Goal: Task Accomplishment & Management: Complete application form

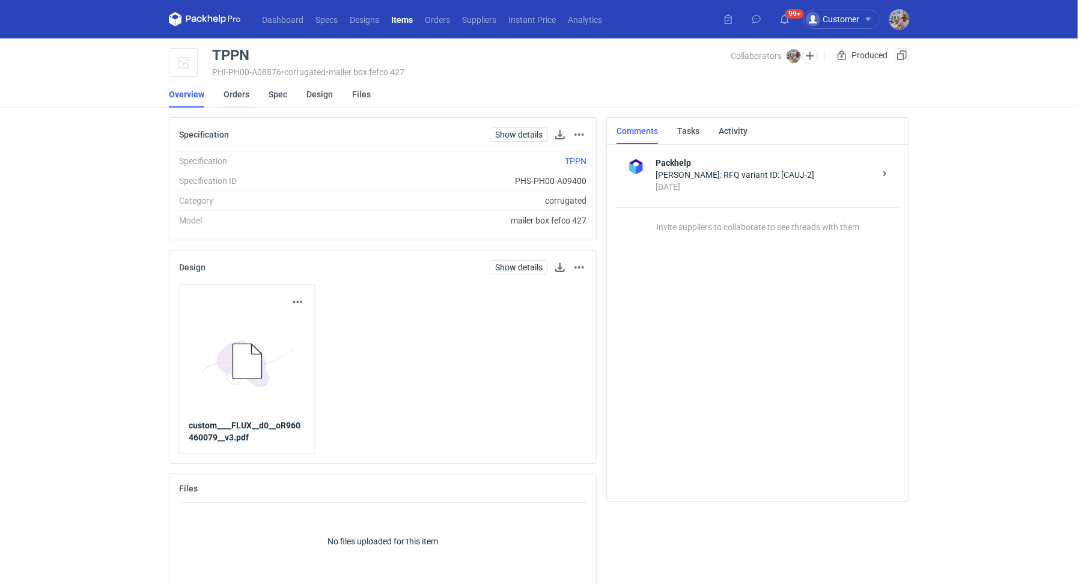
click at [244, 91] on link "Orders" at bounding box center [237, 94] width 26 height 26
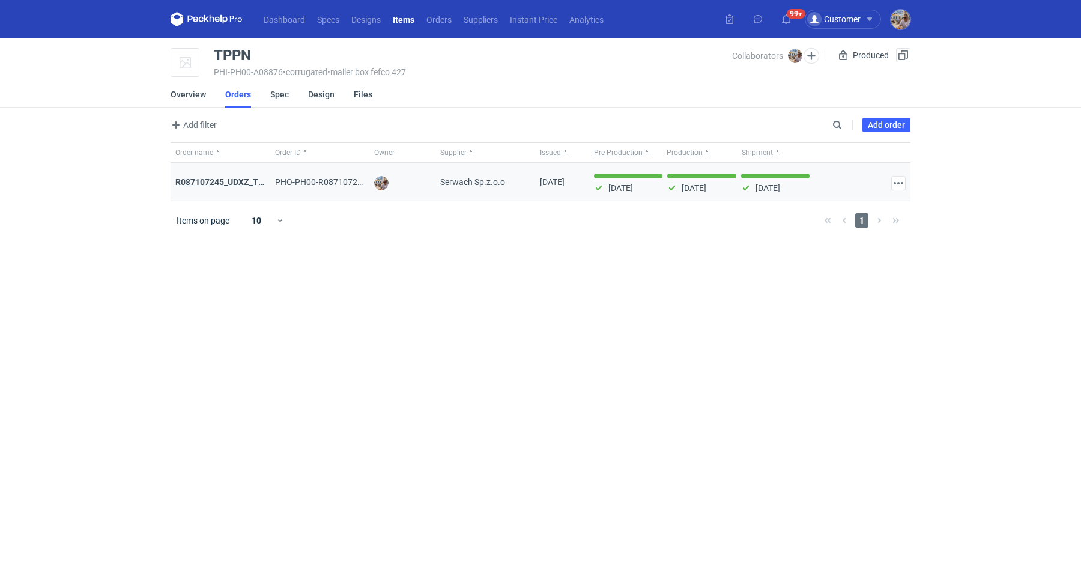
click at [238, 183] on strong "R087107245_UDXZ_TPPN" at bounding box center [225, 182] width 100 height 10
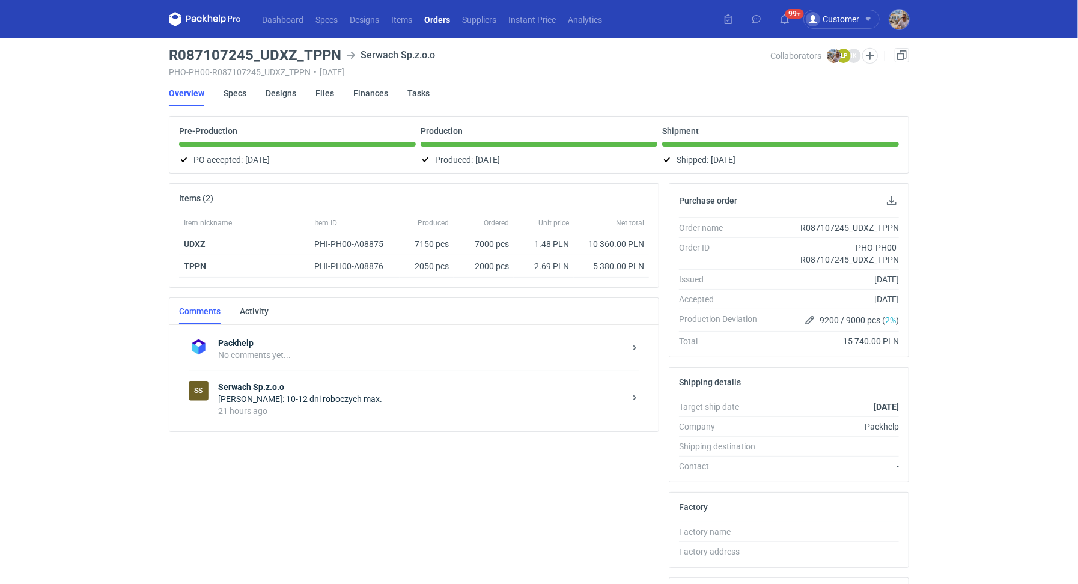
click at [360, 412] on div "21 hours ago" at bounding box center [421, 411] width 407 height 12
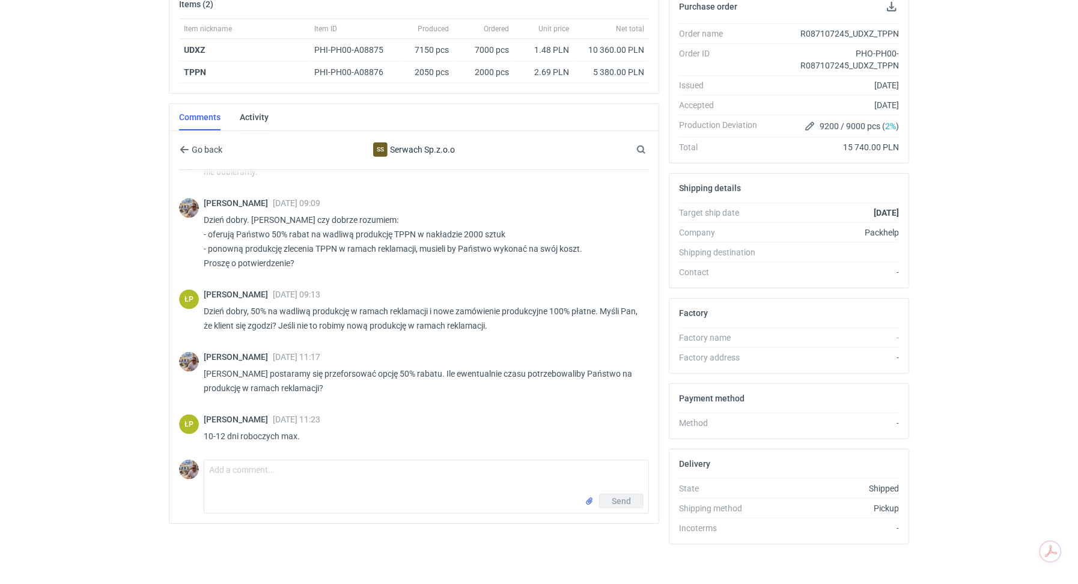
scroll to position [195, 0]
click at [291, 475] on textarea "Comment message" at bounding box center [426, 476] width 444 height 34
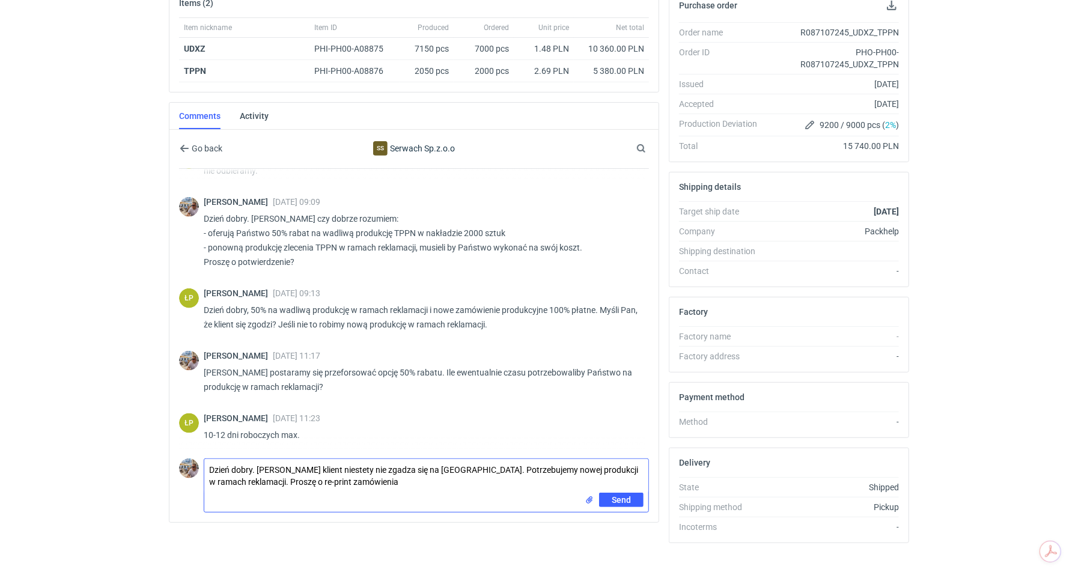
paste textarea "TPPN"
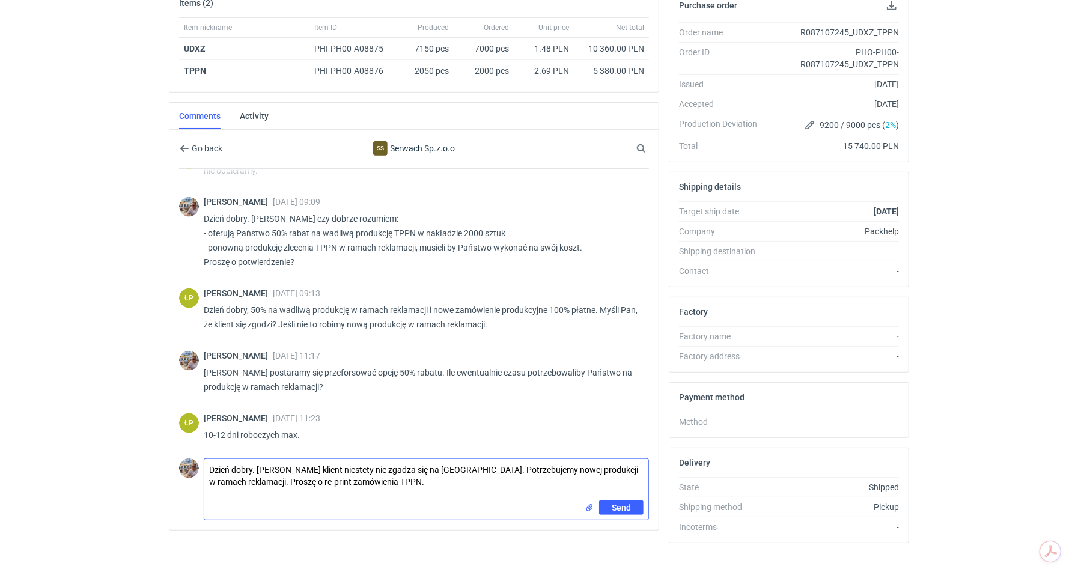
type textarea "Dzień dobry. [PERSON_NAME] klient niestety nie zgadza się na [GEOGRAPHIC_DATA].…"
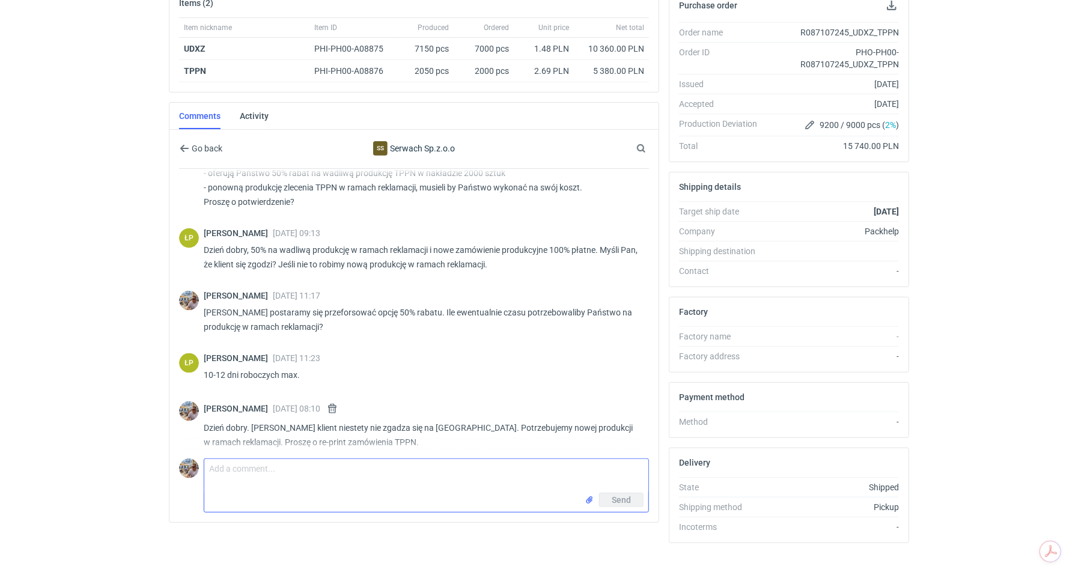
scroll to position [996, 0]
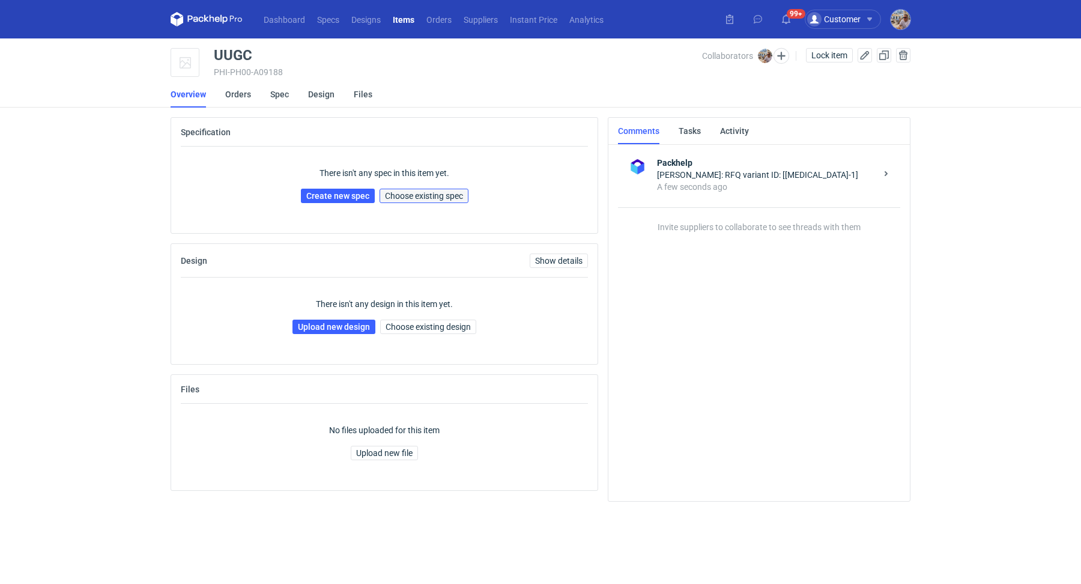
click at [441, 198] on span "Choose existing spec" at bounding box center [424, 196] width 78 height 8
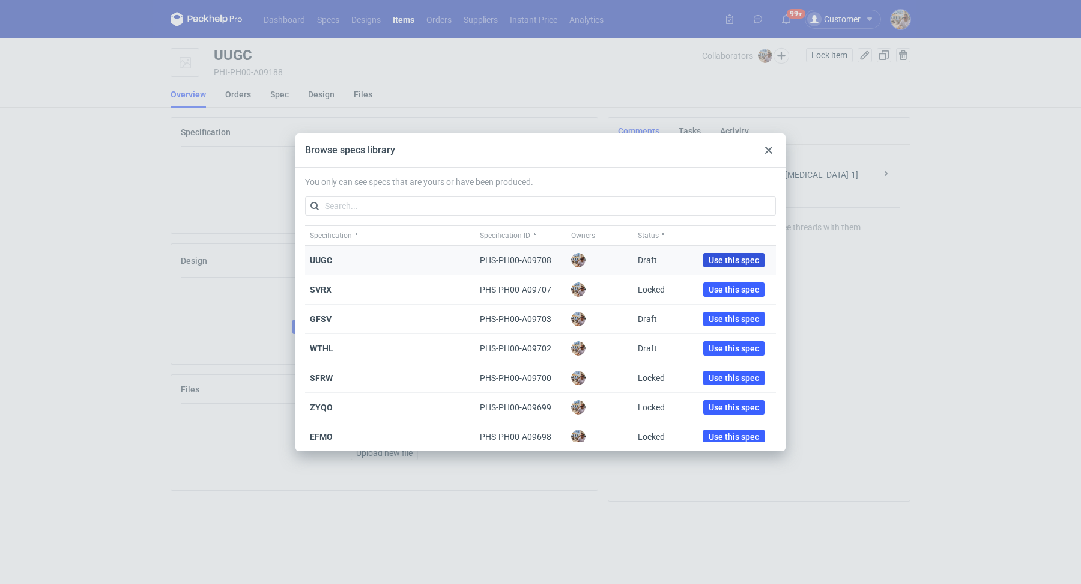
click at [711, 253] on button "Use this spec" at bounding box center [734, 260] width 61 height 14
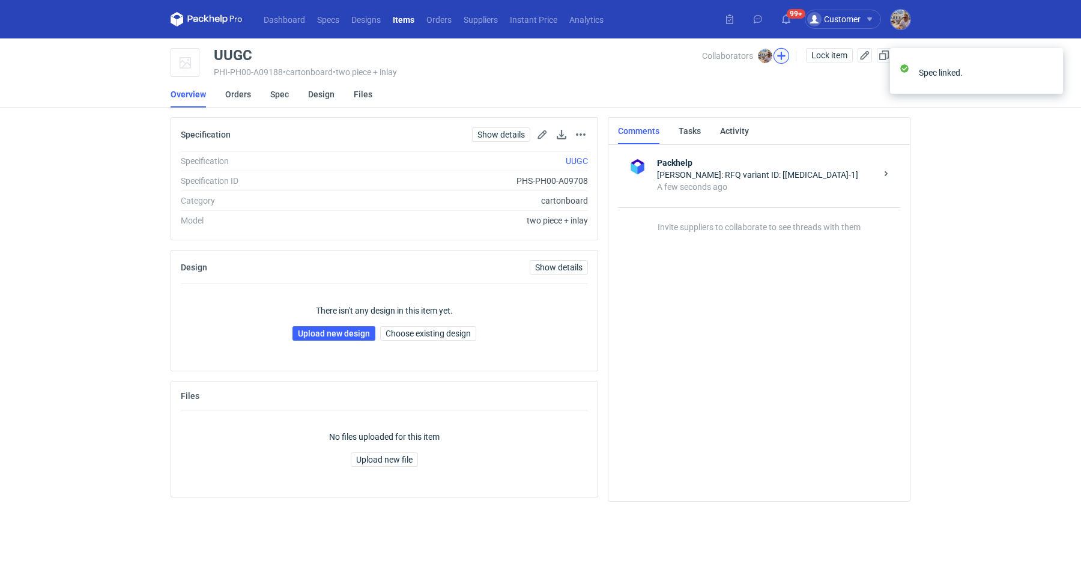
click at [783, 57] on button "button" at bounding box center [782, 56] width 16 height 16
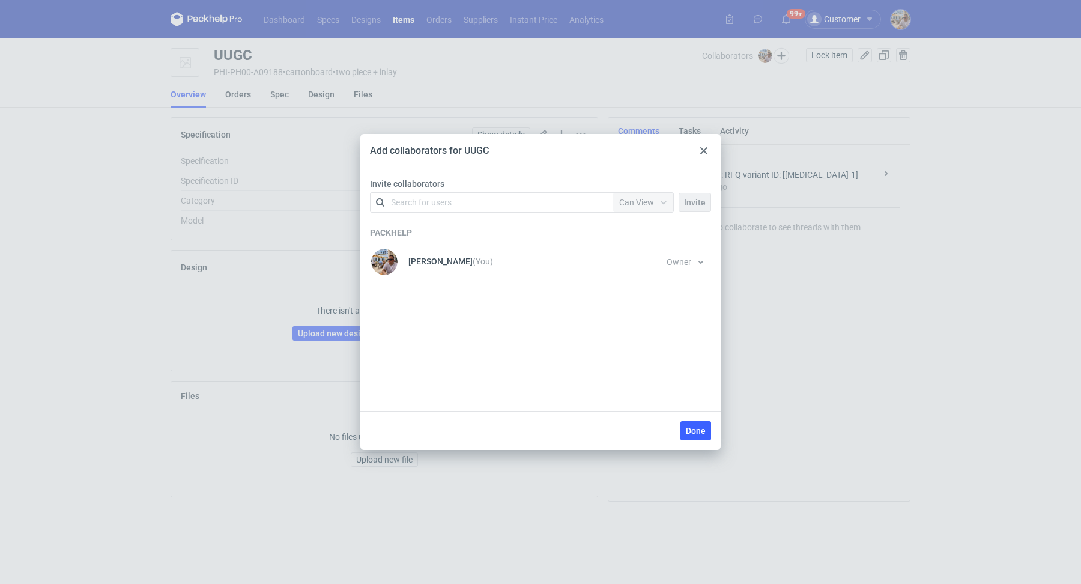
click at [446, 213] on div "Invite collaborators Search for users Permission Can View Invite" at bounding box center [540, 198] width 351 height 40
click at [447, 205] on div "Search for users" at bounding box center [421, 202] width 61 height 12
type input "stani"
click at [485, 237] on div "Rafał Stani • Karton-Pak Cieszyn" at bounding box center [471, 231] width 142 height 12
click at [631, 202] on span "Can View" at bounding box center [636, 203] width 35 height 10
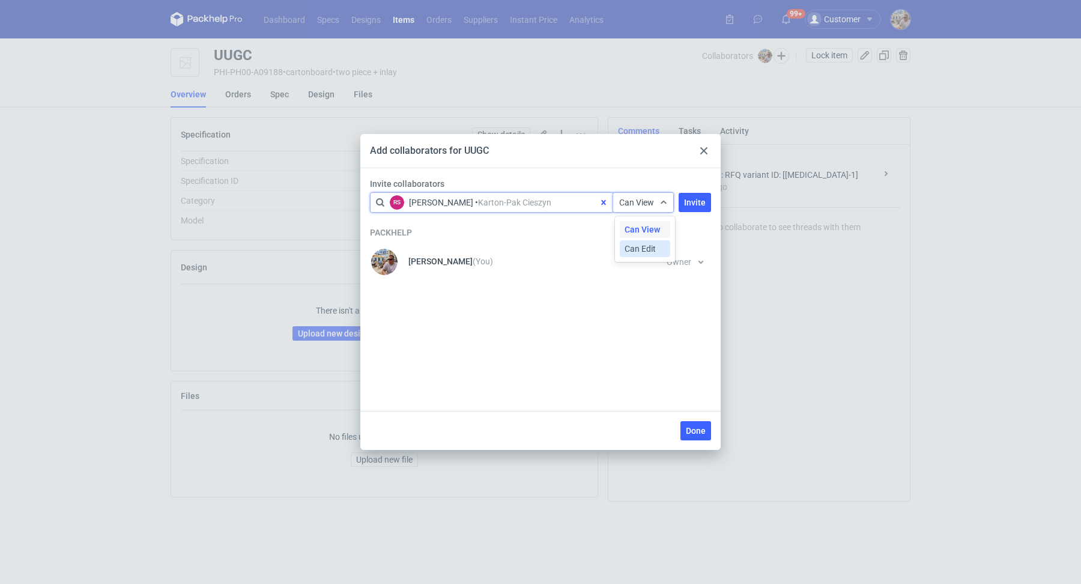
click at [631, 243] on span "Can Edit" at bounding box center [640, 249] width 31 height 12
click at [695, 198] on span "Invite" at bounding box center [695, 202] width 22 height 8
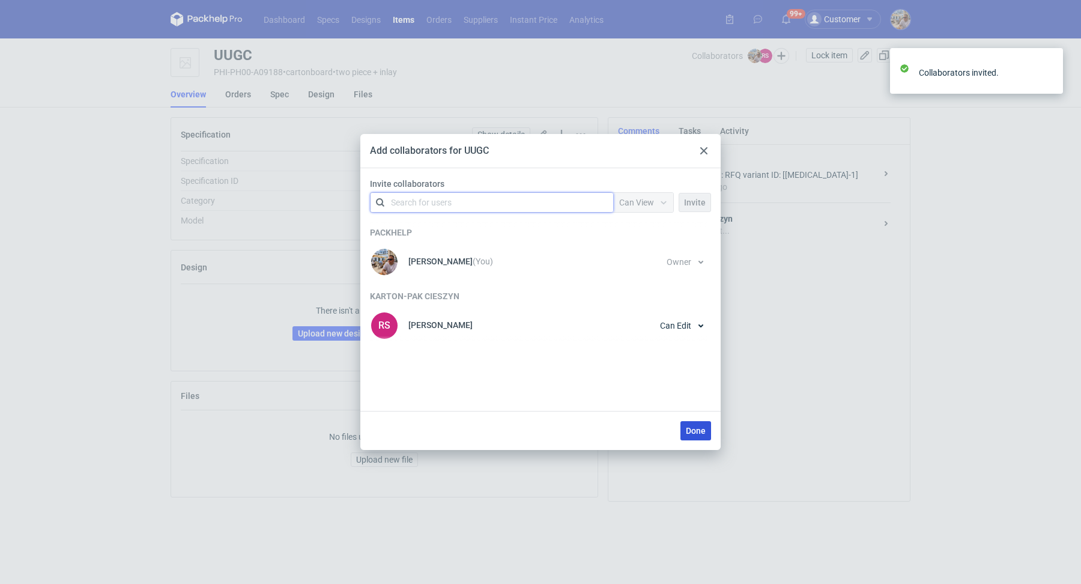
click at [696, 428] on span "Done" at bounding box center [696, 431] width 20 height 8
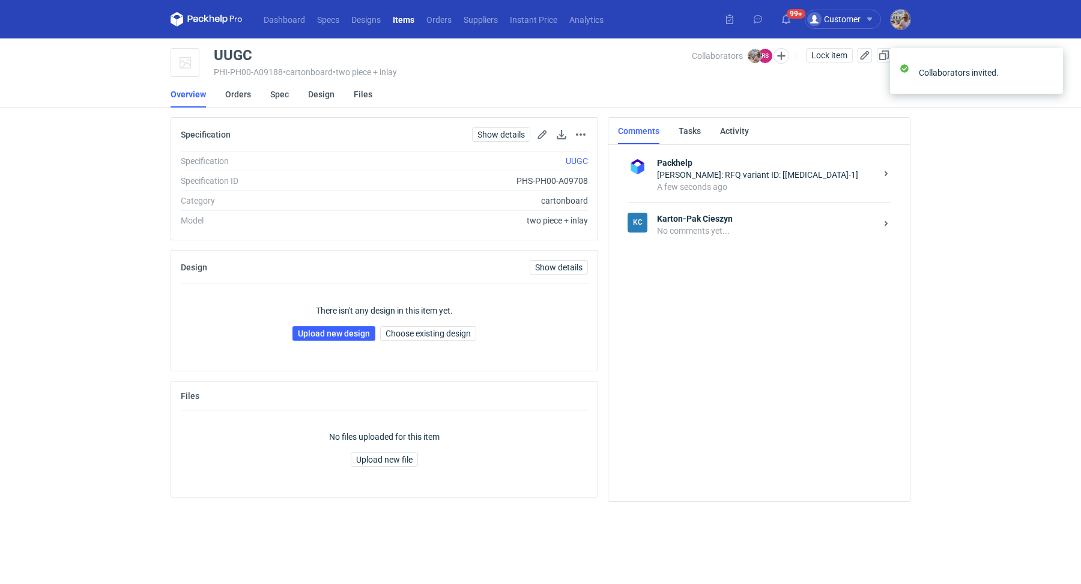
click at [722, 208] on div "KC Karton-Pak Cieszyn No comments yet..." at bounding box center [759, 224] width 263 height 44
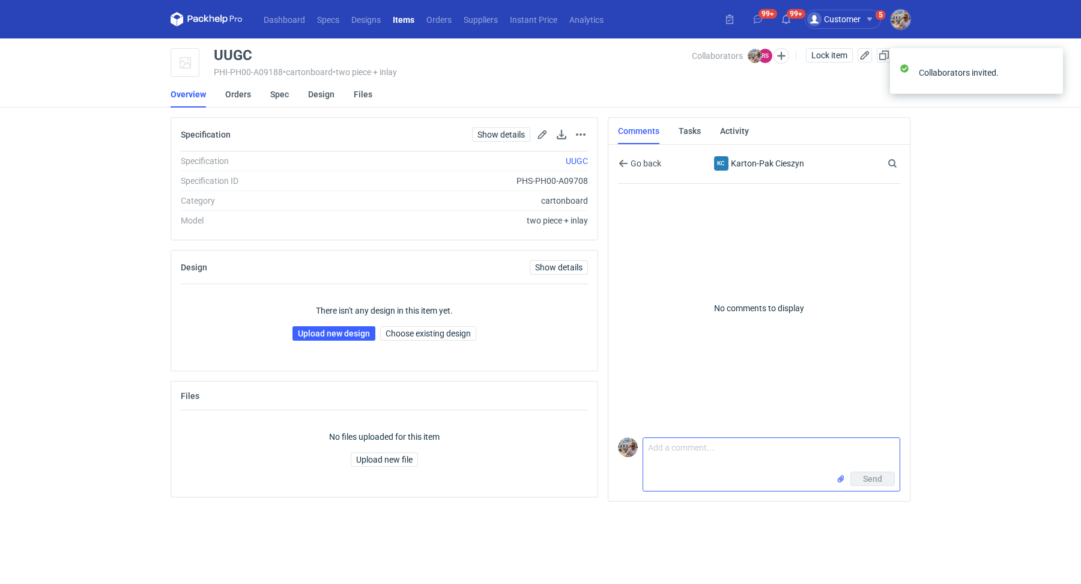
click at [685, 448] on textarea "Comment message" at bounding box center [771, 455] width 257 height 34
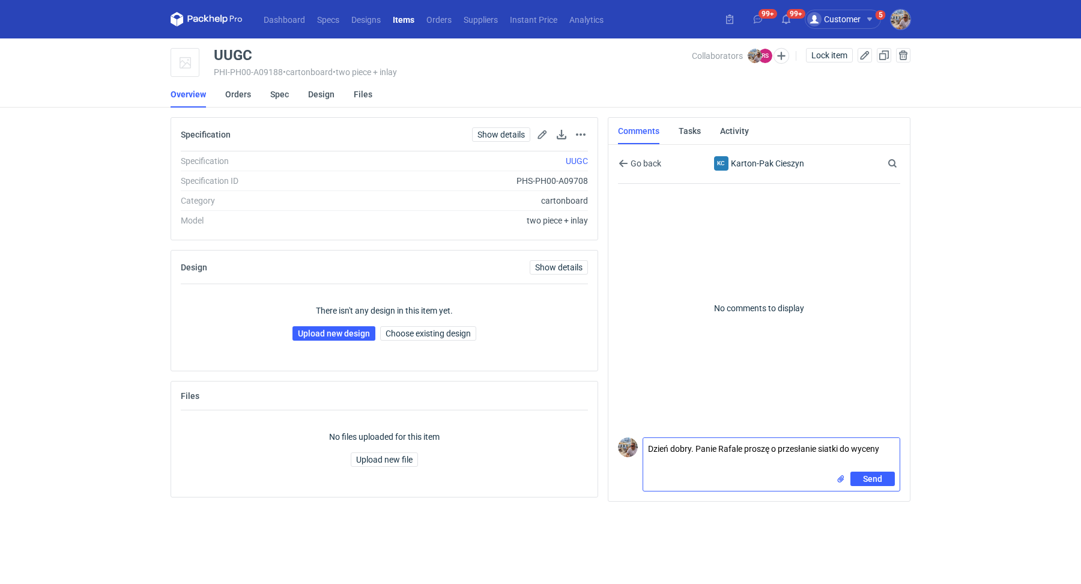
paste textarea "CAUL - 4"
type textarea "Dzień dobry. Panie Rafale proszę o przesłanie siatki do wyceny CAUL - 4."
click at [841, 475] on input "file" at bounding box center [841, 479] width 10 height 13
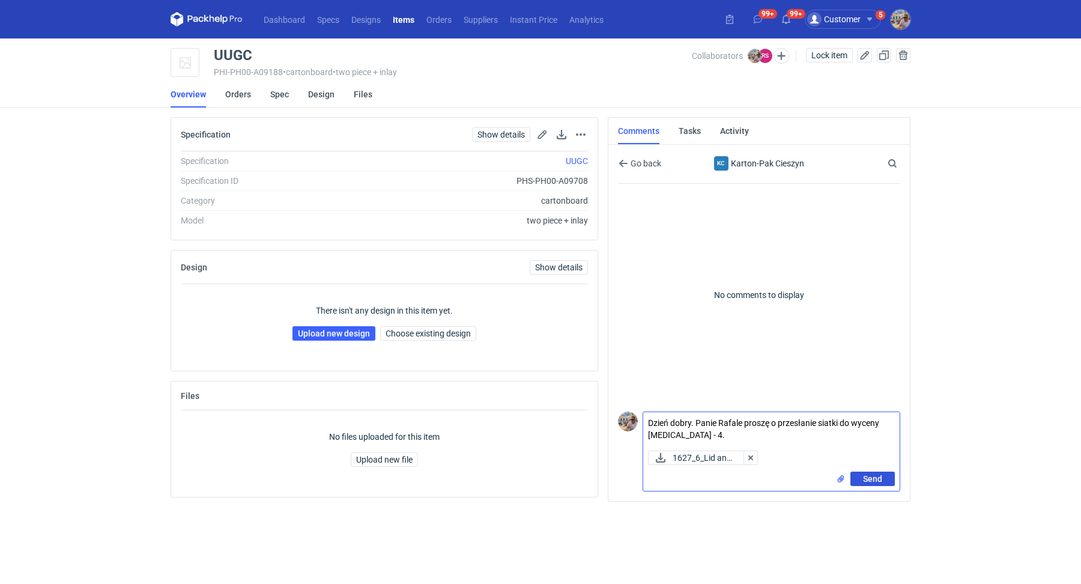
click at [882, 479] on span "Send" at bounding box center [872, 479] width 19 height 8
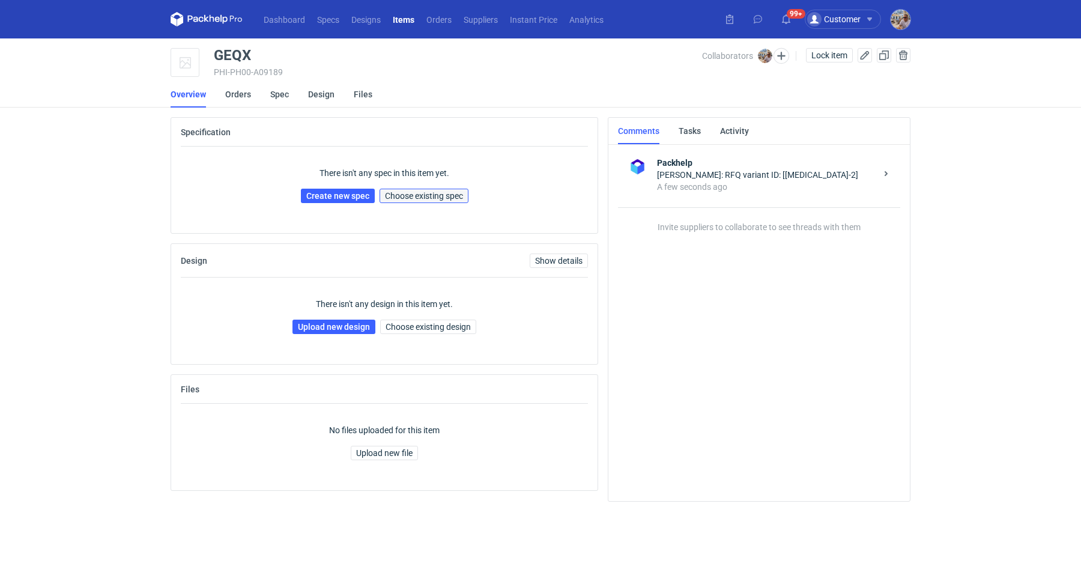
click at [403, 195] on span "Choose existing spec" at bounding box center [424, 196] width 78 height 8
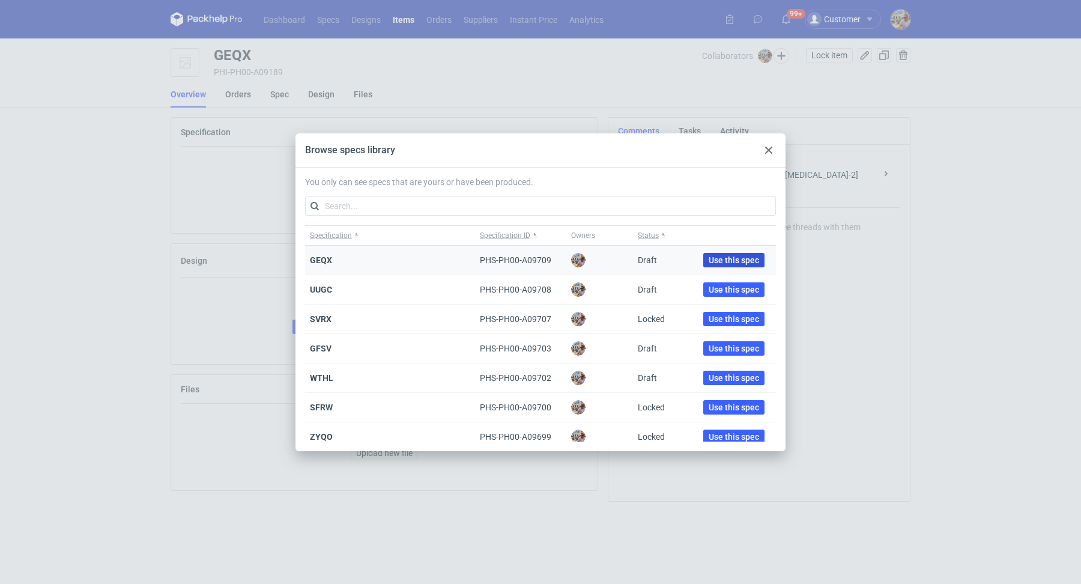
click at [711, 257] on span "Use this spec" at bounding box center [734, 260] width 50 height 8
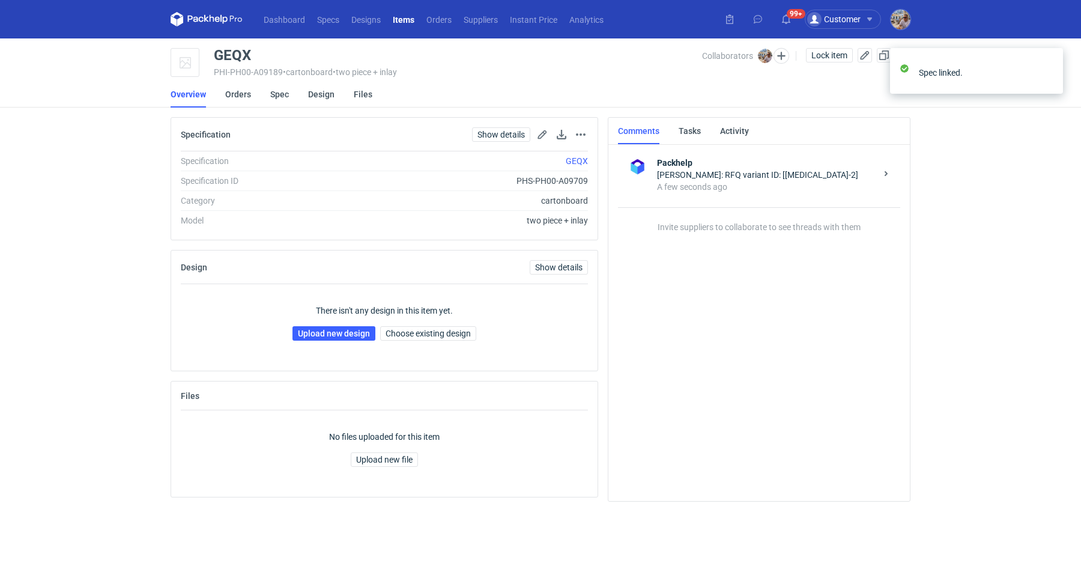
click at [787, 61] on div "Collaborators" at bounding box center [751, 55] width 99 height 15
click at [783, 58] on button "button" at bounding box center [782, 56] width 16 height 16
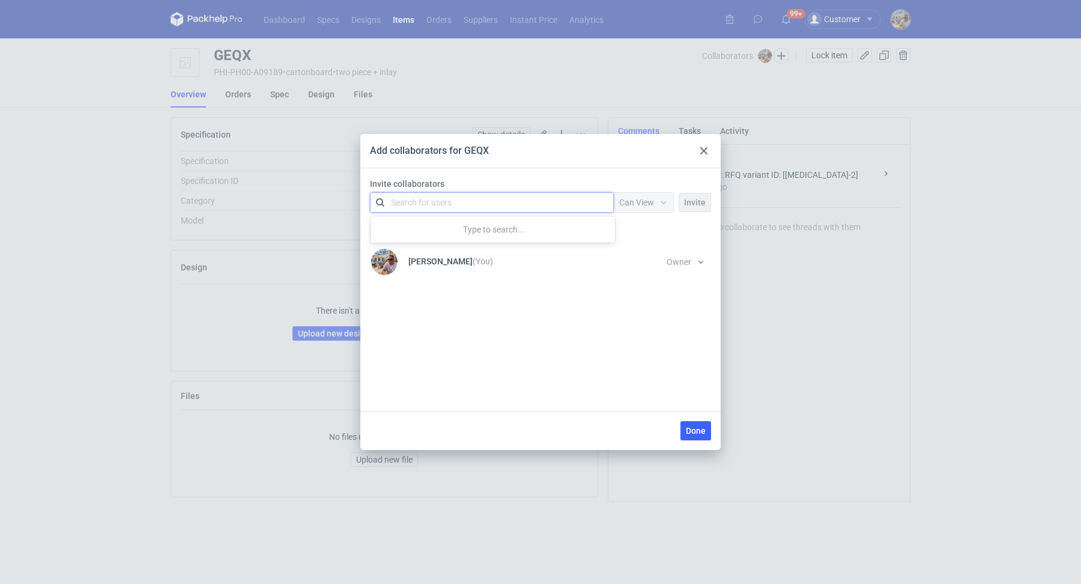
click at [419, 204] on div "Search for users" at bounding box center [421, 202] width 61 height 12
type input "stani"
click at [454, 222] on div "RS Rafał Stani • Karton-Pak Cieszyn" at bounding box center [493, 231] width 235 height 20
click at [626, 198] on span "Can View" at bounding box center [636, 203] width 35 height 10
click at [638, 248] on span "Can Edit" at bounding box center [640, 249] width 31 height 12
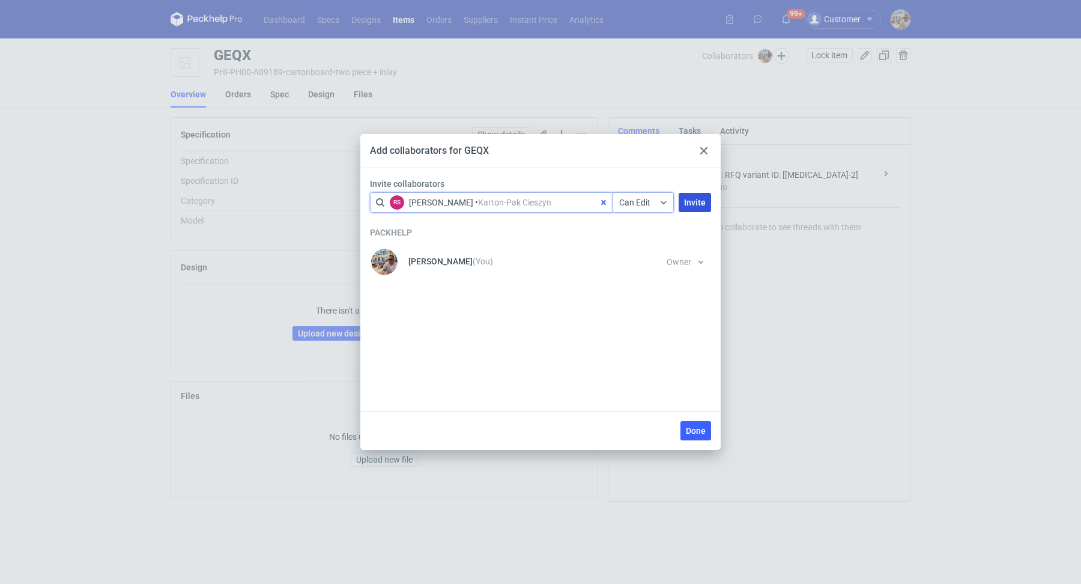
click at [692, 207] on button "Invite" at bounding box center [695, 202] width 32 height 19
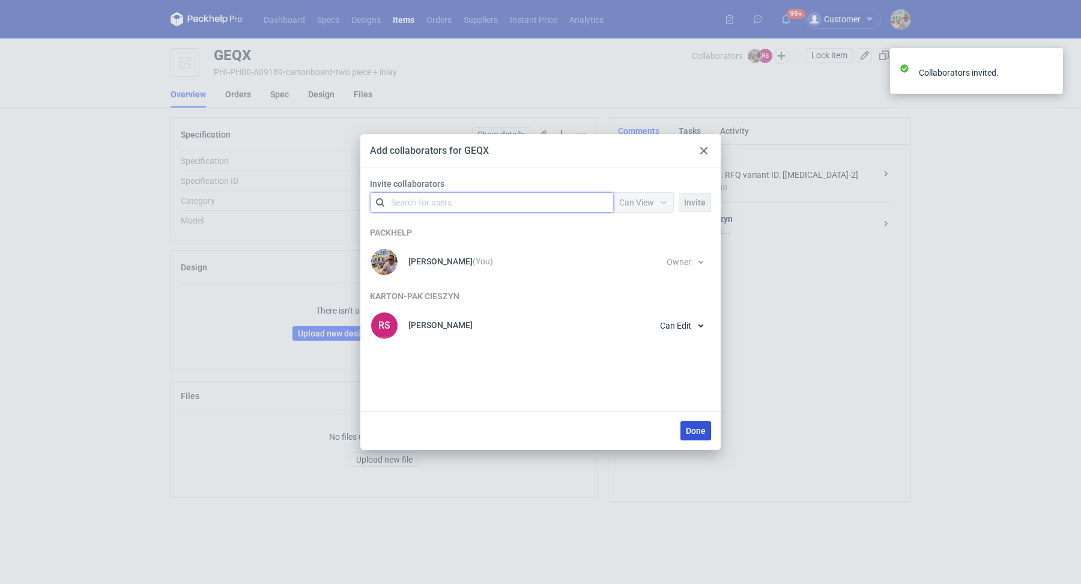
click at [701, 434] on span "Done" at bounding box center [696, 431] width 20 height 8
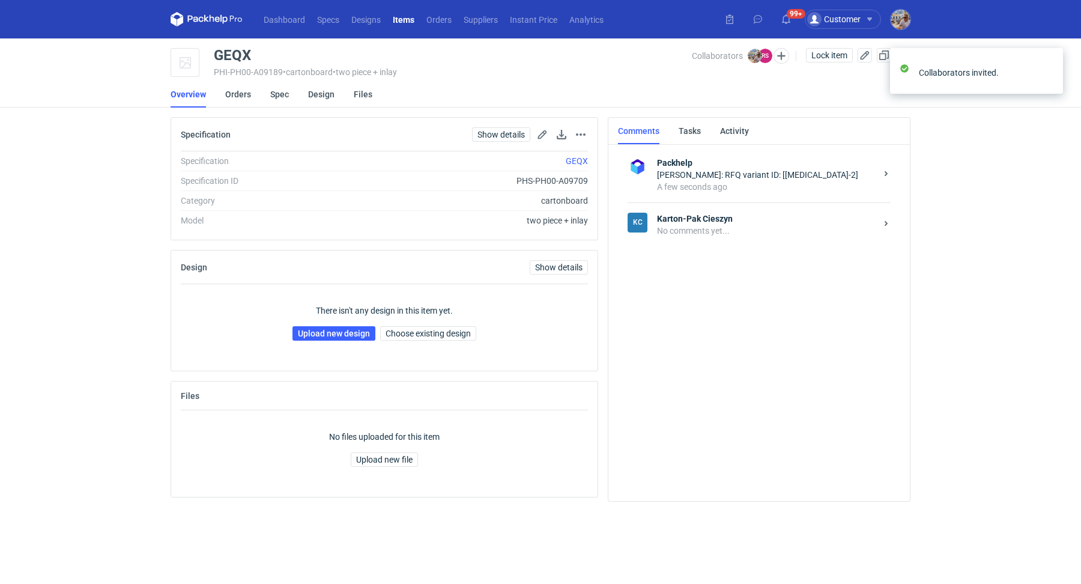
click at [695, 222] on strong "Karton-Pak Cieszyn" at bounding box center [766, 219] width 219 height 12
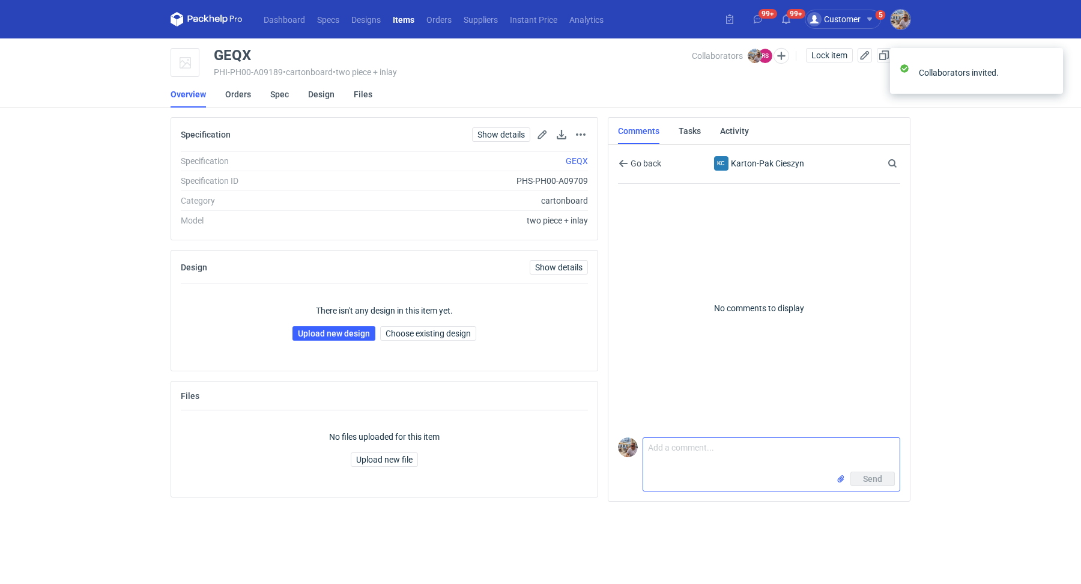
click at [696, 442] on textarea "Comment message" at bounding box center [771, 455] width 257 height 34
click at [861, 442] on textarea "Panie Rafale proszę o przesłanie siatki do wyceny" at bounding box center [771, 455] width 257 height 34
click at [858, 449] on textarea "Panie Rafale proszę o przesłanie siatki do wyceny" at bounding box center [771, 455] width 257 height 34
paste textarea "CAUL-5"
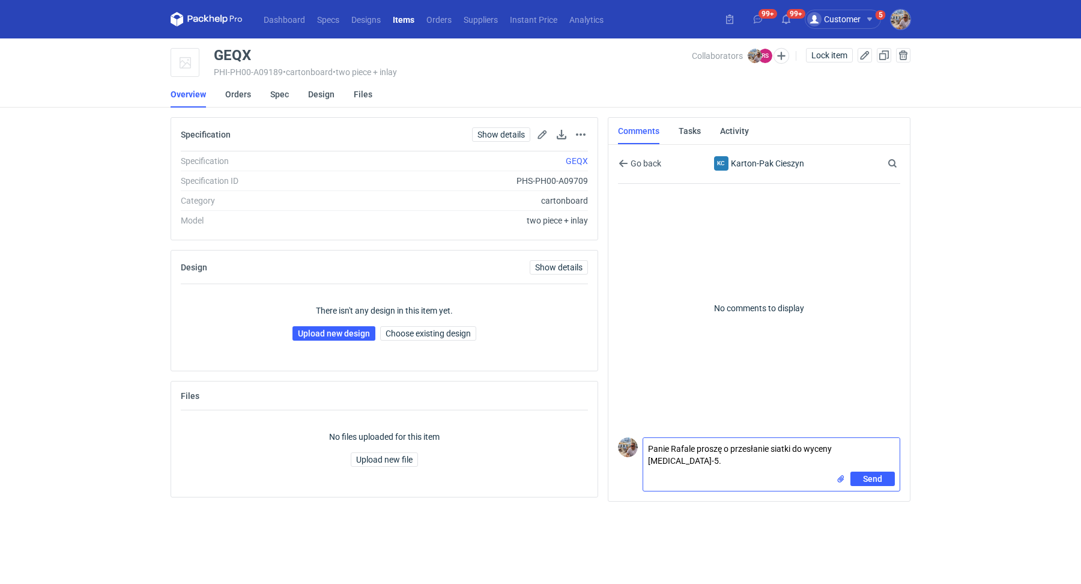
type textarea "Panie Rafale proszę o przesłanie siatki do wyceny CAUL-5."
click at [841, 474] on input "file" at bounding box center [841, 479] width 10 height 13
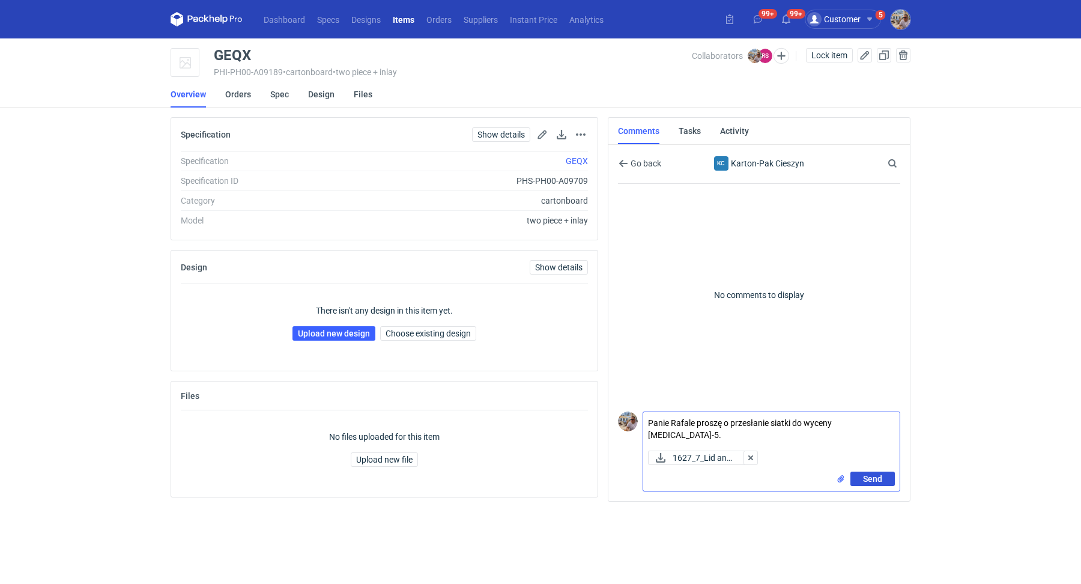
click at [873, 481] on span "Send" at bounding box center [872, 479] width 19 height 8
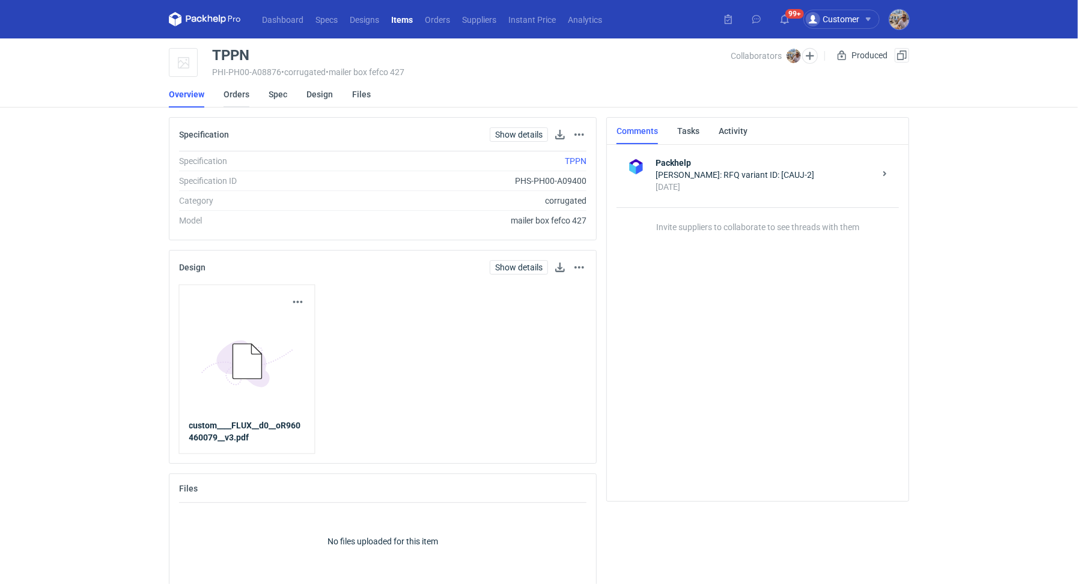
click at [236, 97] on link "Orders" at bounding box center [237, 94] width 26 height 26
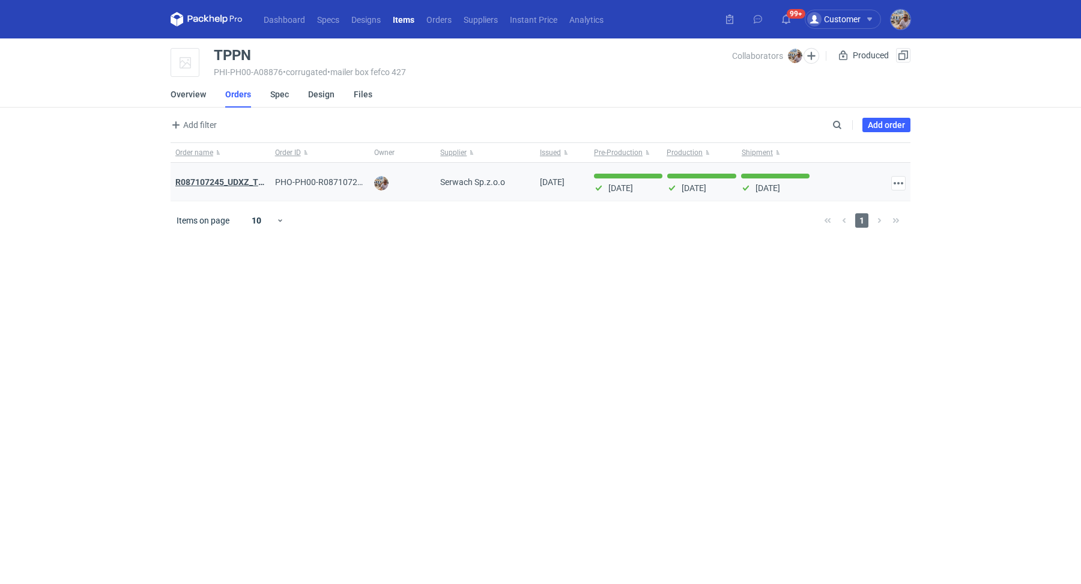
click at [226, 181] on strong "R087107245_UDXZ_TPPN" at bounding box center [225, 182] width 100 height 10
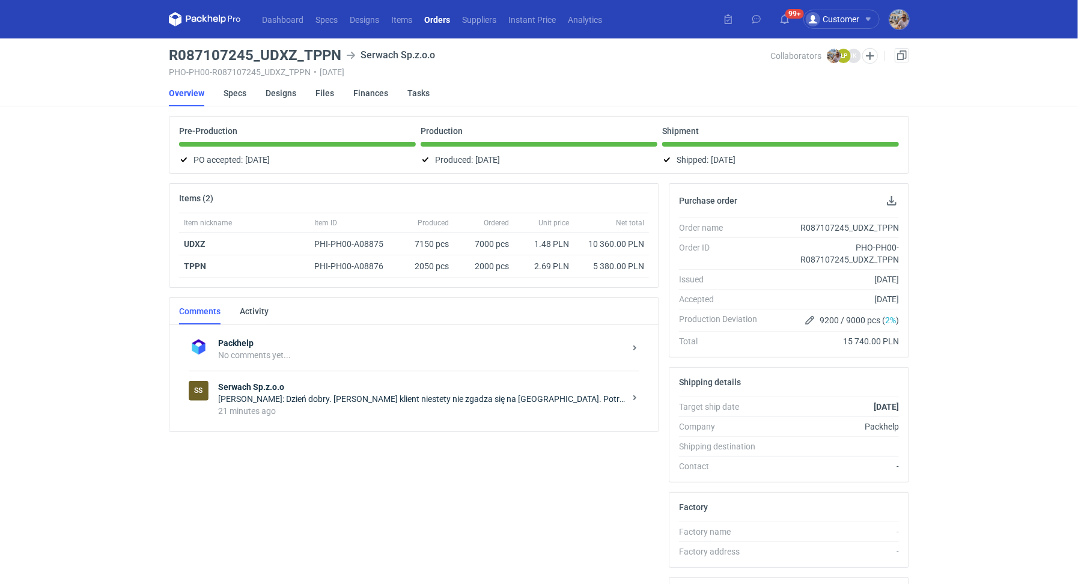
click at [291, 397] on div "Michał Palasek: Dzień dobry. Panie Łukaszu klient niestety nie zgadza się na ra…" at bounding box center [421, 399] width 407 height 12
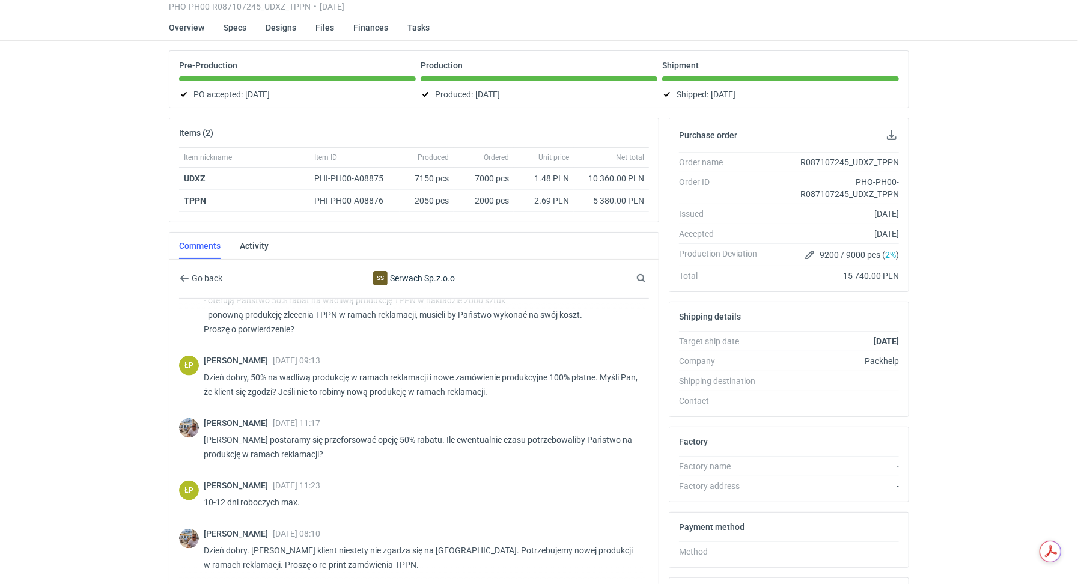
scroll to position [195, 0]
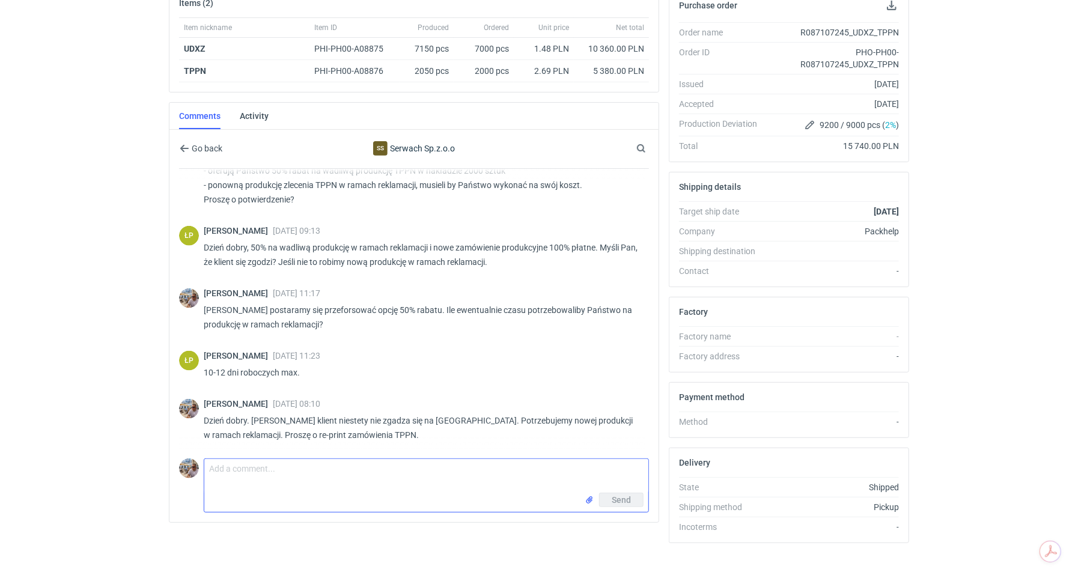
click at [265, 461] on textarea "Comment message" at bounding box center [426, 476] width 444 height 34
type textarea "P"
type textarea "R"
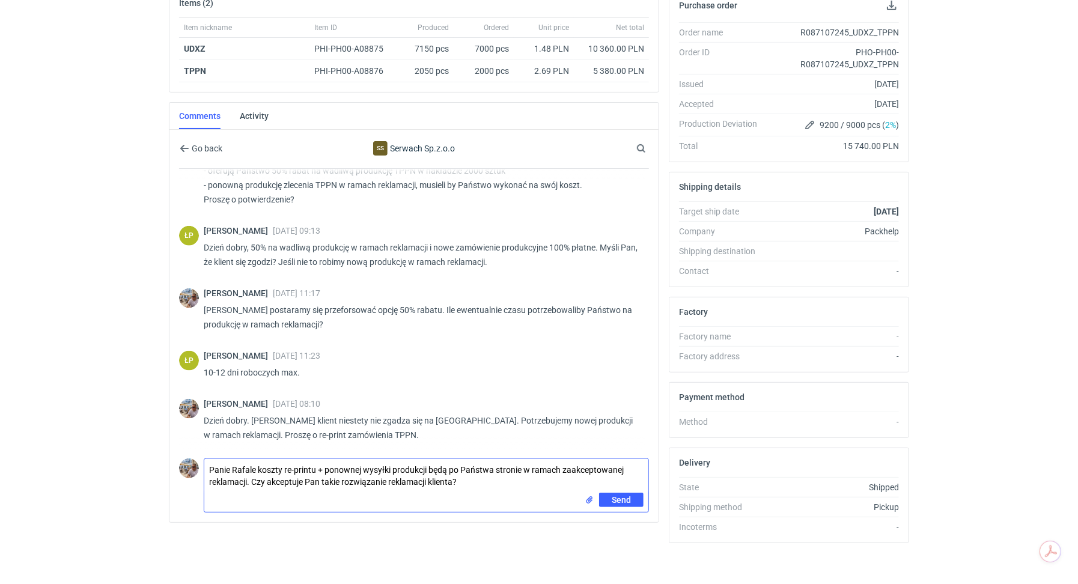
type textarea "Panie Rafale koszty re-printu + ponownej wysyłki produkcji będą po Państwa stro…"
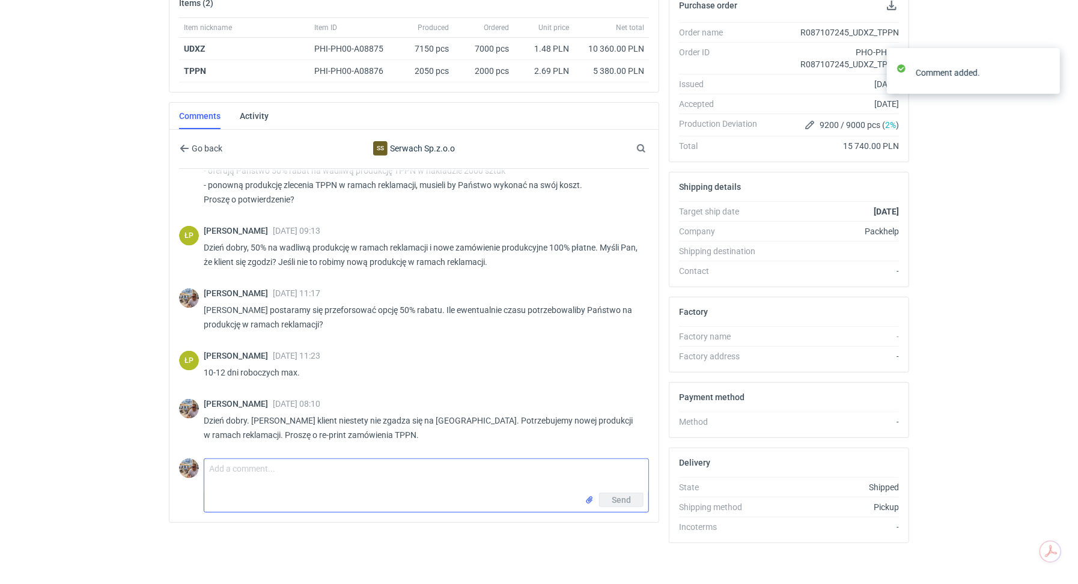
scroll to position [1011, 0]
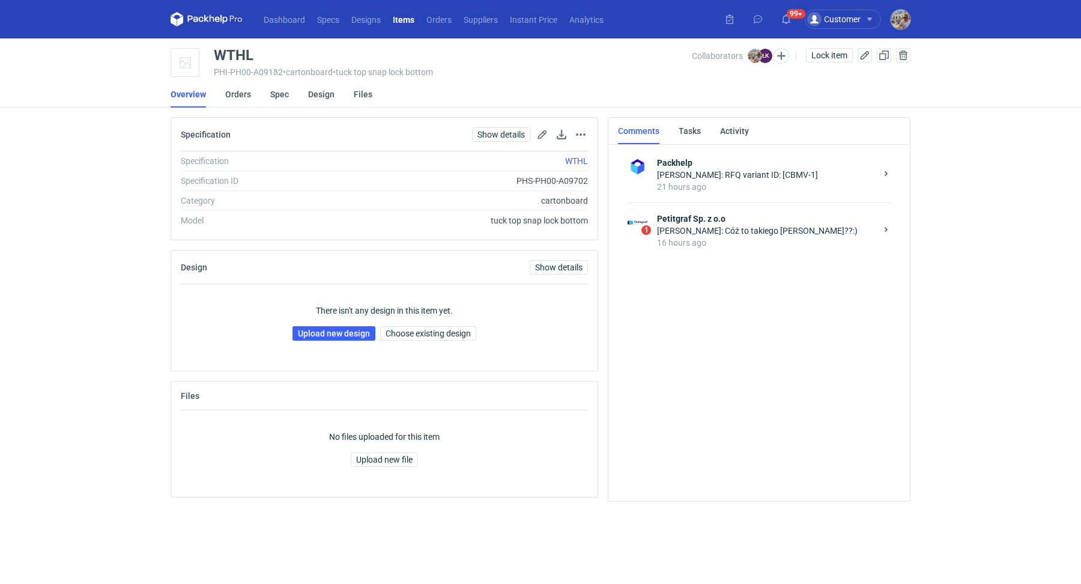
click at [732, 242] on div "16 hours ago" at bounding box center [766, 243] width 219 height 12
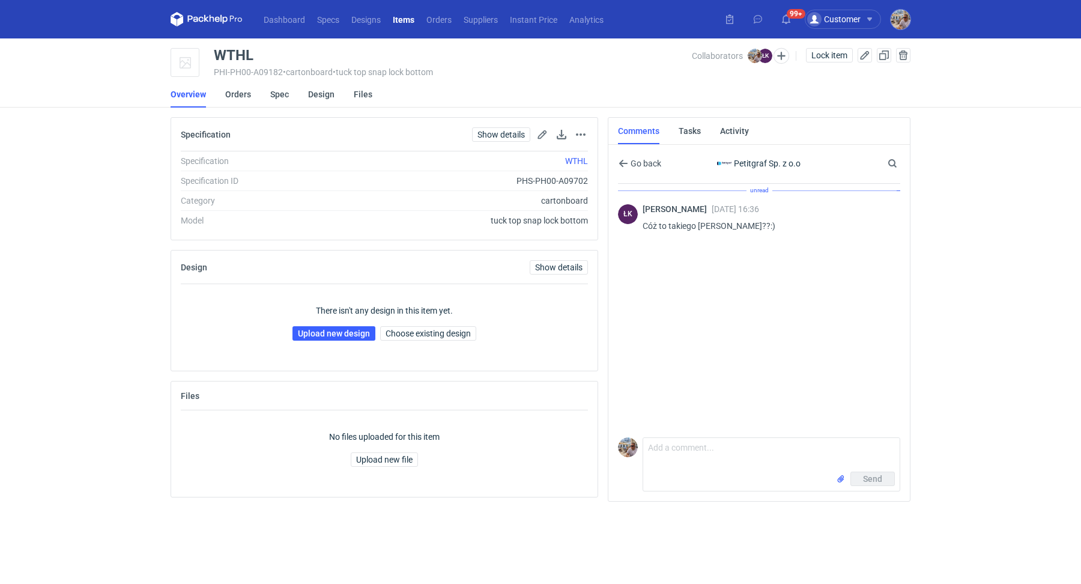
click at [721, 437] on div "Comment message Send" at bounding box center [759, 462] width 282 height 59
click at [696, 447] on textarea "Comment message" at bounding box center [771, 455] width 257 height 34
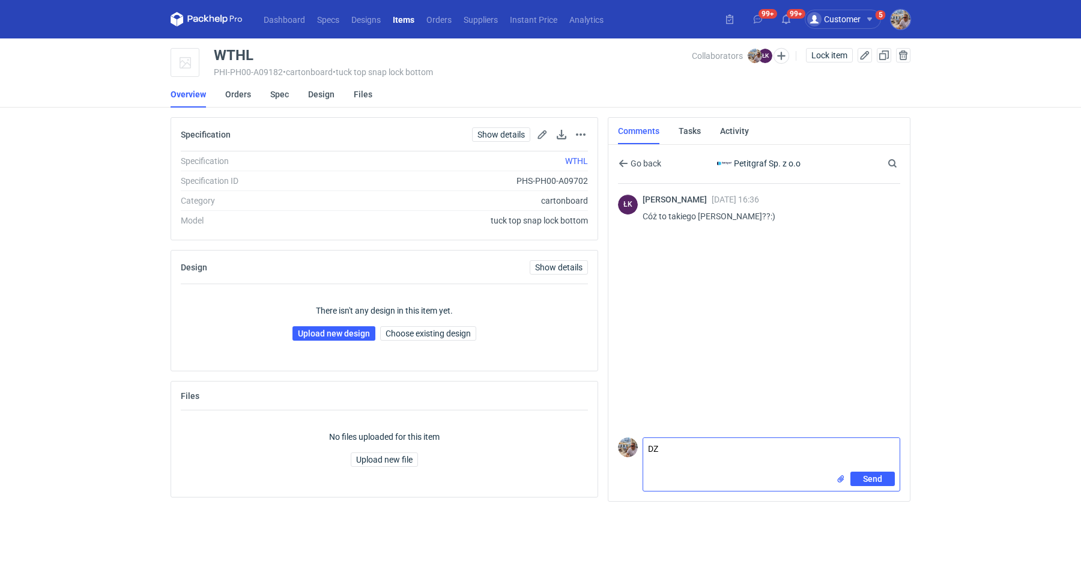
type textarea "D"
paste textarea "CBMV - 1"
type textarea "Panie Łukaszu będzie zamówienie na re-order dla wycen CBMV - 1 i CBMV - 2. Czek…"
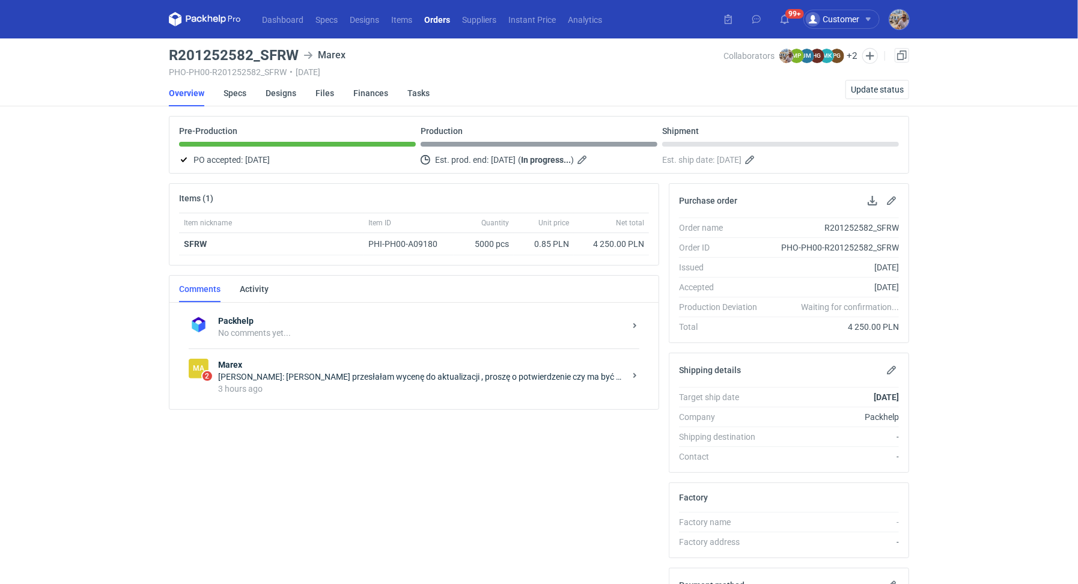
click at [315, 391] on div "3 hours ago" at bounding box center [421, 389] width 407 height 12
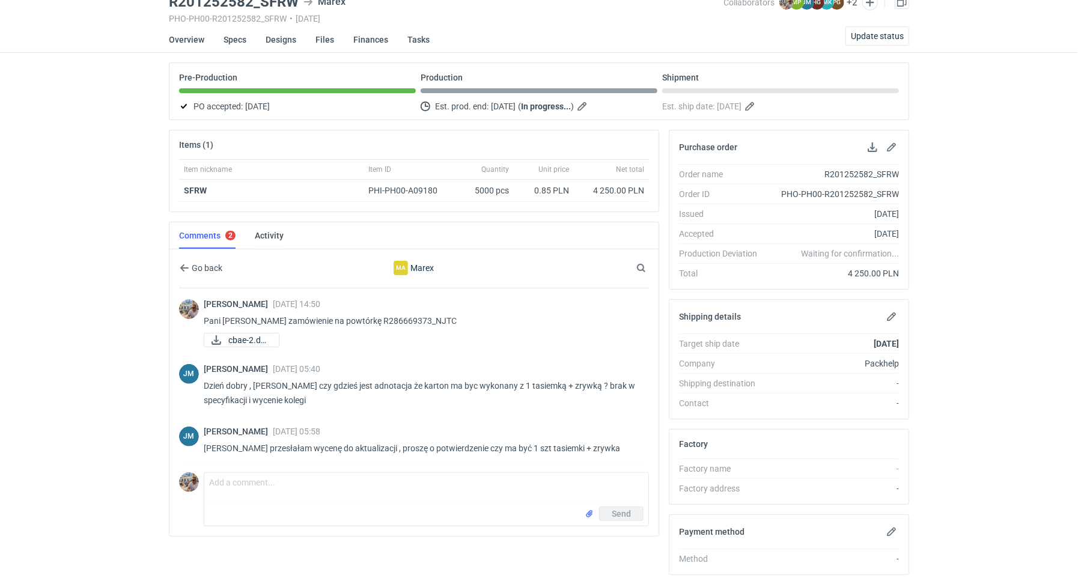
scroll to position [54, 0]
click at [303, 490] on textarea "Comment message" at bounding box center [426, 489] width 444 height 34
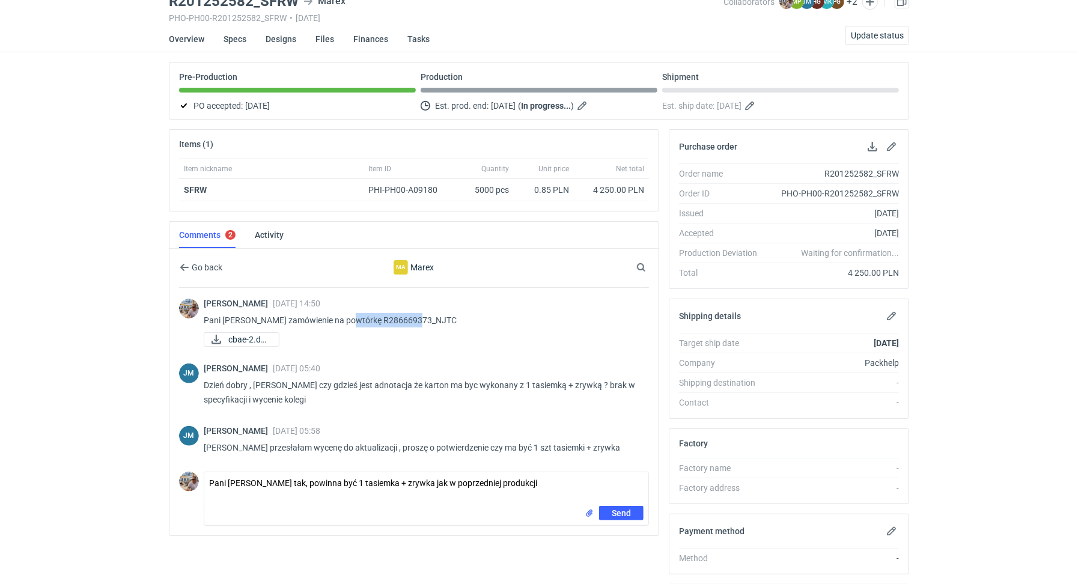
drag, startPoint x: 420, startPoint y: 315, endPoint x: 349, endPoint y: 314, distance: 70.9
click at [349, 314] on p "Pani [PERSON_NAME] zamówienie na powtórkę R286669373_NJTC" at bounding box center [422, 320] width 436 height 14
copy p "R286669373_NJTC"
click at [513, 478] on textarea "Pani Joanno tak, powinna być 1 tasiemka + zrywka jak w poprzedniej produkcji" at bounding box center [426, 489] width 444 height 34
paste textarea "R286669373_NJTC"
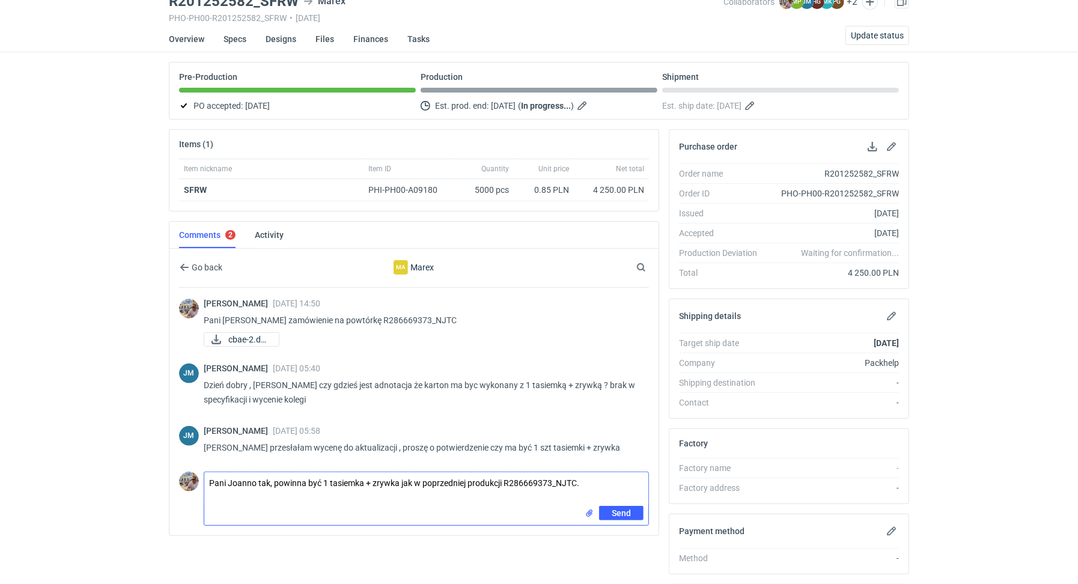
type textarea "Pani Joanno tak, powinna być 1 tasiemka + zrywka jak w poprzedniej produkcji R2…"
click at [588, 512] on input "file" at bounding box center [590, 512] width 10 height 13
click at [622, 532] on button "Send" at bounding box center [621, 539] width 44 height 14
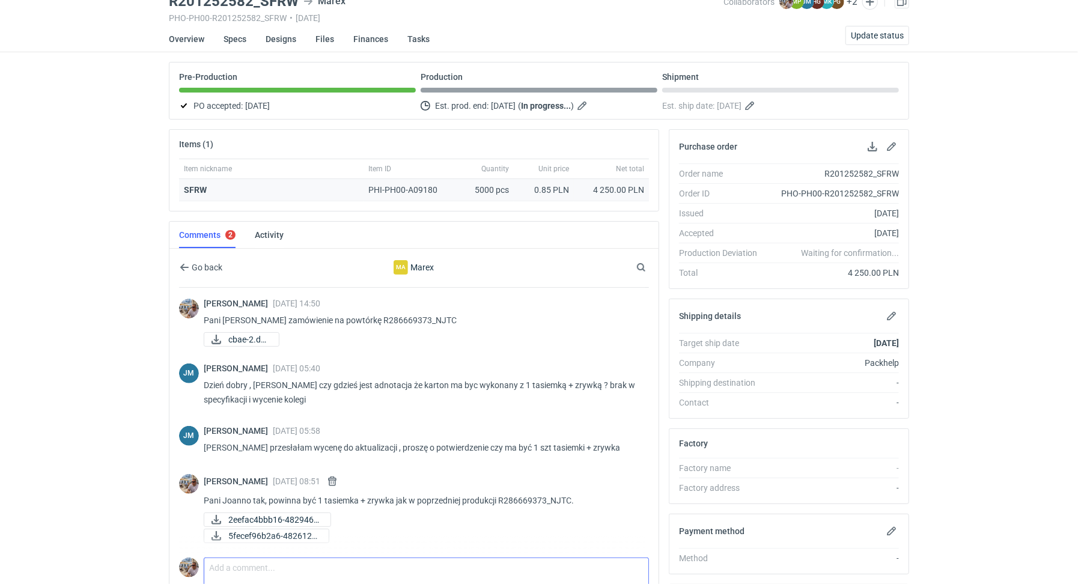
scroll to position [51, 0]
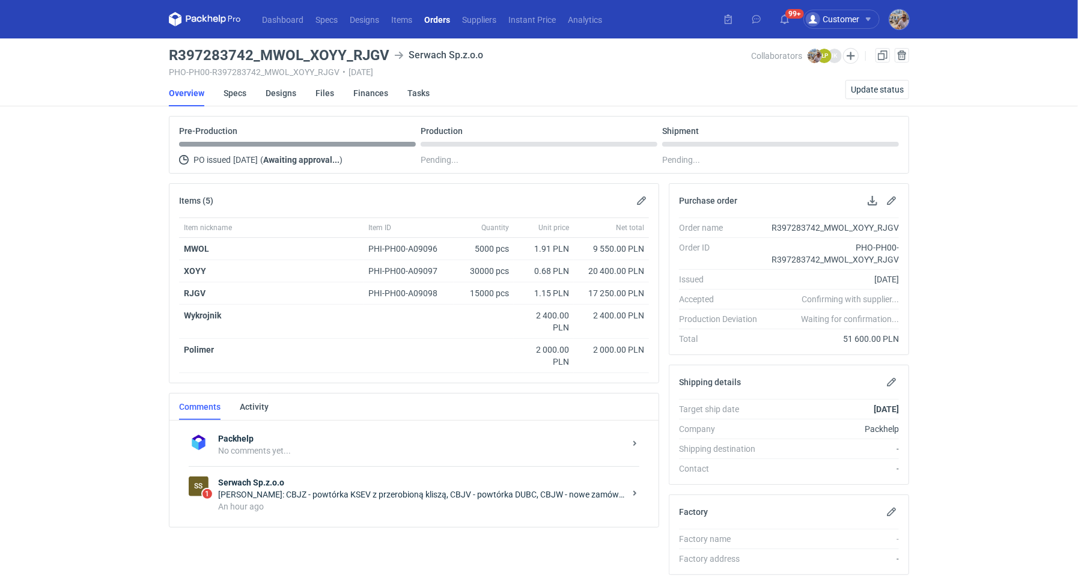
click at [402, 490] on div "Łukasz Postawa: CBJZ - powtórka KSEV z przerobioną kliszą, CBJV - powtórka DUBC…" at bounding box center [421, 494] width 407 height 12
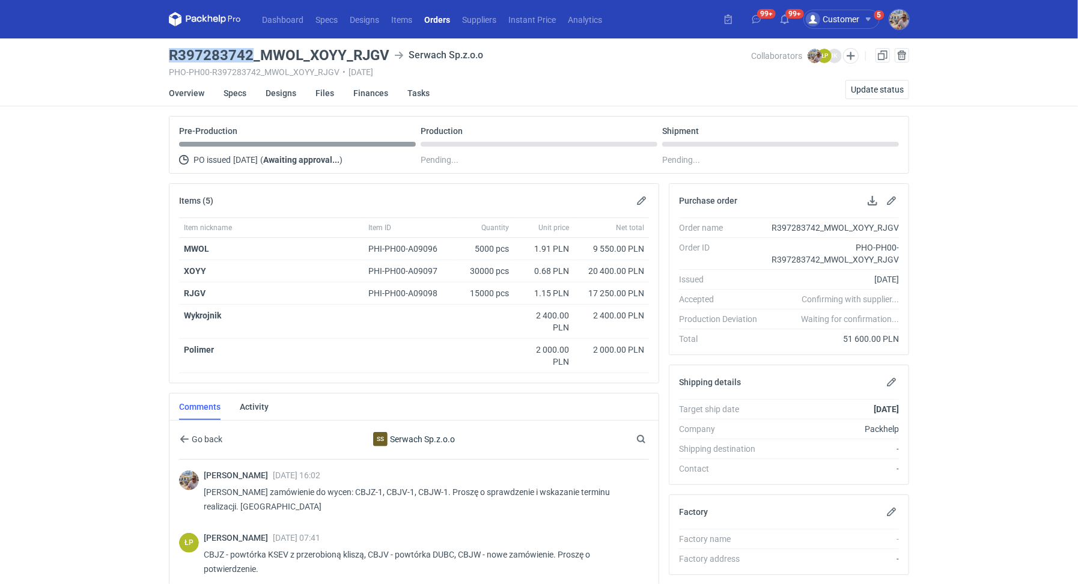
drag, startPoint x: 252, startPoint y: 53, endPoint x: 172, endPoint y: 51, distance: 79.9
click at [172, 51] on h3 "R397283742_MWOL_XOYY_RJGV" at bounding box center [279, 55] width 220 height 14
copy h3 "R397283742"
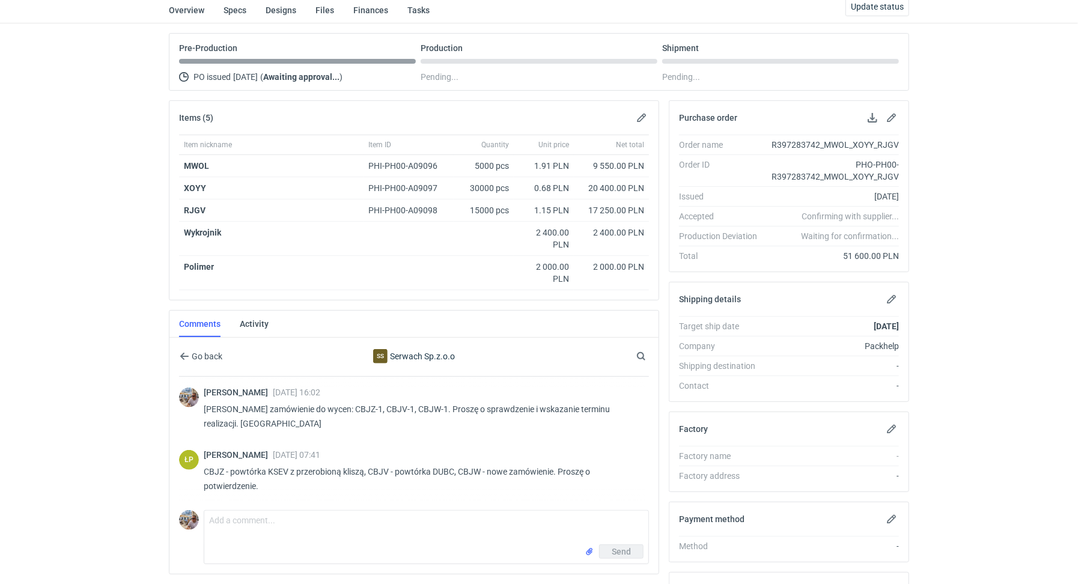
scroll to position [89, 0]
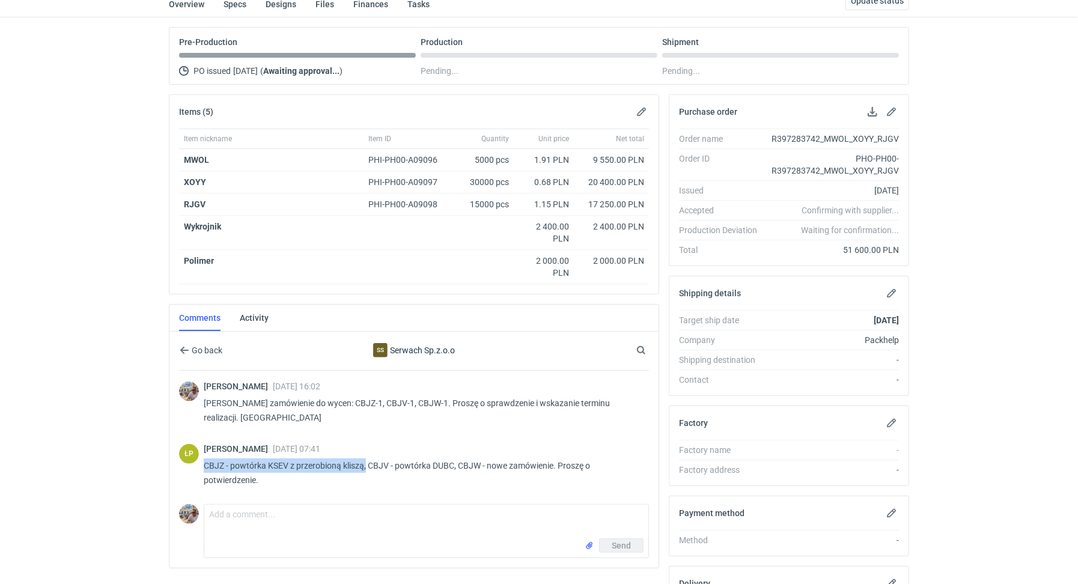
drag, startPoint x: 365, startPoint y: 460, endPoint x: 205, endPoint y: 463, distance: 159.8
click at [205, 463] on p "CBJZ - powtórka KSEV z przerobioną kliszą, CBJV - powtórka DUBC, CBJW - nowe za…" at bounding box center [422, 472] width 436 height 29
copy p "CBJZ - powtórka KSEV z przerobioną kliszą,"
click at [228, 522] on textarea "Comment message" at bounding box center [426, 522] width 444 height 34
paste textarea "CBJZ - powtórka KSEV z przerobioną kliszą,"
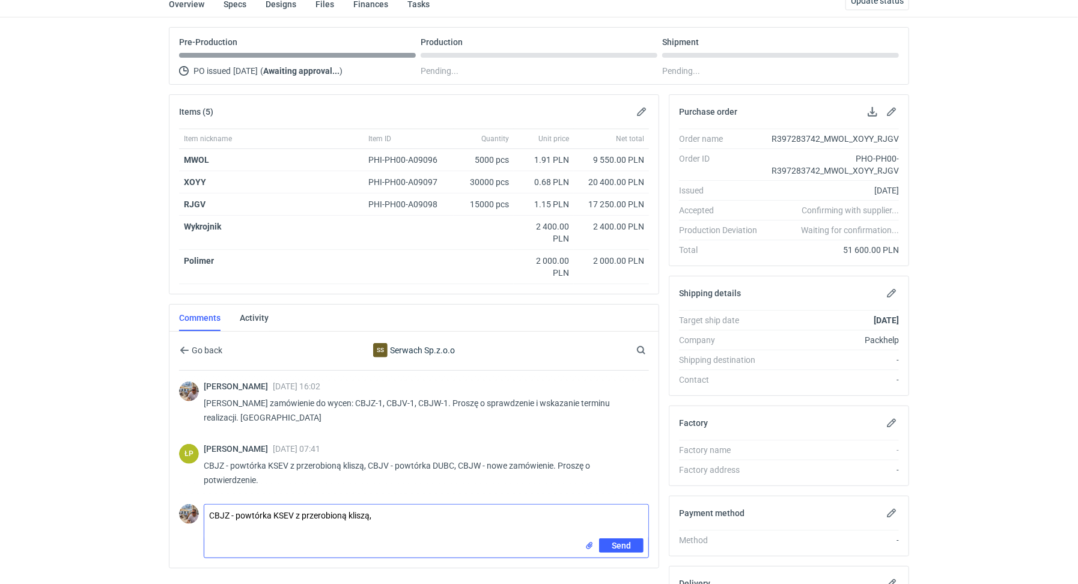
click at [205, 511] on textarea "CBJZ - powtórka KSEV z przerobioną kliszą," at bounding box center [426, 522] width 444 height 34
click at [228, 518] on textarea "Panie Łukaszu CBJZ - powtórka KSEV z przerobioną kliszą," at bounding box center [426, 525] width 444 height 41
paste textarea "MWOL"
drag, startPoint x: 369, startPoint y: 460, endPoint x: 389, endPoint y: 461, distance: 20.4
click at [389, 461] on p "CBJZ - powtórka KSEV z przerobioną kliszą, CBJV - powtórka DUBC, CBJW - nowe za…" at bounding box center [422, 472] width 436 height 29
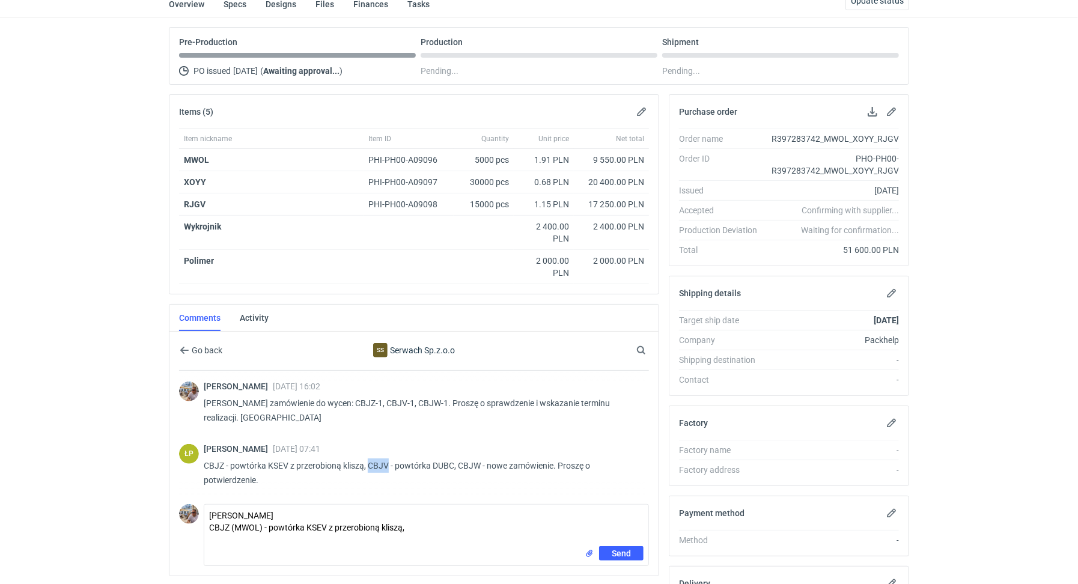
copy p "CBJV"
click at [234, 536] on textarea "Panie Łukaszu CBJZ (MWOL) - powtórka KSEV z przerobioną kliszą," at bounding box center [426, 525] width 444 height 41
paste textarea "CBJV"
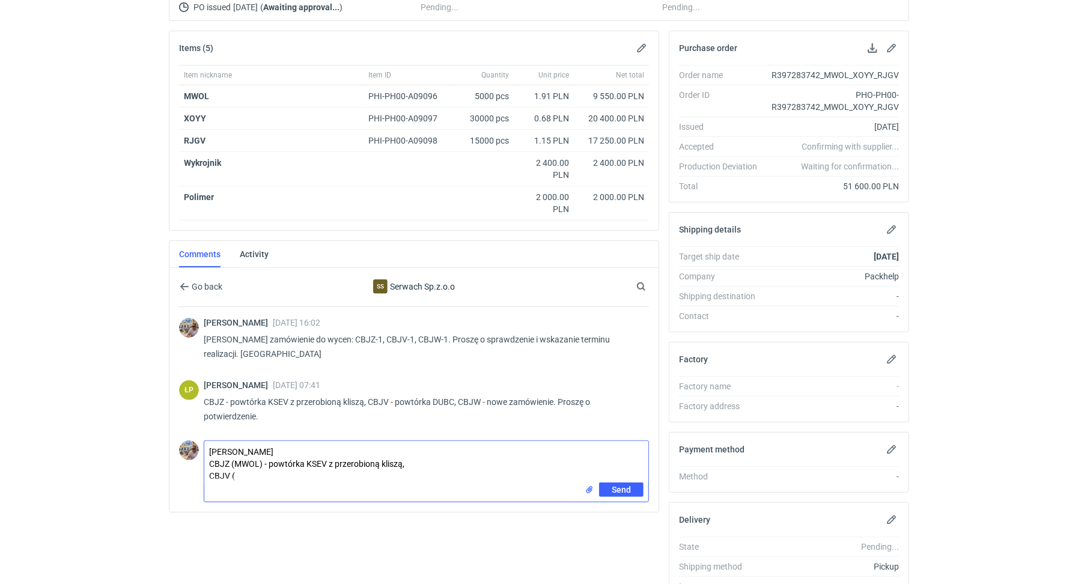
scroll to position [212, 0]
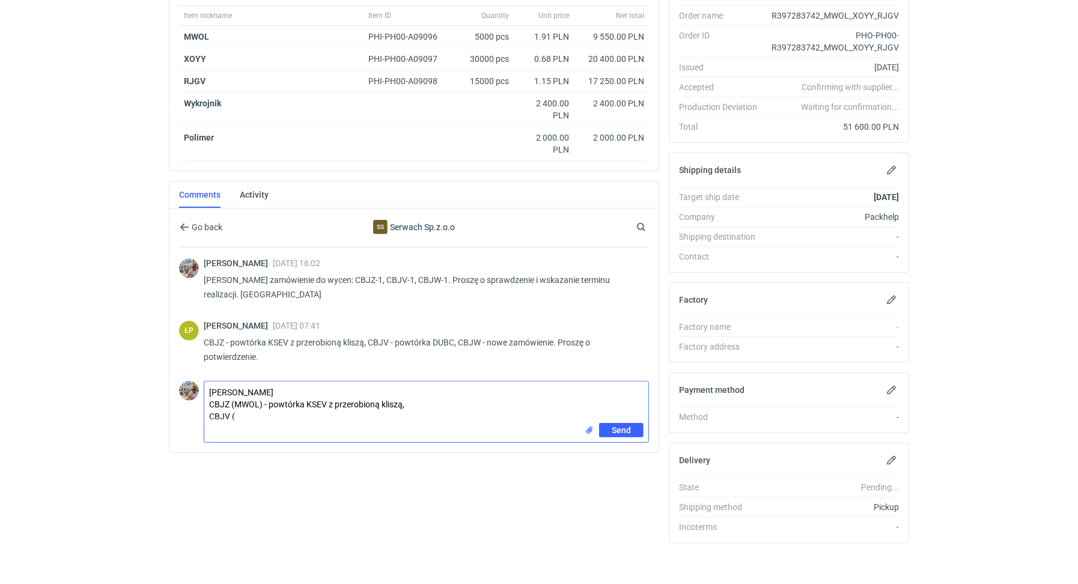
paste textarea "XOYY"
drag, startPoint x: 396, startPoint y: 338, endPoint x: 452, endPoint y: 339, distance: 56.5
click at [452, 339] on p "CBJZ - powtórka KSEV z przerobioną kliszą, CBJV - powtórka DUBC, CBJW - nowe za…" at bounding box center [422, 349] width 436 height 29
copy p "powtórka DUBC"
click at [317, 409] on textarea "Panie Łukaszu CBJZ (MWOL) - powtórka KSEV z przerobioną kliszą, CBJV (XOYY) -" at bounding box center [426, 402] width 444 height 41
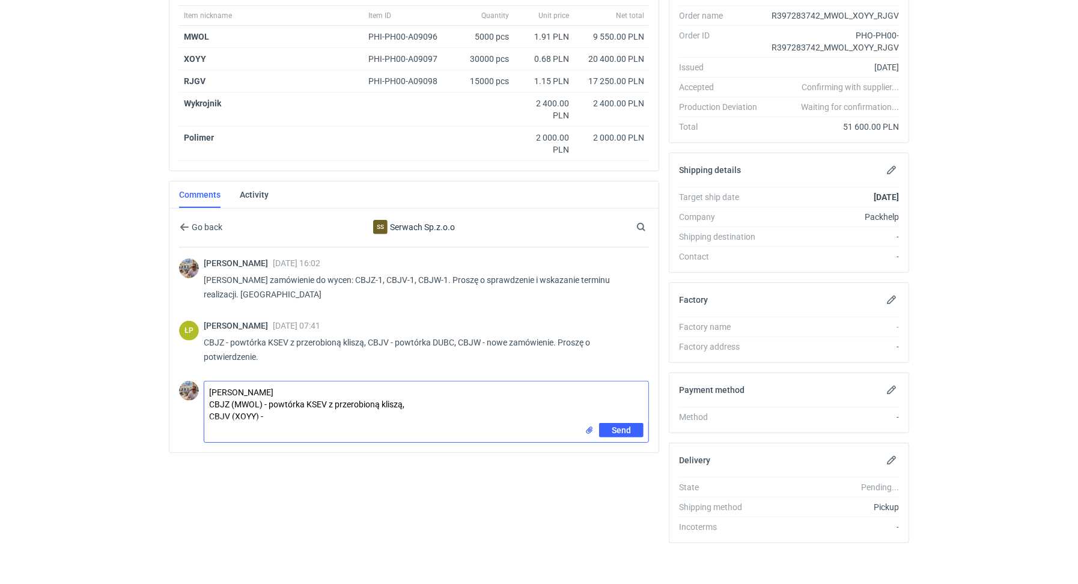
paste textarea "powtórka DUBC"
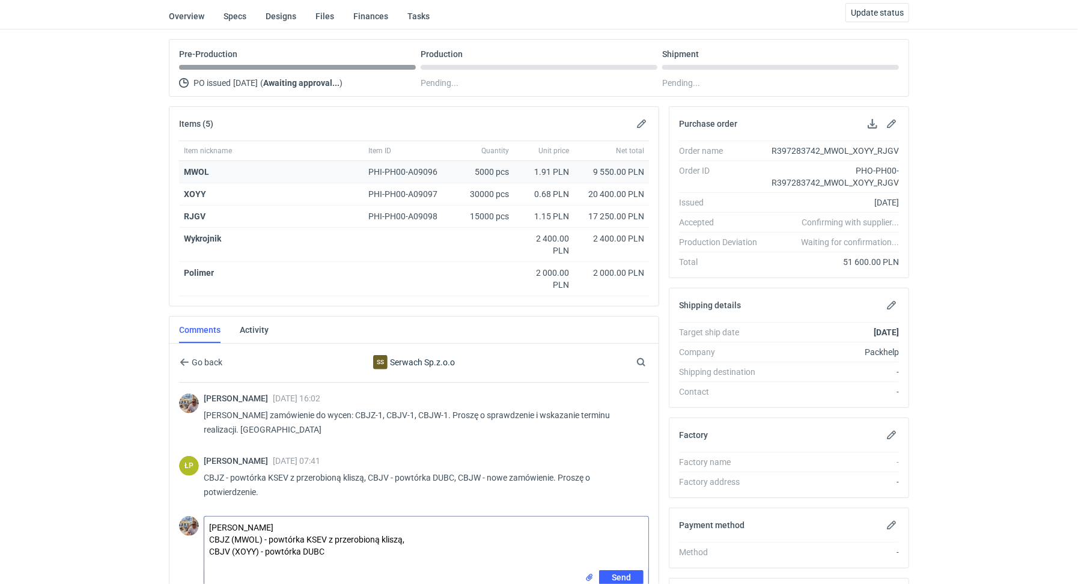
scroll to position [0, 0]
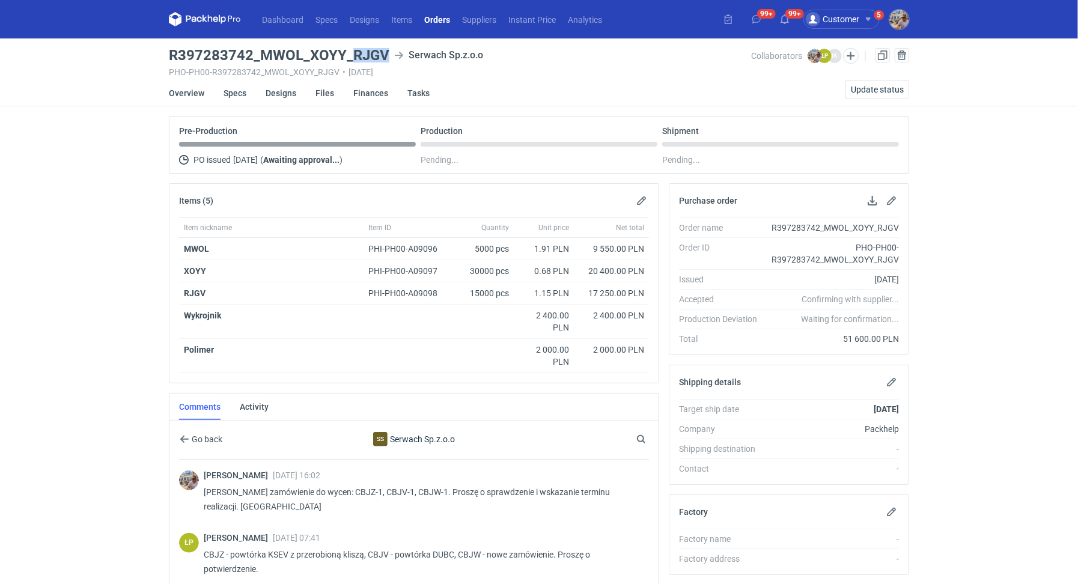
drag, startPoint x: 369, startPoint y: 50, endPoint x: 385, endPoint y: 50, distance: 16.2
click at [385, 50] on h3 "R397283742_MWOL_XOYY_RJGV" at bounding box center [279, 55] width 220 height 14
copy h3 "RJGV"
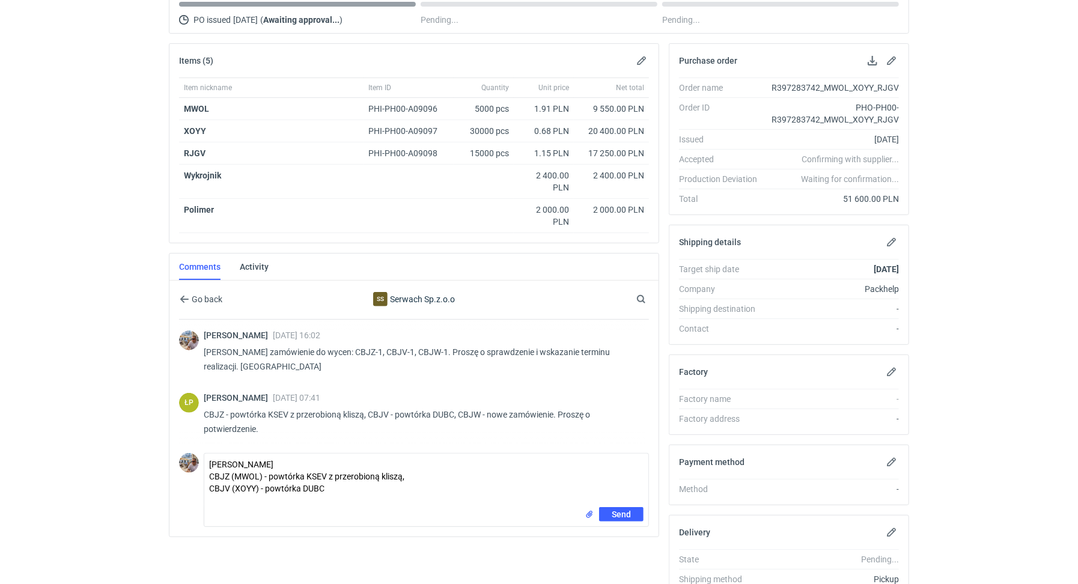
scroll to position [212, 0]
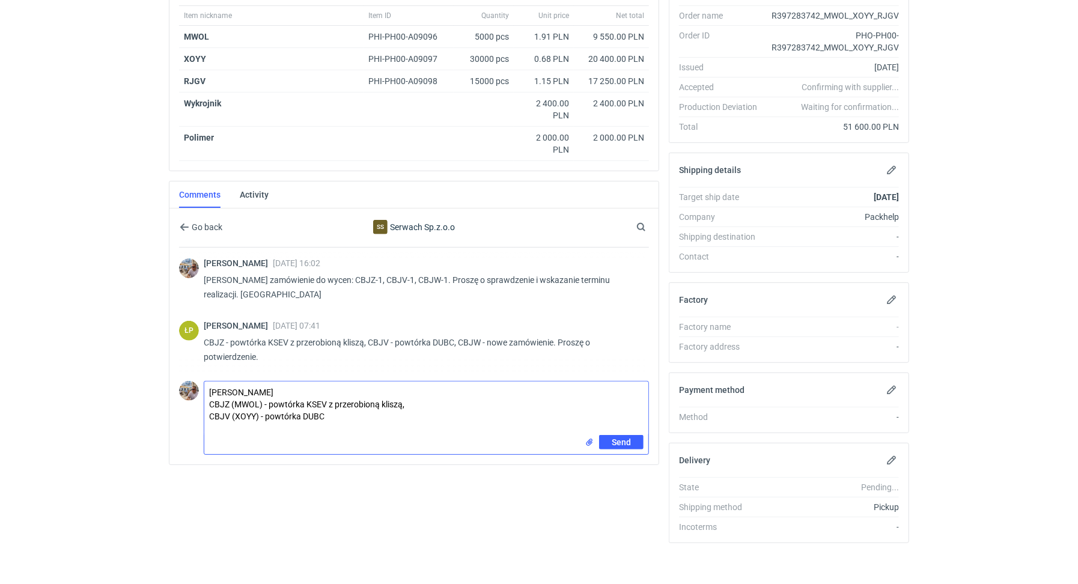
click at [213, 421] on textarea "Panie Łukaszu CBJZ (MWOL) - powtórka KSEV z przerobioną kliszą, CBJV (XOYY) - p…" at bounding box center [426, 408] width 444 height 53
paste textarea "RJGV"
paste textarea "CBJW - 2"
drag, startPoint x: 229, startPoint y: 425, endPoint x: 193, endPoint y: 421, distance: 35.6
click at [193, 421] on div "Comment message Panie Łukaszu CBJZ (MWOL) - powtórka KSEV z przerobioną kliszą,…" at bounding box center [414, 415] width 470 height 79
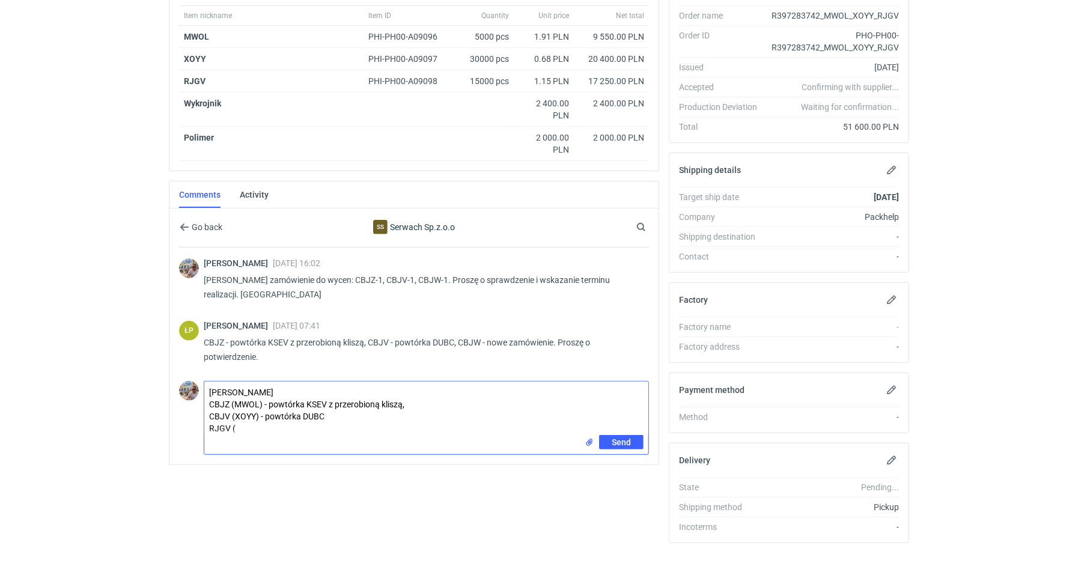
paste textarea "CBJW - 2"
drag, startPoint x: 346, startPoint y: 425, endPoint x: 210, endPoint y: 397, distance: 139.3
click at [210, 397] on textarea "Panie Łukaszu CBJZ (MWOL) - powtórka KSEV z przerobioną kliszą, CBJV (XOYY) - p…" at bounding box center [426, 408] width 444 height 53
click at [402, 422] on textarea "Panie Łukaszu CBJZ (MWOL) - powtórka KSEV z przerobioną kliszą, CBJV (XOYY) - p…" at bounding box center [426, 408] width 444 height 53
drag, startPoint x: 308, startPoint y: 399, endPoint x: 324, endPoint y: 398, distance: 16.8
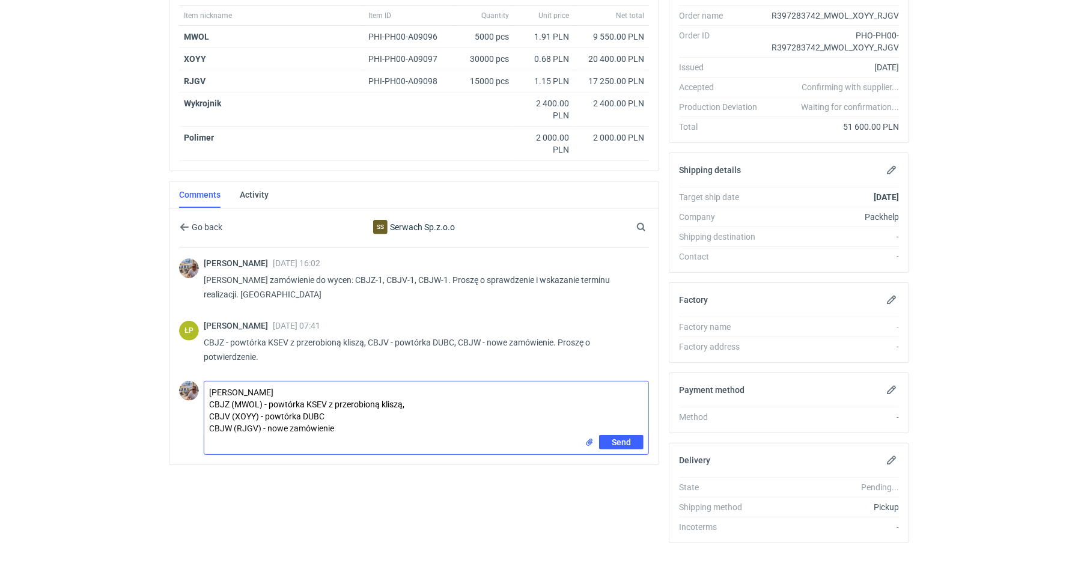
click at [324, 398] on textarea "Panie Łukaszu CBJZ (MWOL) - powtórka KSEV z przerobioną kliszą, CBJV (XOYY) - p…" at bounding box center [426, 408] width 444 height 53
drag, startPoint x: 236, startPoint y: 412, endPoint x: 254, endPoint y: 409, distance: 17.8
click at [254, 409] on textarea "Panie Łukaszu CBJZ (MWOL) - powtórka KSEV z przerobioną kliszą, CBJV (XOYY) - p…" at bounding box center [426, 408] width 444 height 53
drag, startPoint x: 302, startPoint y: 411, endPoint x: 323, endPoint y: 410, distance: 21.1
click at [323, 410] on textarea "Panie Łukaszu CBJZ (MWOL) - powtórka KSEV z przerobioną kliszą, CBJV (XOYY) - p…" at bounding box center [426, 408] width 444 height 53
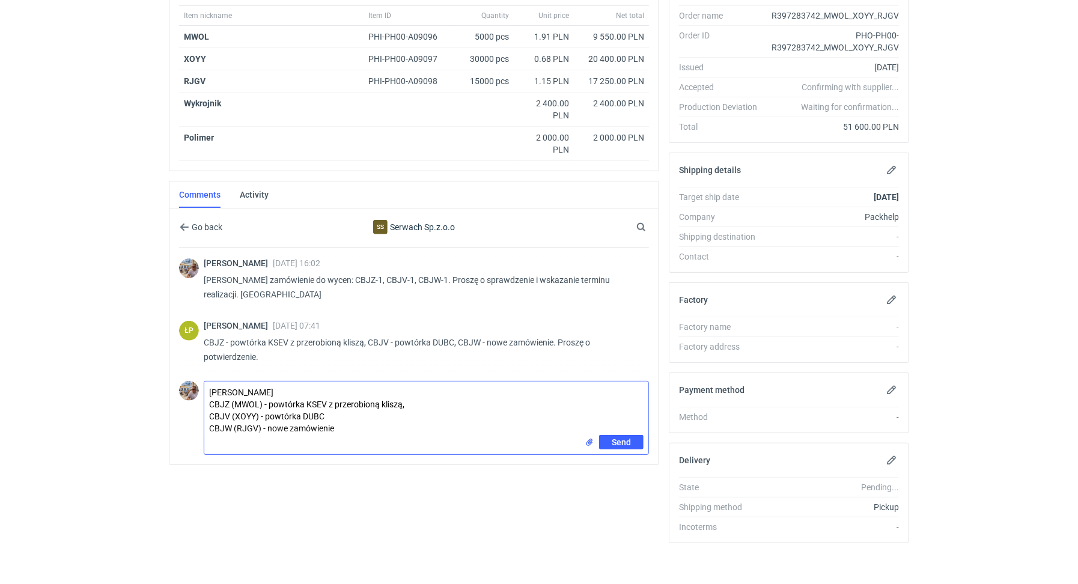
click at [276, 386] on textarea "Panie Łukaszu CBJZ (MWOL) - powtórka KSEV z przerobioną kliszą, CBJV (XOYY) - p…" at bounding box center [426, 408] width 444 height 53
type textarea "Panie Łukaszu zgadza się, CBJZ (MWOL) - powtórka KSEV z przerobioną kliszą, CBJ…"
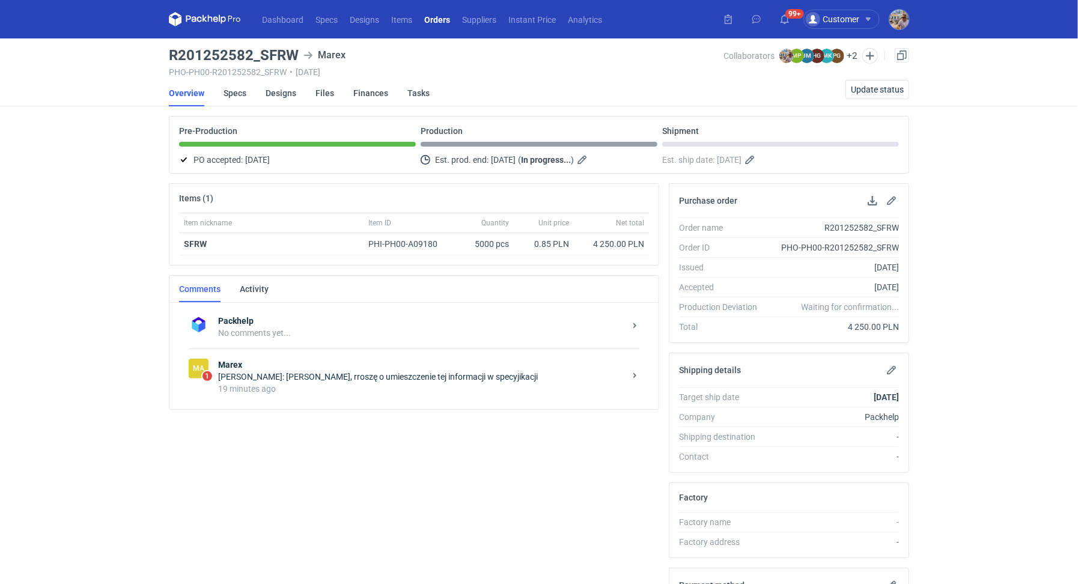
click at [388, 371] on div "[PERSON_NAME]: [PERSON_NAME], rroszę o umieszczenie tej informacji w specyjikac…" at bounding box center [421, 377] width 407 height 12
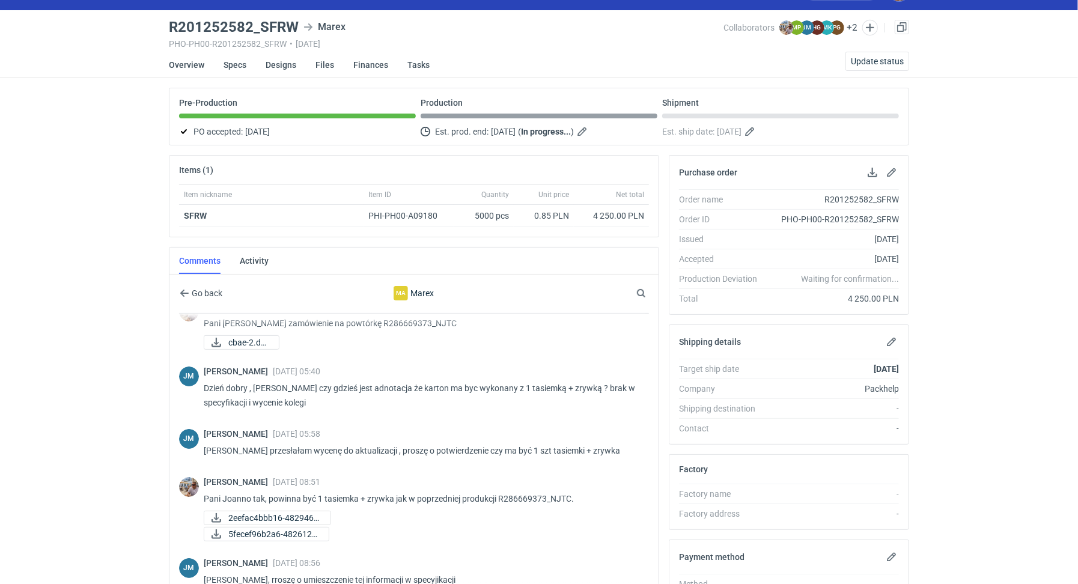
scroll to position [12, 0]
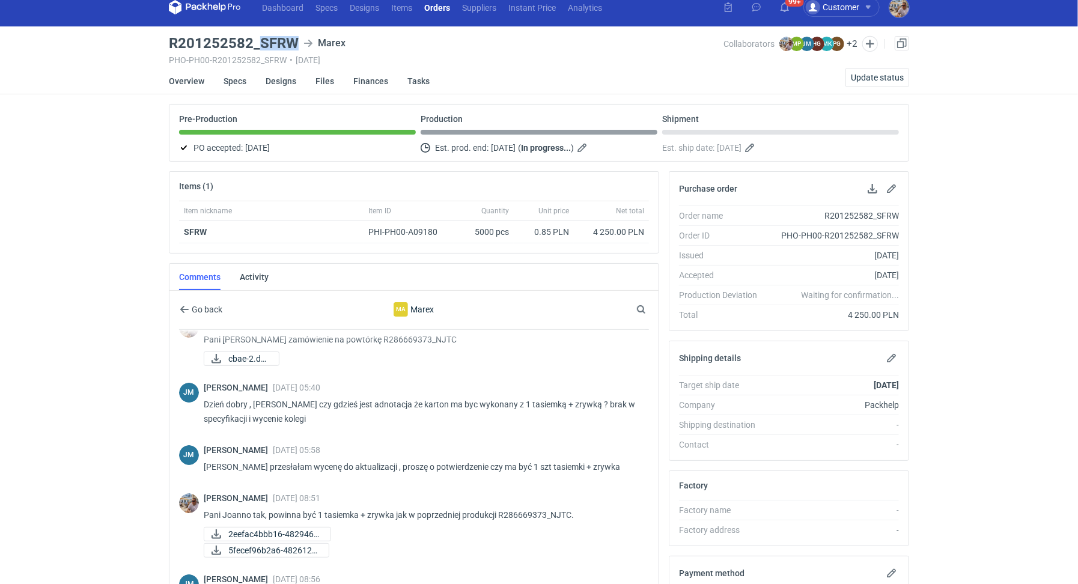
drag, startPoint x: 260, startPoint y: 37, endPoint x: 296, endPoint y: 40, distance: 36.7
click at [296, 40] on h3 "R201252582_SFRW" at bounding box center [234, 43] width 130 height 14
copy h3 "SFRW"
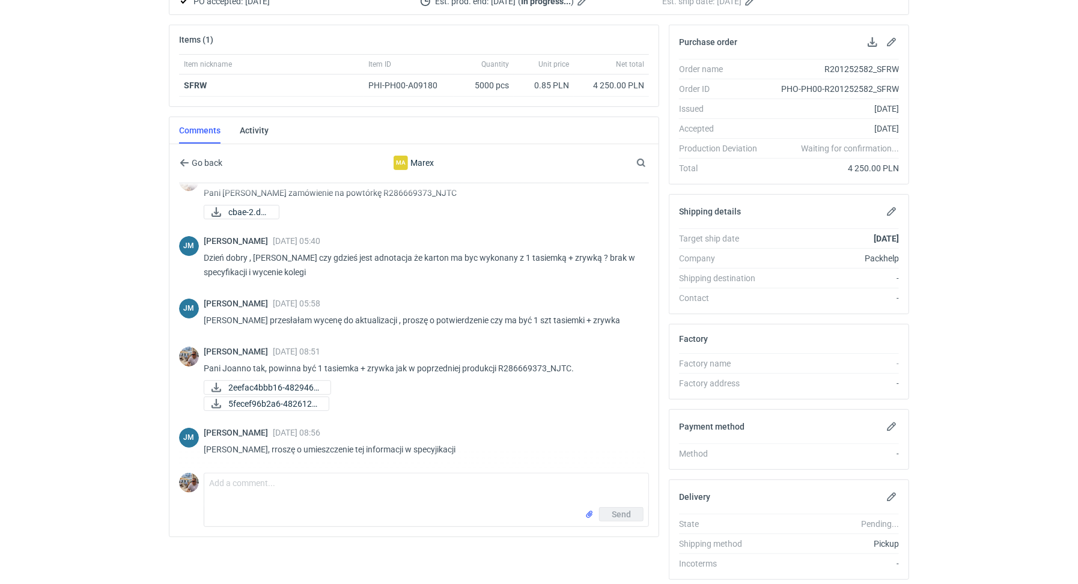
scroll to position [80, 0]
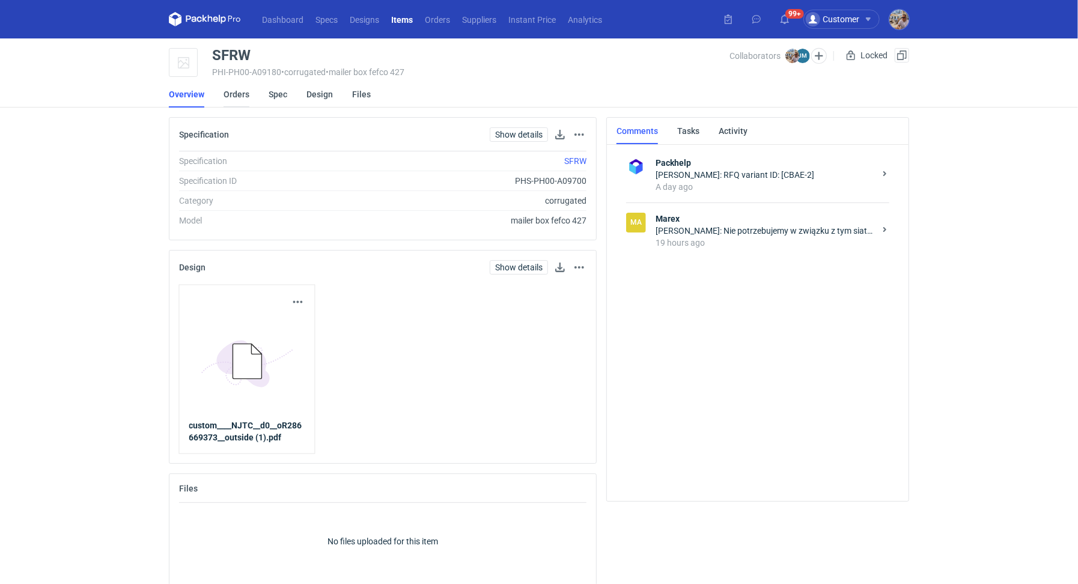
click at [235, 100] on link "Orders" at bounding box center [237, 94] width 26 height 26
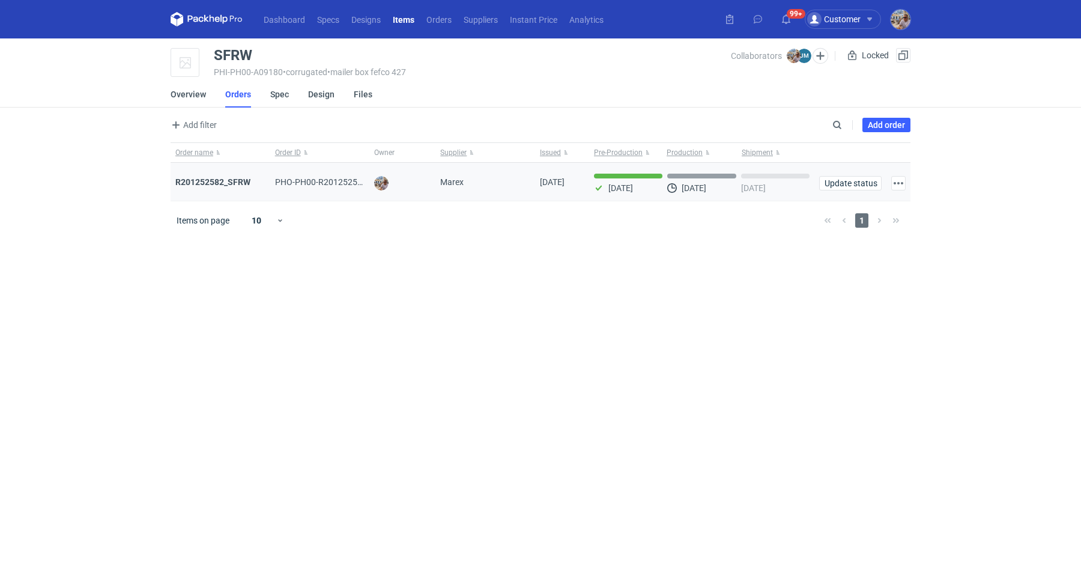
click at [239, 188] on div "R201252582_SFRW" at bounding box center [221, 182] width 100 height 38
click at [239, 177] on strong "R201252582_SFRW" at bounding box center [212, 182] width 75 height 10
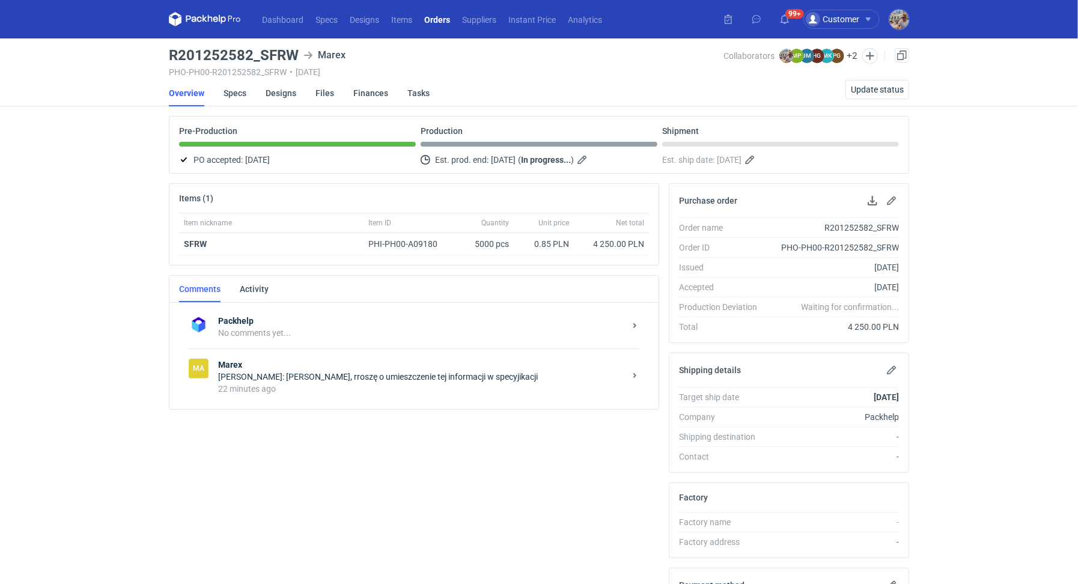
click at [304, 365] on strong "Marex" at bounding box center [421, 365] width 407 height 12
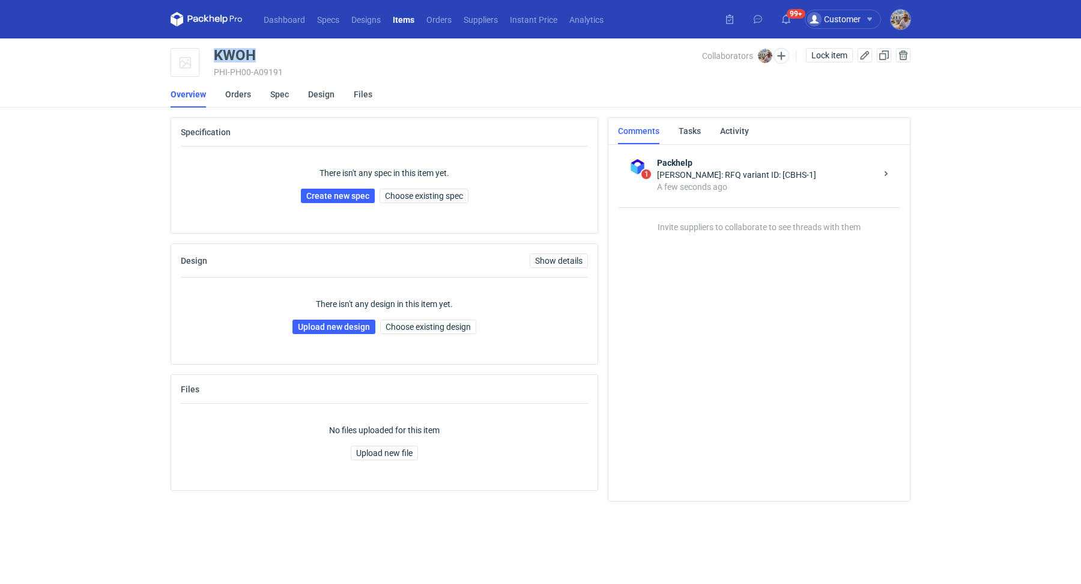
drag, startPoint x: 267, startPoint y: 53, endPoint x: 217, endPoint y: 52, distance: 49.3
click at [217, 52] on div "KWOH" at bounding box center [458, 55] width 488 height 14
click at [446, 192] on span "Choose existing spec" at bounding box center [424, 196] width 78 height 8
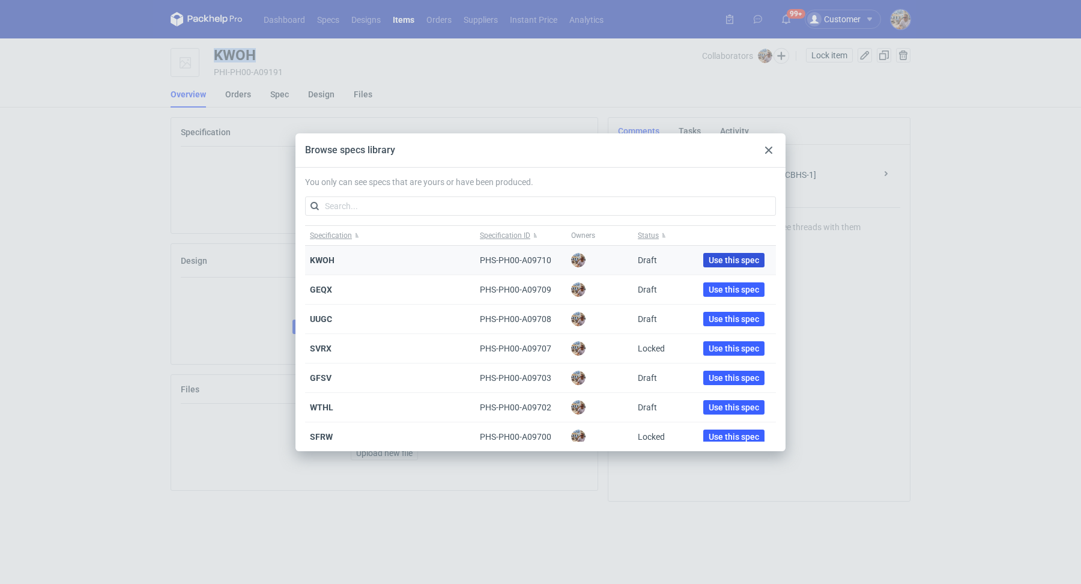
click at [710, 258] on span "Use this spec" at bounding box center [734, 260] width 50 height 8
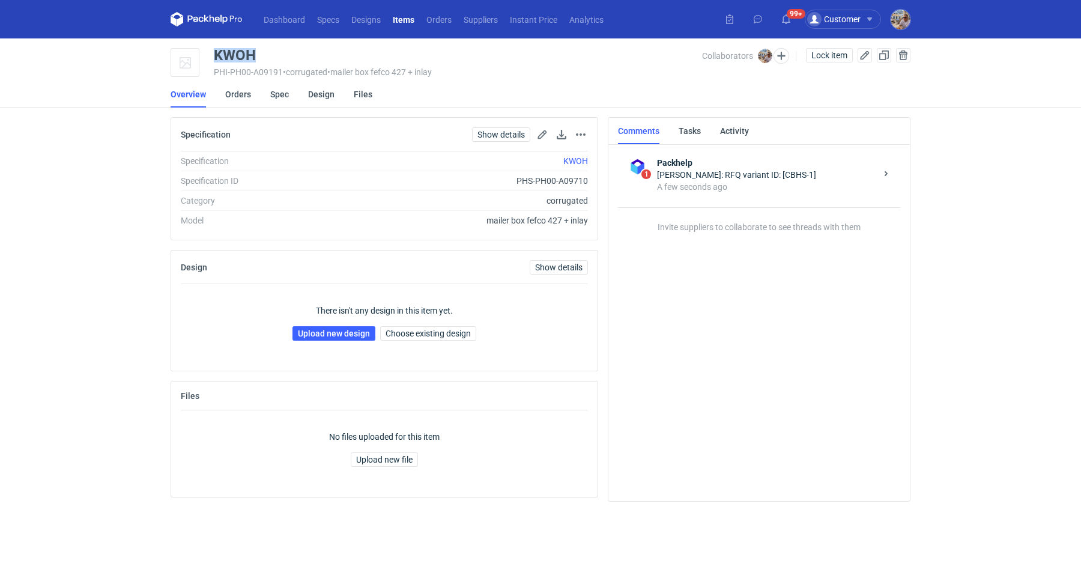
click at [263, 53] on div "KWOH" at bounding box center [458, 55] width 488 height 14
drag, startPoint x: 263, startPoint y: 53, endPoint x: 220, endPoint y: 55, distance: 42.7
click at [220, 55] on div "KWOH" at bounding box center [458, 55] width 488 height 14
click at [330, 323] on div "There isn't any design in this item yet. Upload new design Choose existing desi…" at bounding box center [384, 322] width 407 height 77
click at [330, 327] on link "Upload new design" at bounding box center [334, 333] width 83 height 14
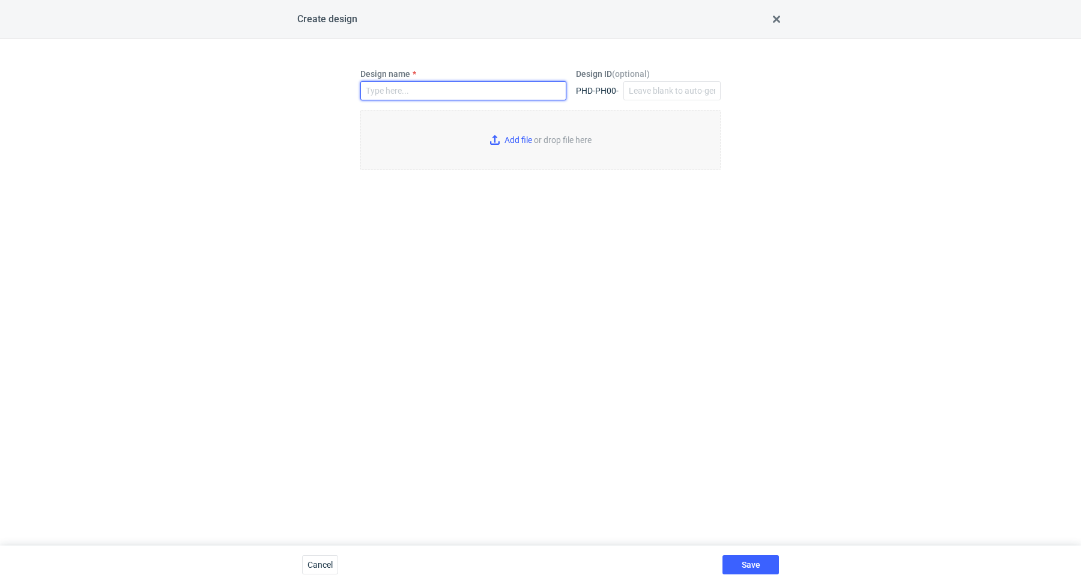
click at [433, 82] on input "Design name" at bounding box center [463, 90] width 206 height 19
paste input "KWOH"
type input "KWOH"
click at [511, 140] on input "Add file or drop file here" at bounding box center [540, 140] width 360 height 60
type input "C:\fakepath\custom____KWOH__d0__oR995323239__box.pdf"
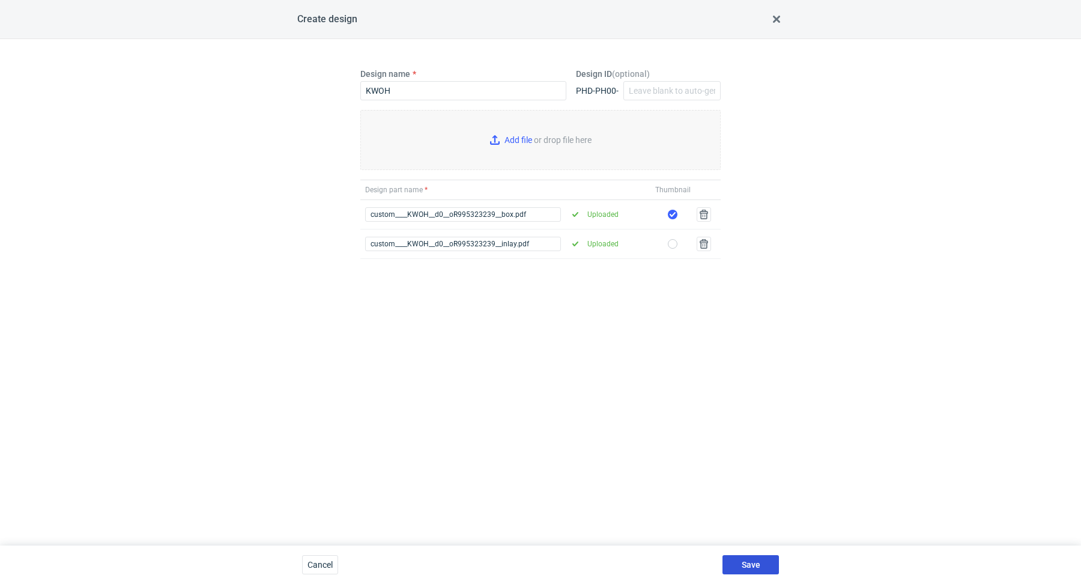
click at [755, 570] on button "Save" at bounding box center [751, 564] width 56 height 19
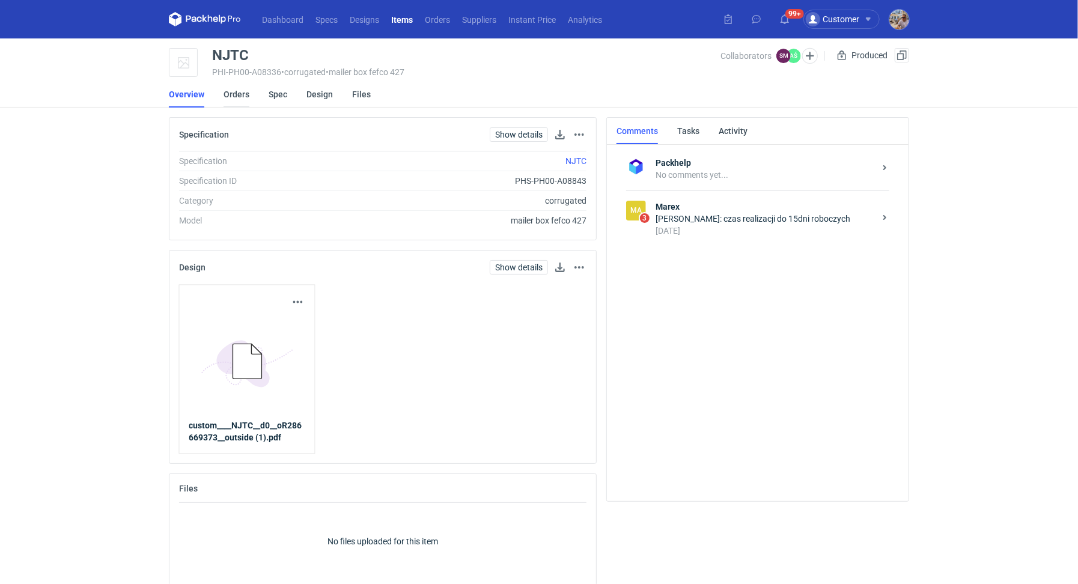
click at [234, 94] on link "Orders" at bounding box center [237, 94] width 26 height 26
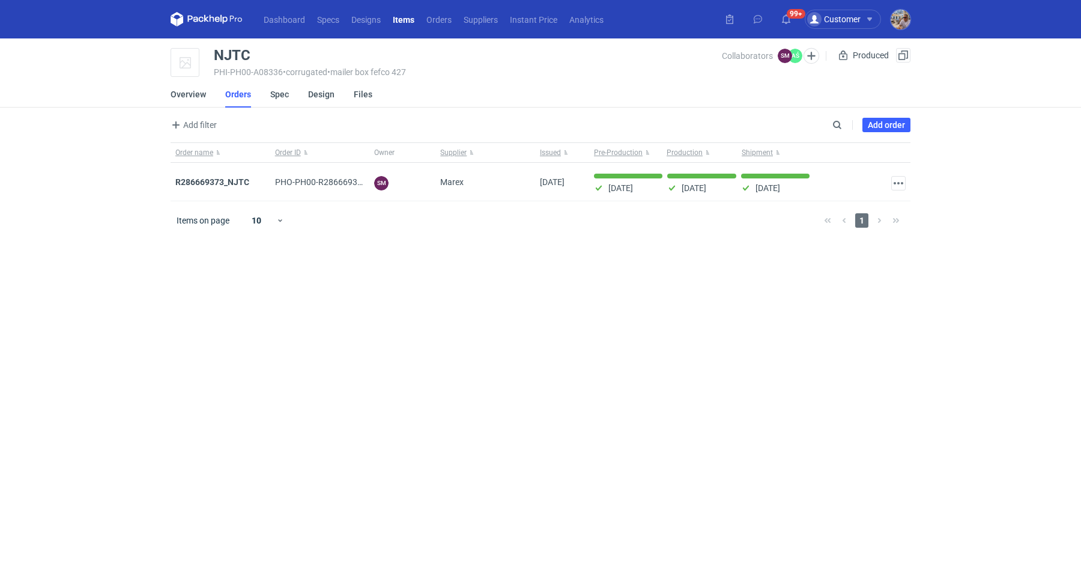
click at [264, 94] on li "Orders" at bounding box center [247, 94] width 45 height 26
click at [275, 96] on link "Spec" at bounding box center [279, 94] width 19 height 26
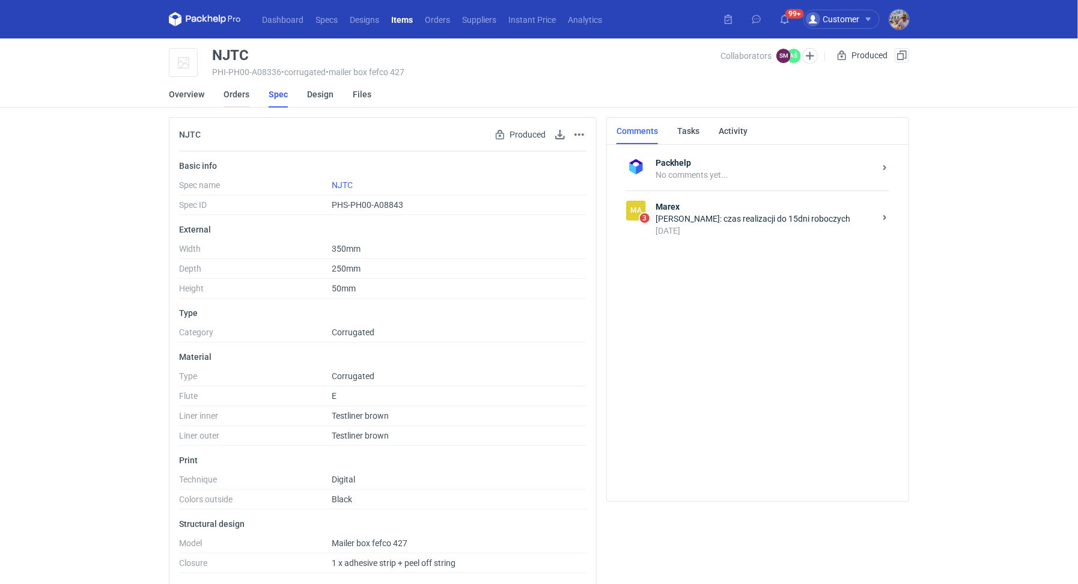
click at [236, 99] on link "Orders" at bounding box center [237, 94] width 26 height 26
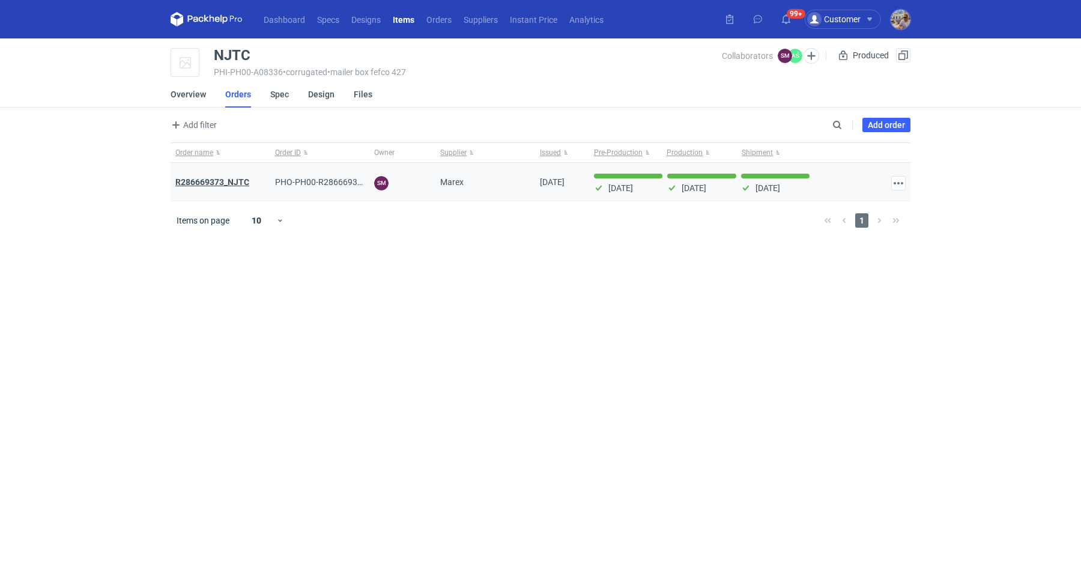
click at [236, 183] on strong "R286669373_NJTC" at bounding box center [212, 182] width 74 height 10
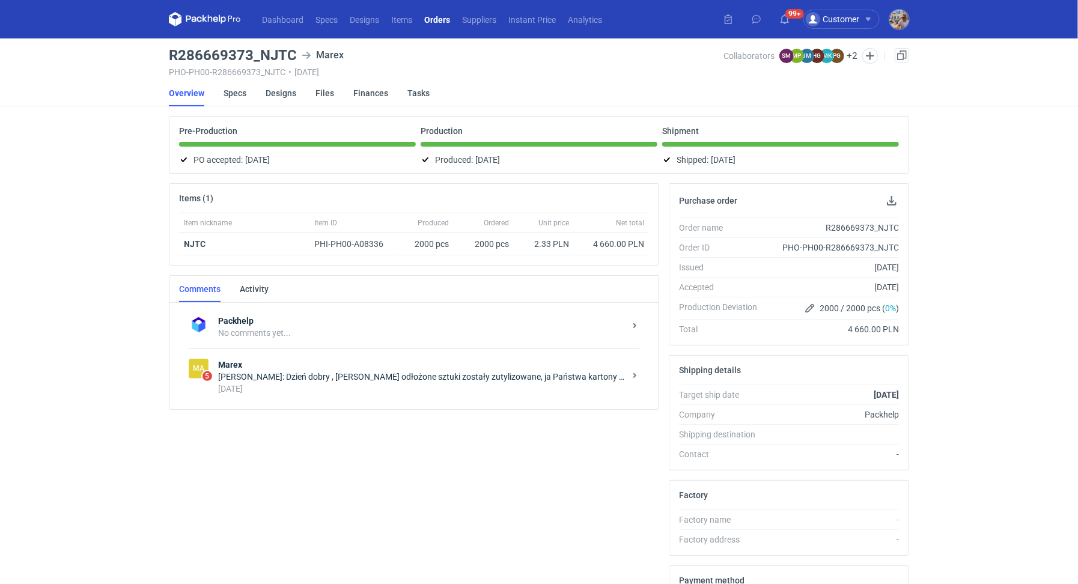
click at [313, 384] on div "5 months ago" at bounding box center [421, 389] width 407 height 12
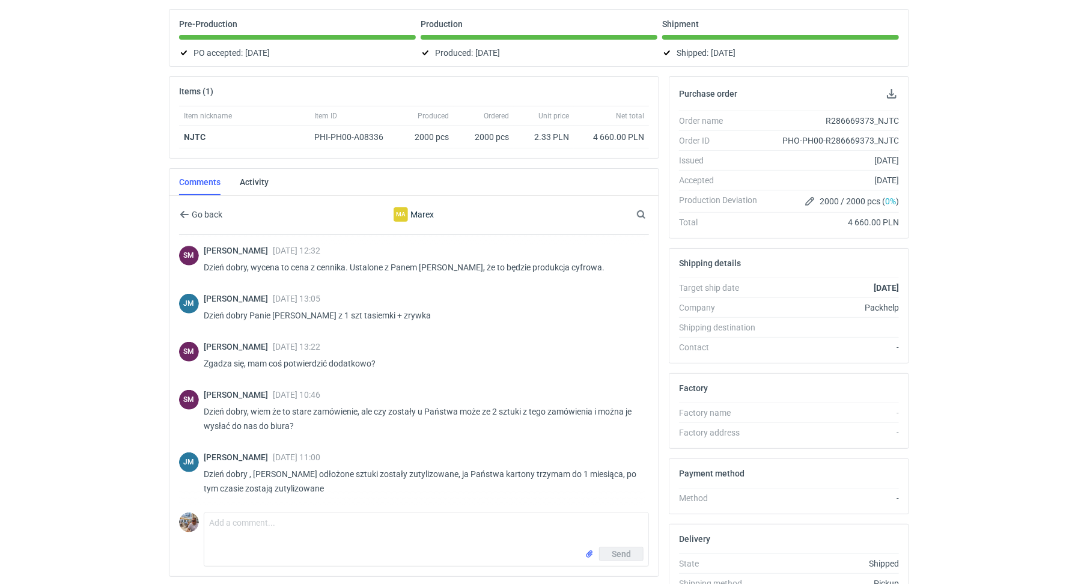
scroll to position [108, 0]
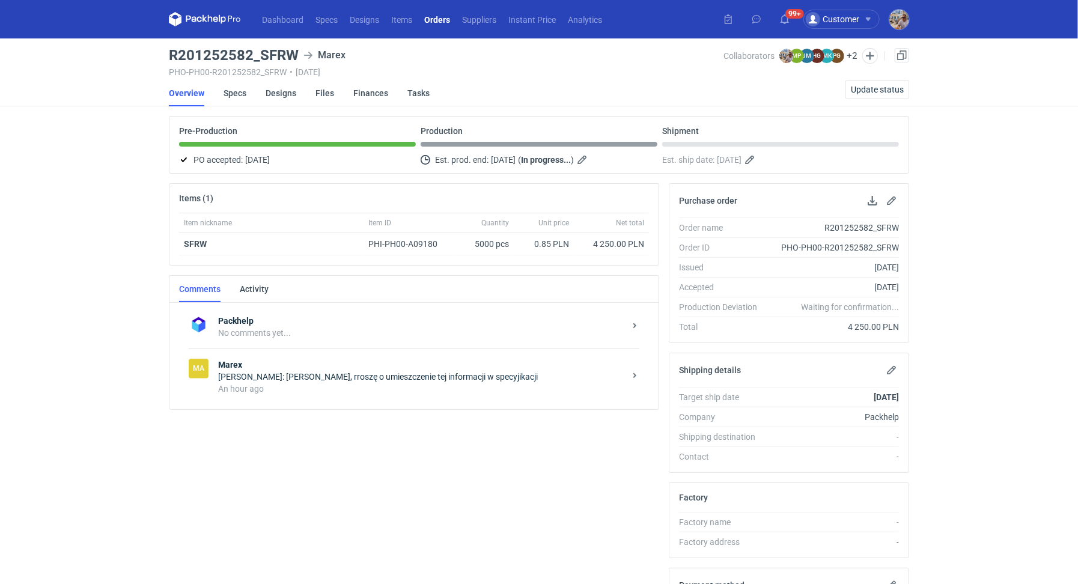
click at [335, 376] on div "[PERSON_NAME]: [PERSON_NAME], rroszę o umieszczenie tej informacji w specyjikac…" at bounding box center [421, 377] width 407 height 12
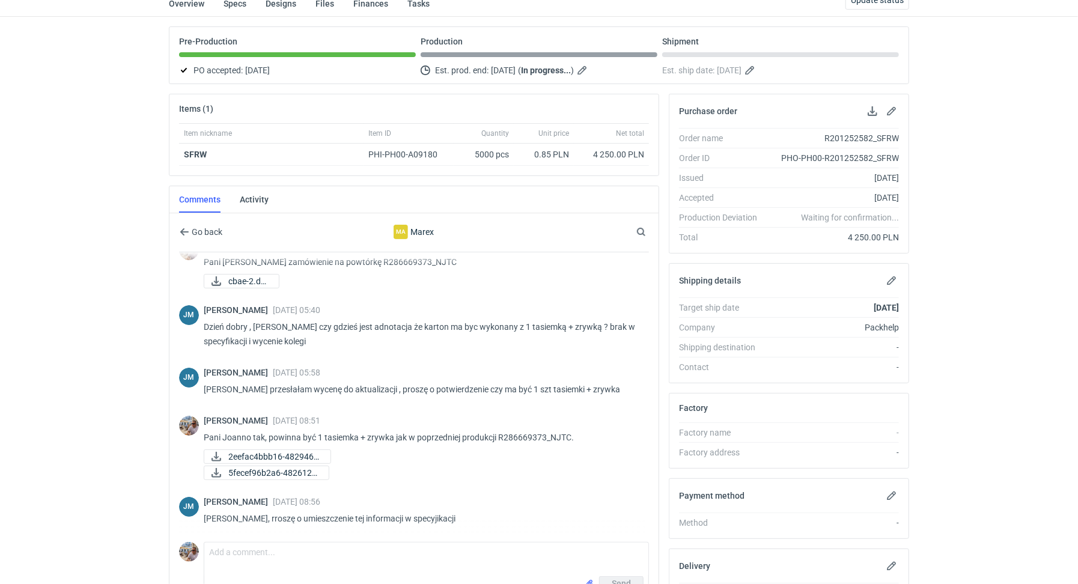
scroll to position [195, 0]
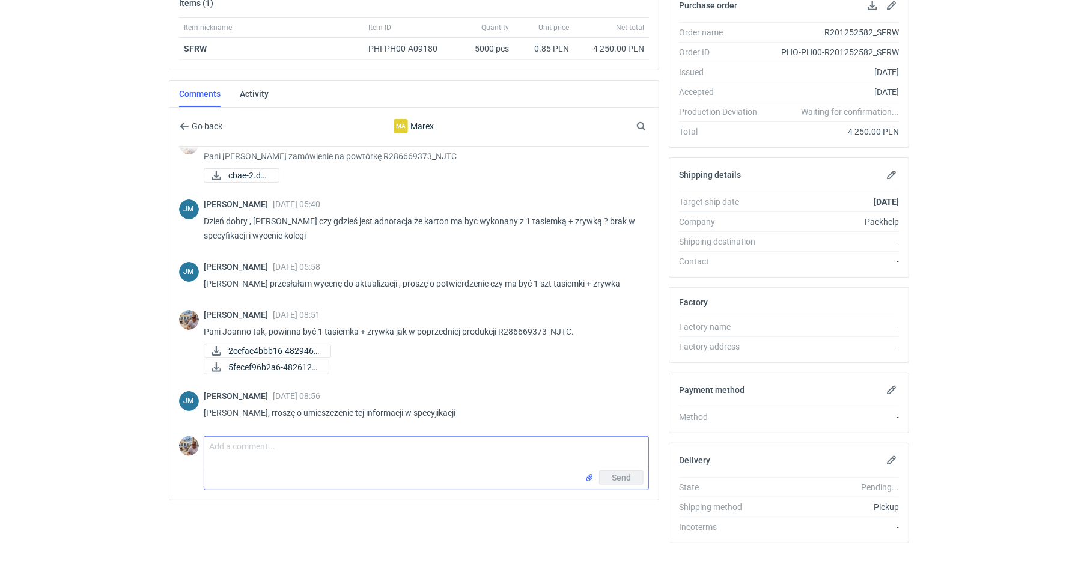
click at [285, 457] on textarea "Comment message" at bounding box center [426, 454] width 444 height 34
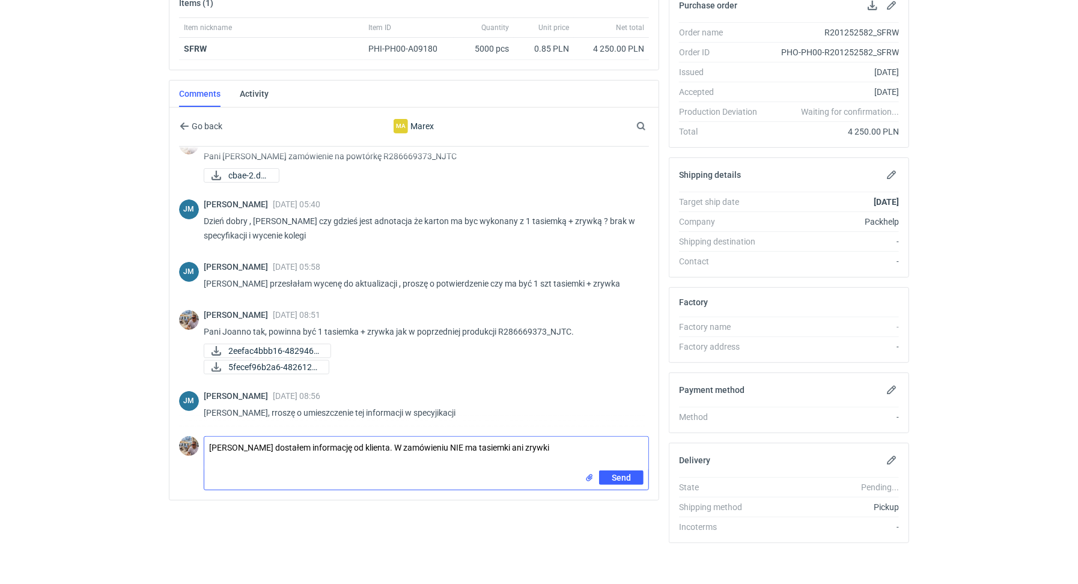
type textarea "Pani Joanno dostałem informację od klienta. W zamówieniu NIE ma tasiemki ani zr…"
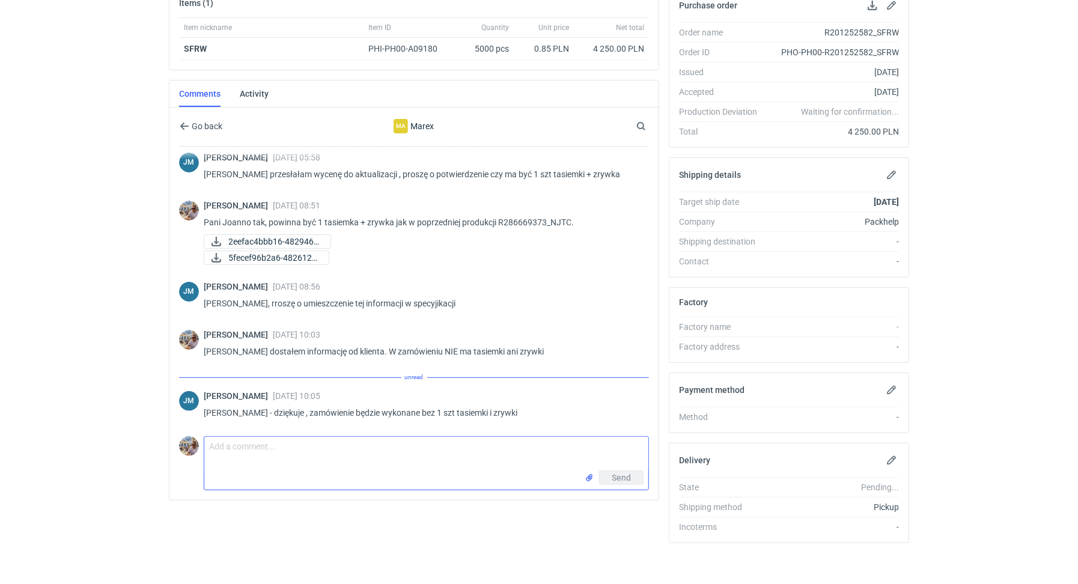
scroll to position [119, 0]
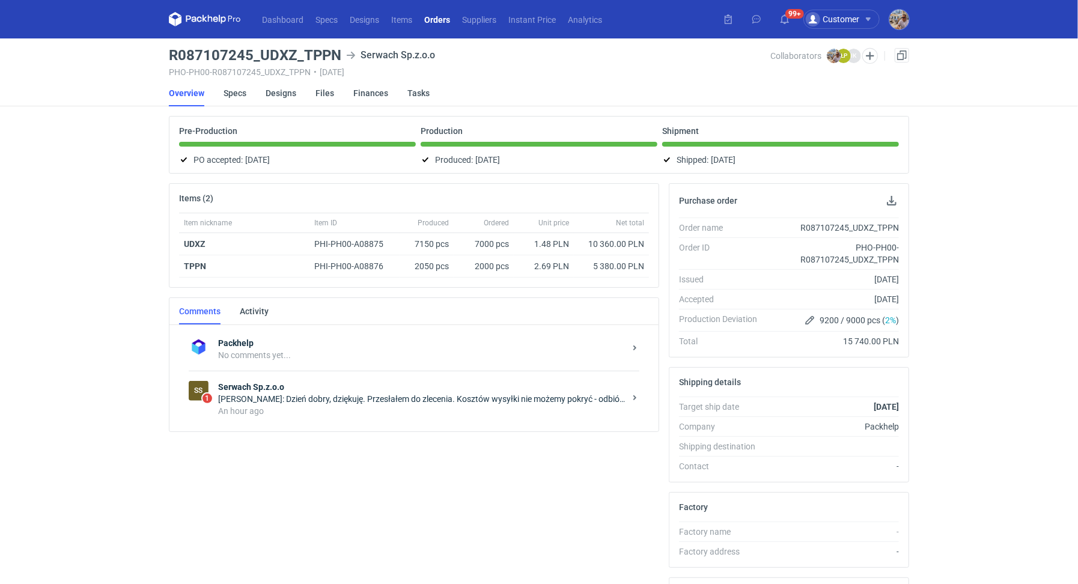
click at [295, 406] on div "An hour ago" at bounding box center [421, 411] width 407 height 12
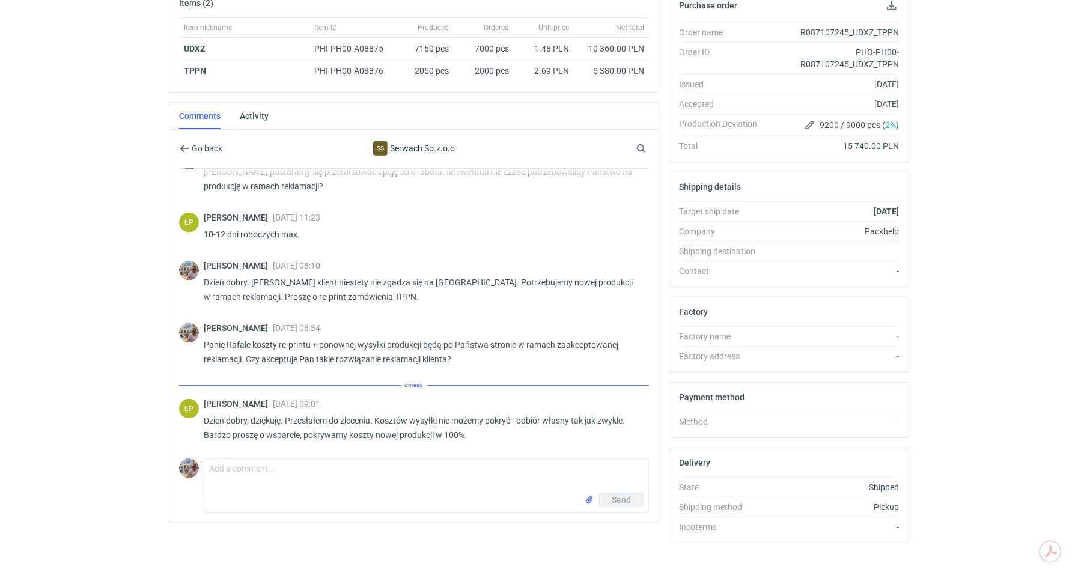
scroll to position [972, 0]
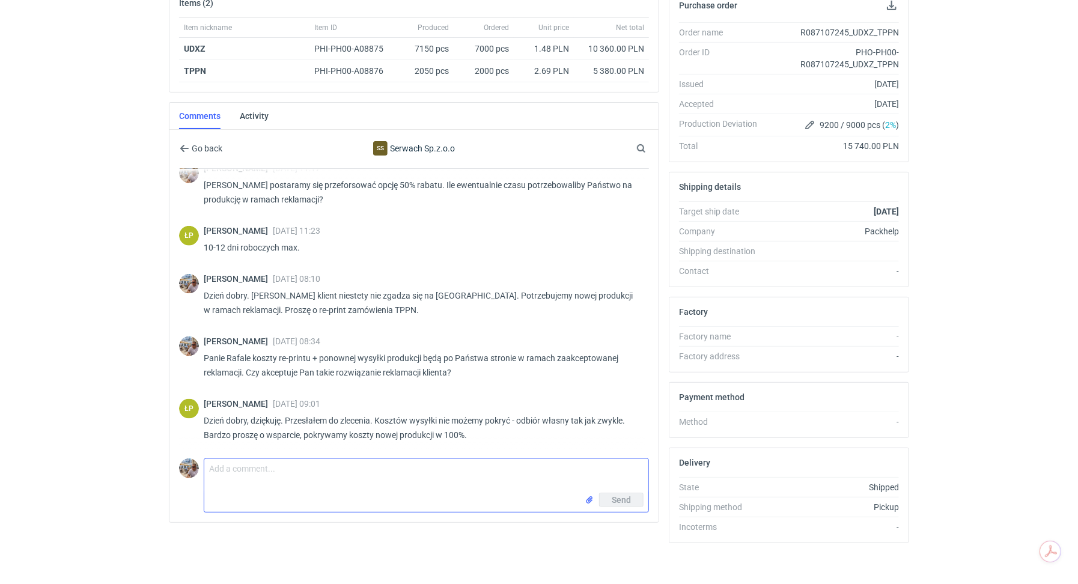
click at [317, 470] on textarea "Comment message" at bounding box center [426, 476] width 444 height 34
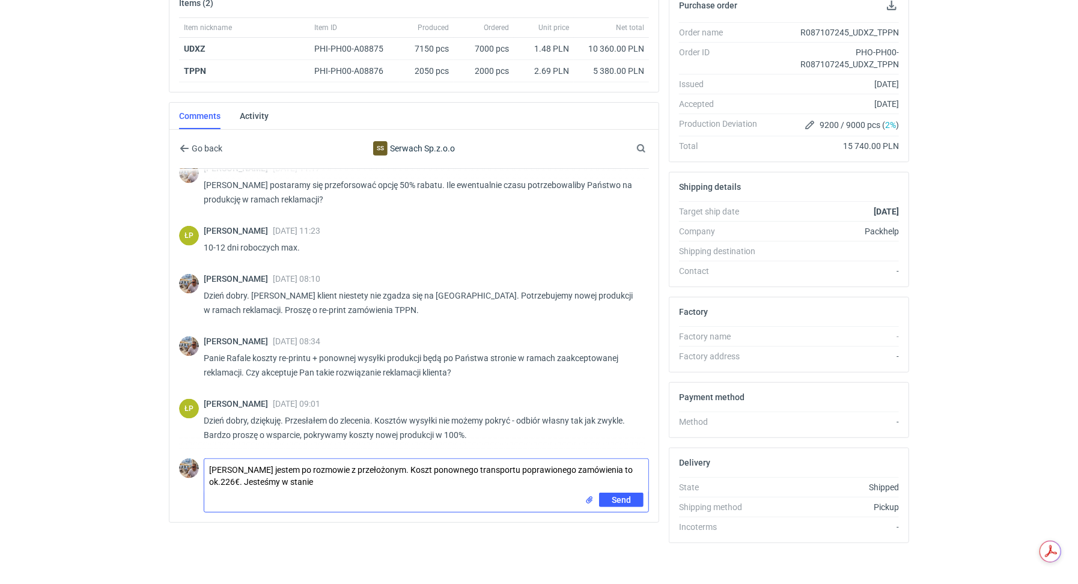
click at [239, 478] on textarea "[PERSON_NAME] jestem po rozmowie z przełożonym. Koszt ponownego transportu popr…" at bounding box center [426, 476] width 444 height 34
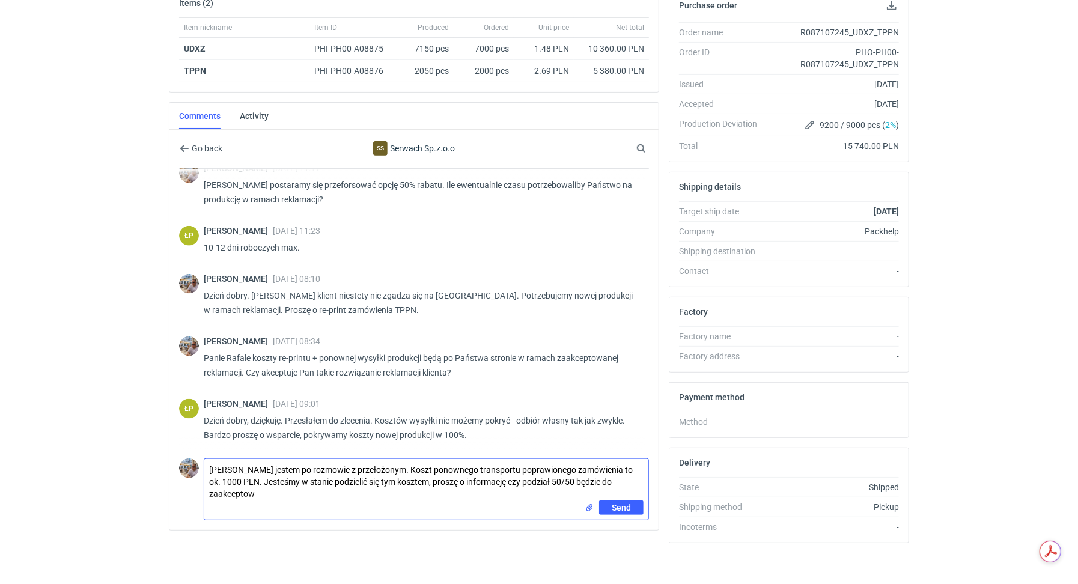
scroll to position [0, 0]
click at [565, 477] on textarea "[PERSON_NAME] jestem po rozmowie z przełożonym. Koszt ponownego transportu popr…" at bounding box center [426, 479] width 444 height 41
type textarea "[PERSON_NAME] jestem po rozmowie z przełożonym. Koszt ponownego transportu popr…"
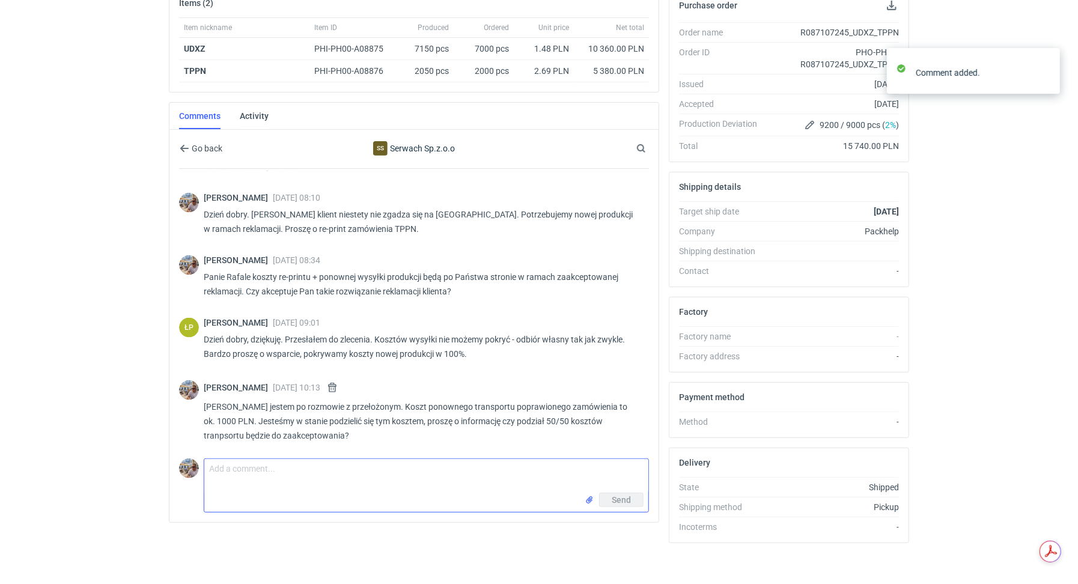
scroll to position [1054, 0]
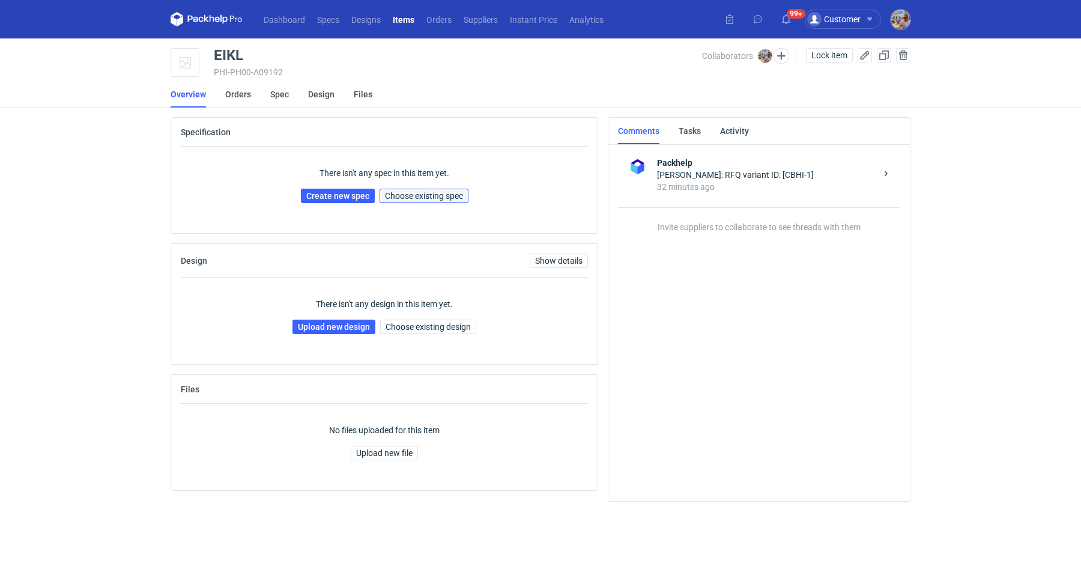
click at [439, 195] on span "Choose existing spec" at bounding box center [424, 196] width 78 height 8
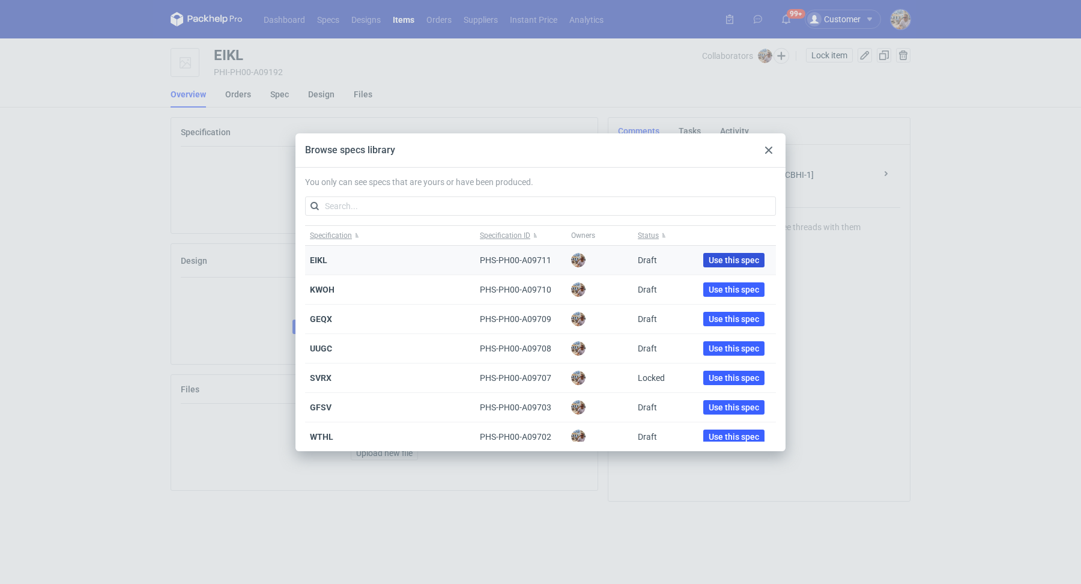
click at [710, 257] on span "Use this spec" at bounding box center [734, 260] width 50 height 8
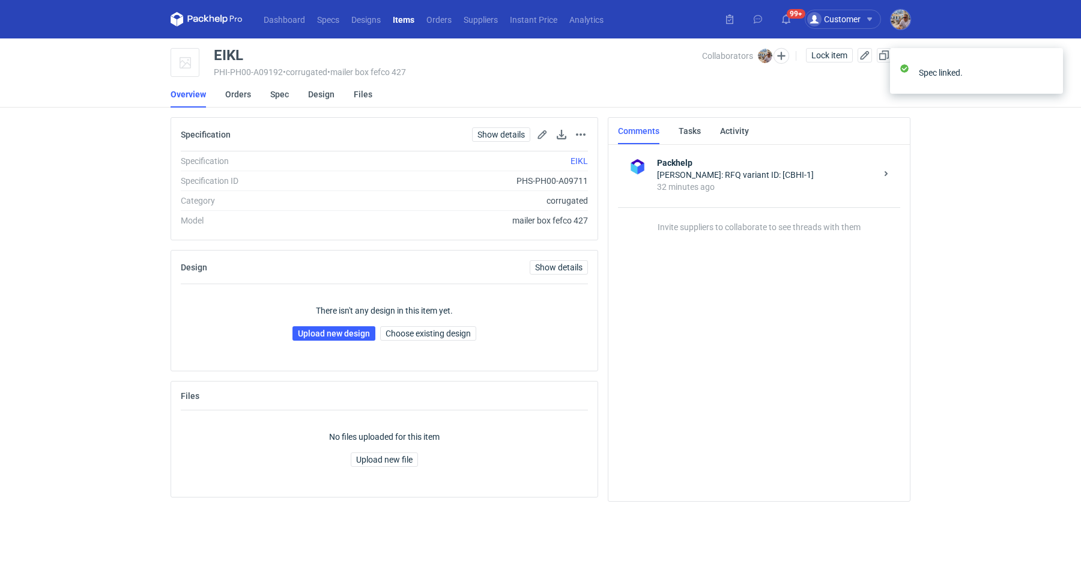
drag, startPoint x: 251, startPoint y: 52, endPoint x: 244, endPoint y: 55, distance: 7.3
click at [245, 54] on div "EIKL" at bounding box center [458, 55] width 488 height 14
drag, startPoint x: 254, startPoint y: 55, endPoint x: 210, endPoint y: 51, distance: 44.0
click at [210, 51] on div "EIKL PHI-PH00-A09192 • corrugated • mailer box fefco 427 Collaborators Michał P…" at bounding box center [541, 63] width 740 height 30
copy div "EIKL"
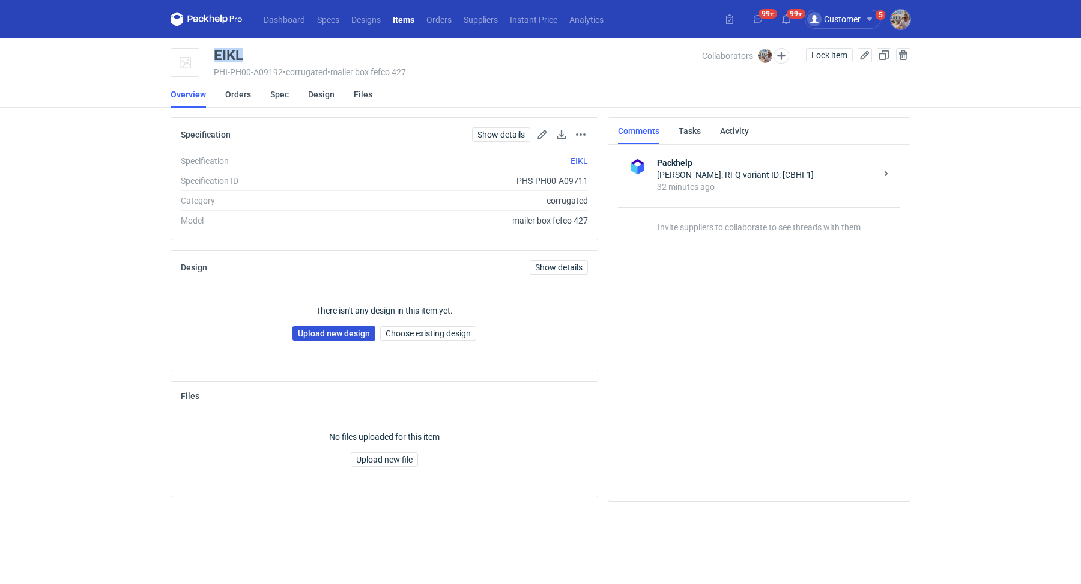
click at [333, 336] on link "Upload new design" at bounding box center [334, 333] width 83 height 14
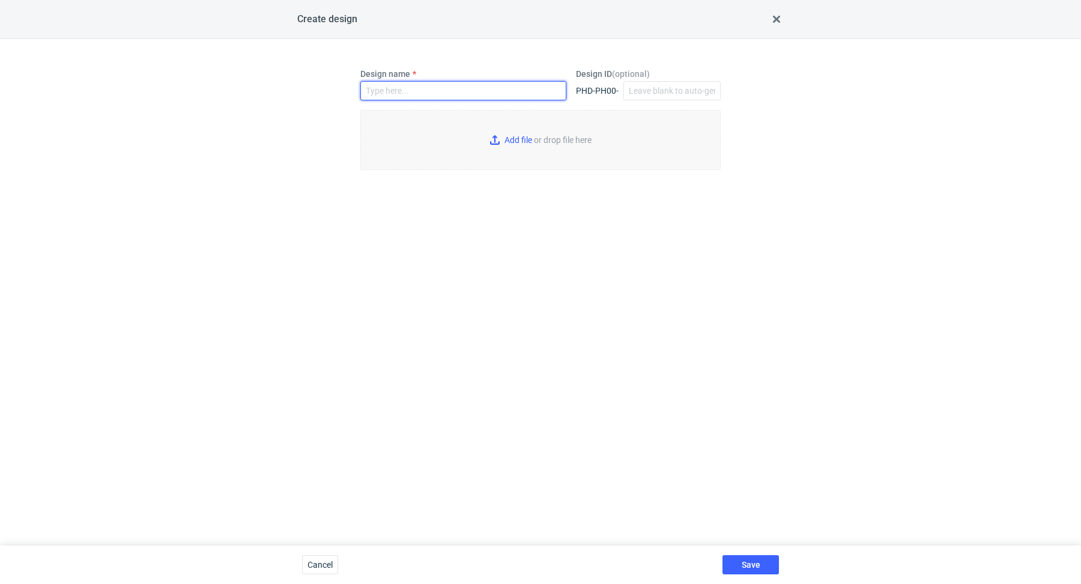
click at [460, 90] on input "Design name" at bounding box center [463, 90] width 206 height 19
paste input "EIKL"
type input "EIKL"
click at [516, 141] on input "Add file or drop file here" at bounding box center [540, 140] width 360 height 60
type input "C:\fakepath\custom____EIKL__d0__oR995323239__inside__v2.pdf"
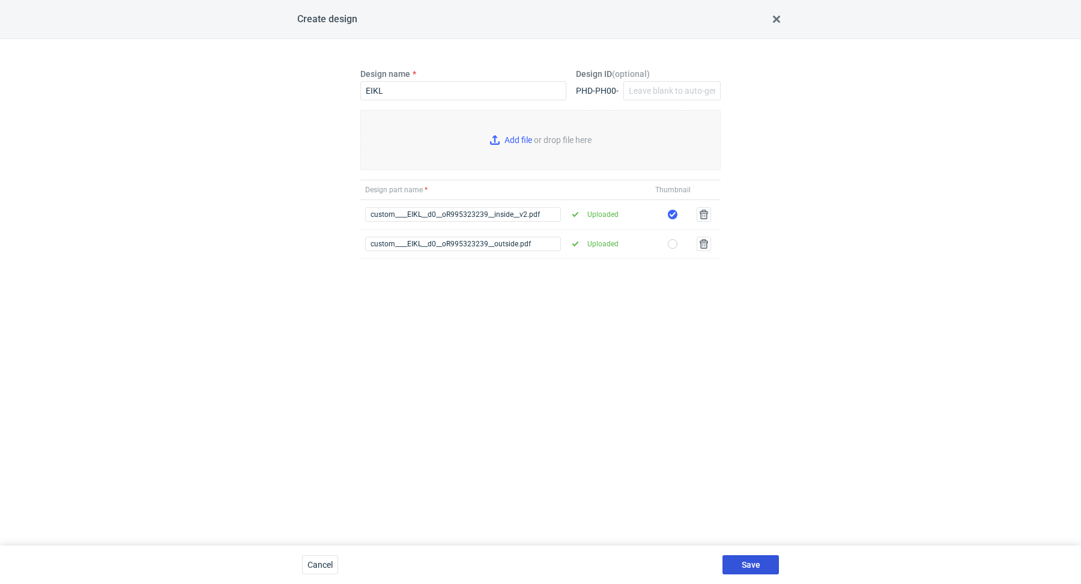
click at [760, 564] on button "Save" at bounding box center [751, 564] width 56 height 19
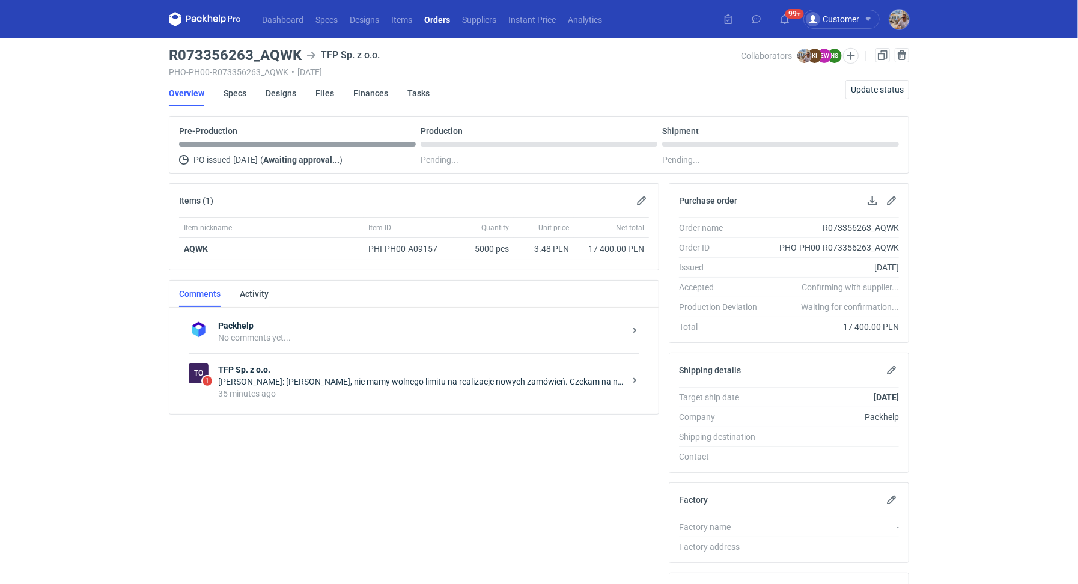
click at [386, 391] on div "35 minutes ago" at bounding box center [421, 394] width 407 height 12
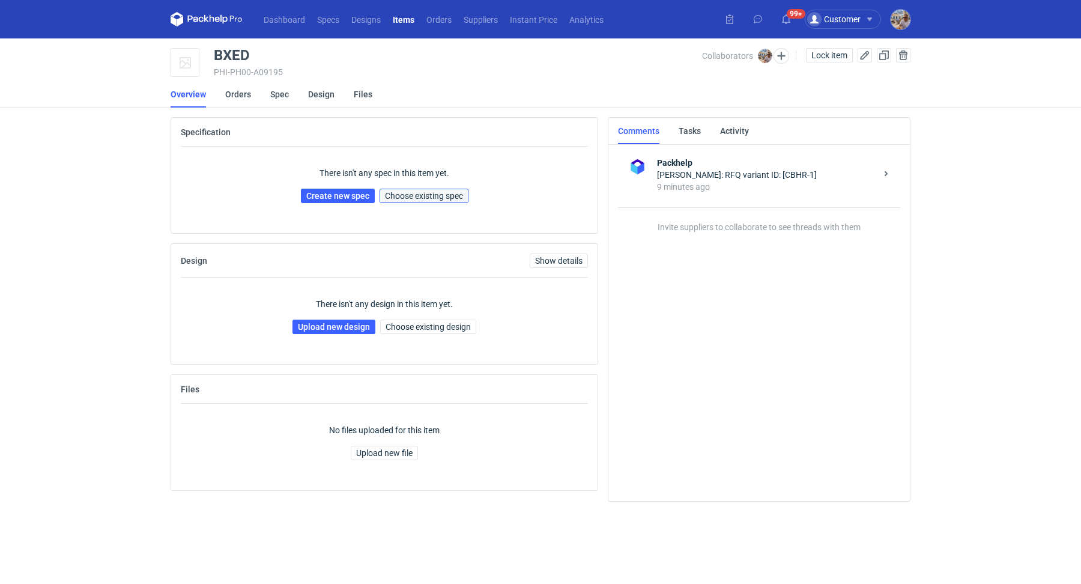
click at [431, 194] on span "Choose existing spec" at bounding box center [424, 196] width 78 height 8
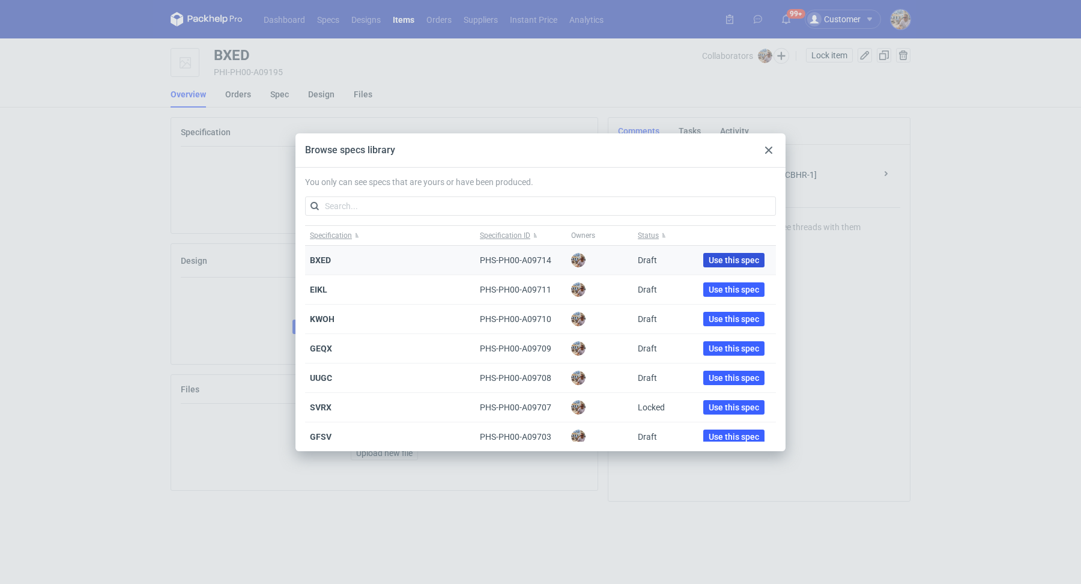
click at [709, 256] on span "Use this spec" at bounding box center [734, 260] width 50 height 8
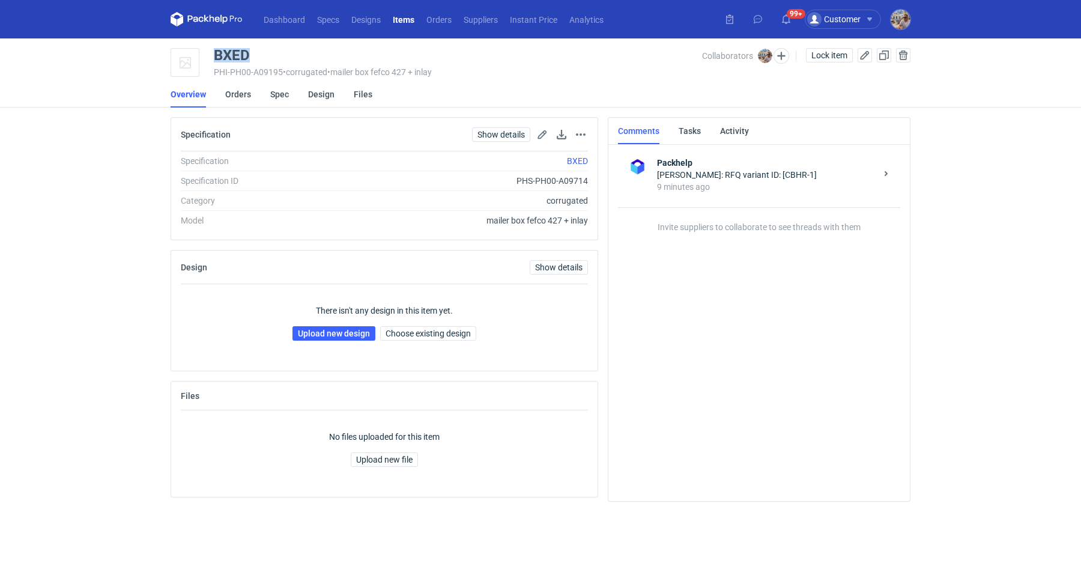
drag, startPoint x: 254, startPoint y: 60, endPoint x: 202, endPoint y: 44, distance: 54.0
click at [202, 44] on main "BXED PHI-PH00-A09195 • corrugated • mailer box fefco 427 + inlay Collaborators …" at bounding box center [541, 311] width 750 height 546
copy div "BXED"
click at [328, 334] on link "Upload new design" at bounding box center [334, 333] width 83 height 14
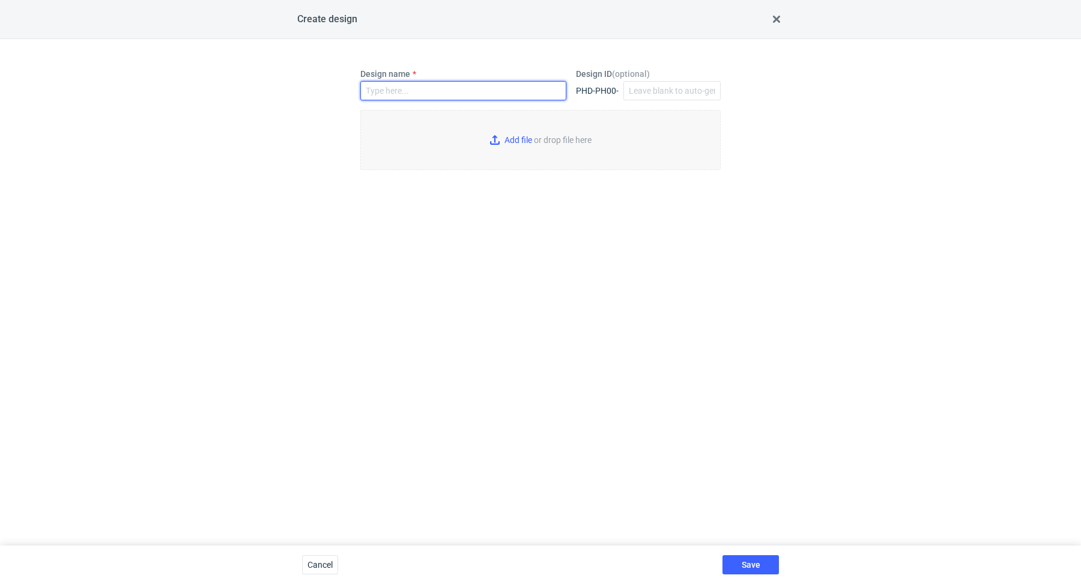
click at [407, 89] on input "Design name" at bounding box center [463, 90] width 206 height 19
paste input "BXED"
type input "BXED"
click at [505, 133] on input "Add file or drop file here" at bounding box center [540, 140] width 360 height 60
type input "C:\fakepath\custom____BXED__d0__oR995323239__box.pdf"
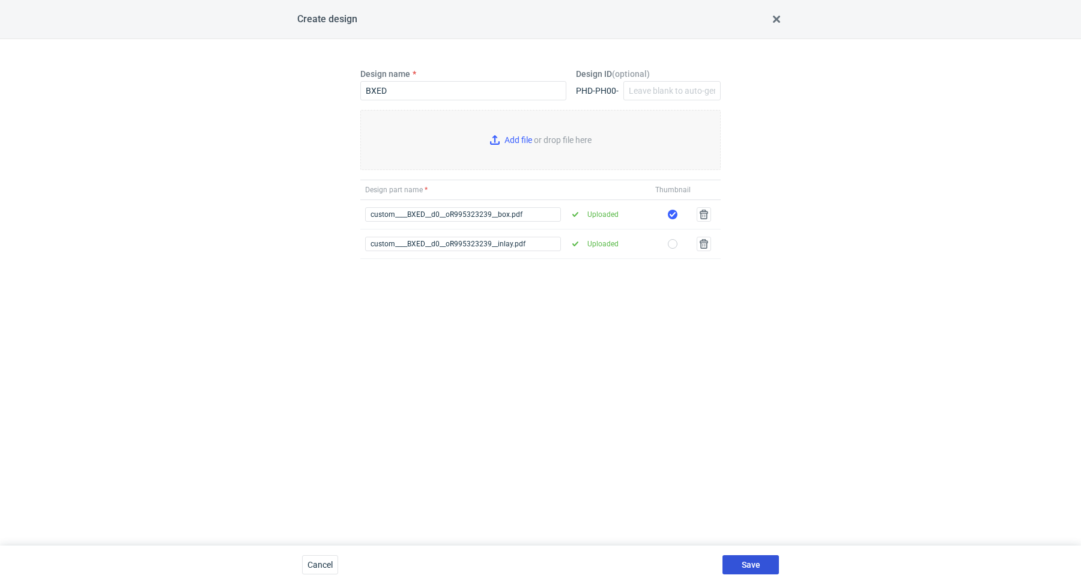
click at [753, 561] on span "Save" at bounding box center [751, 565] width 19 height 8
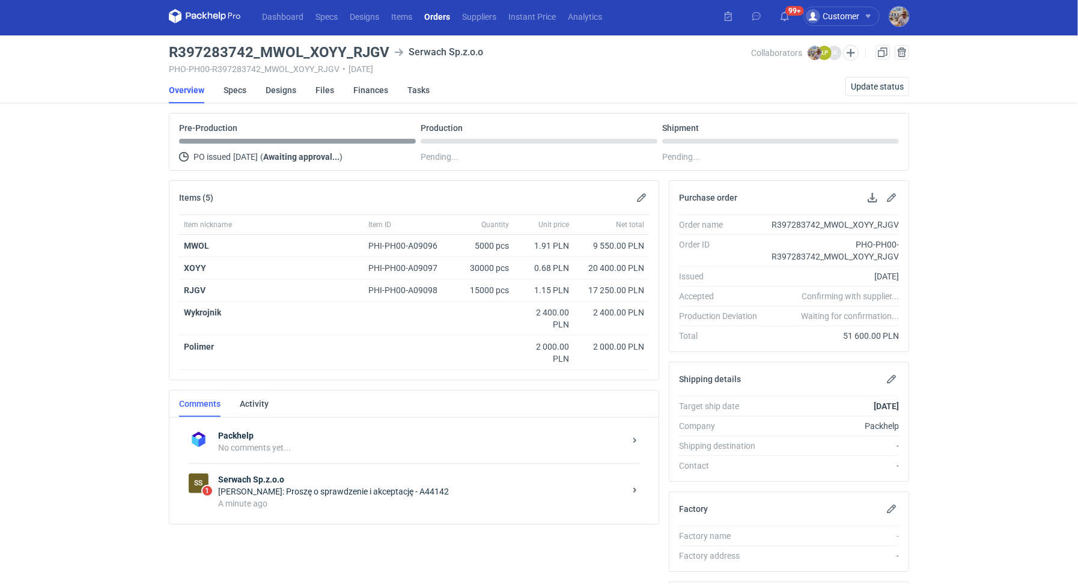
click at [320, 497] on div "A minute ago" at bounding box center [421, 503] width 407 height 12
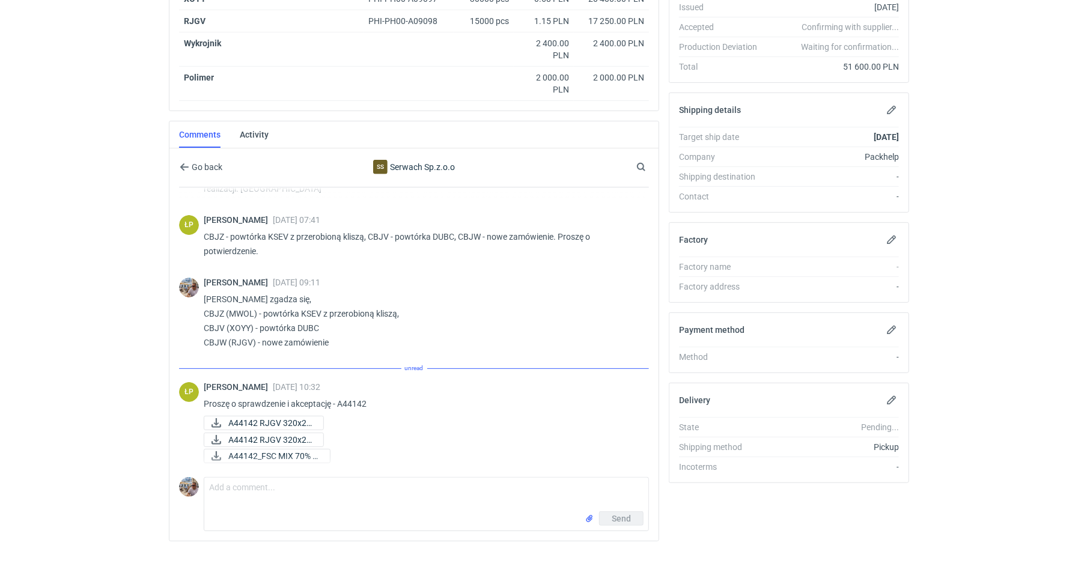
scroll to position [32, 0]
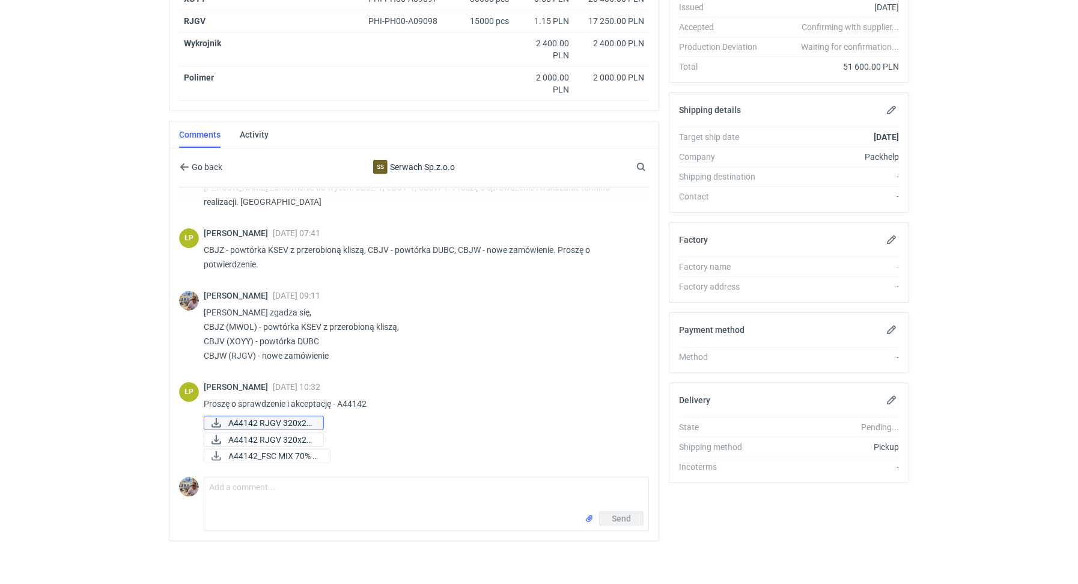
click at [299, 416] on span "A44142 RJGV 320x22..." at bounding box center [270, 422] width 85 height 13
click at [258, 433] on span "A44142 RJGV 320x22..." at bounding box center [270, 439] width 85 height 13
click at [262, 449] on span "A44142_FSC MIX 70% R..." at bounding box center [274, 455] width 92 height 13
drag, startPoint x: 233, startPoint y: 350, endPoint x: 250, endPoint y: 351, distance: 16.8
click at [250, 351] on p "[PERSON_NAME] zgadza się, CBJZ (MWOL) - powtórka KSEV z przerobioną kliszą, CBJ…" at bounding box center [422, 334] width 436 height 58
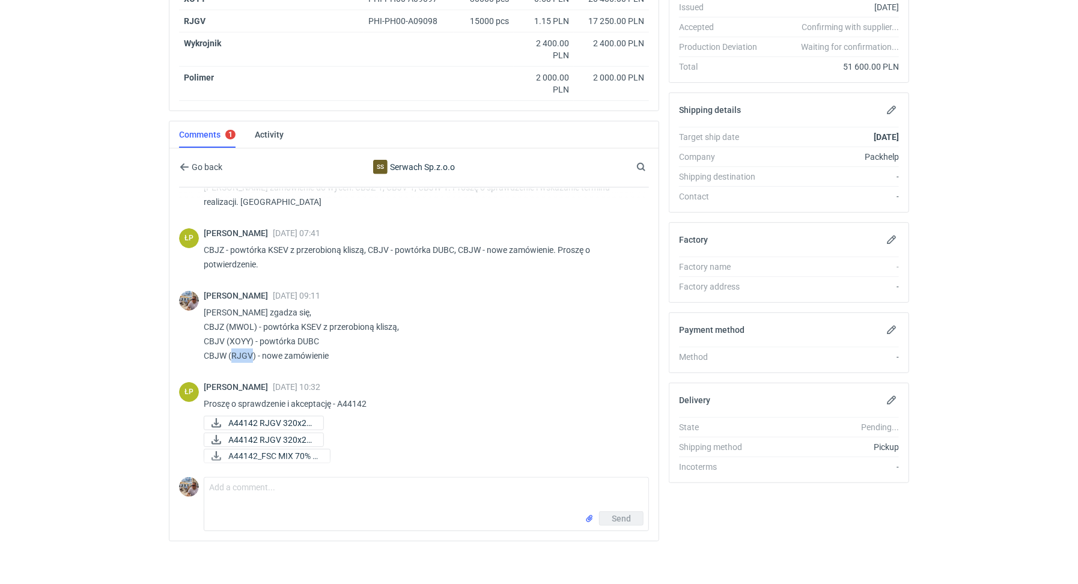
copy p "RJGV"
click at [455, 391] on div "[PERSON_NAME] [DATE] 10:32 Proszę o sprawdzenie i akceptację - A44142 A44142 RJ…" at bounding box center [422, 424] width 436 height 84
click at [329, 495] on textarea "Comment message" at bounding box center [426, 495] width 444 height 34
type textarea "Panie Łukaszu na przesłanych plikach nie ma w ogóle czarnych elementów."
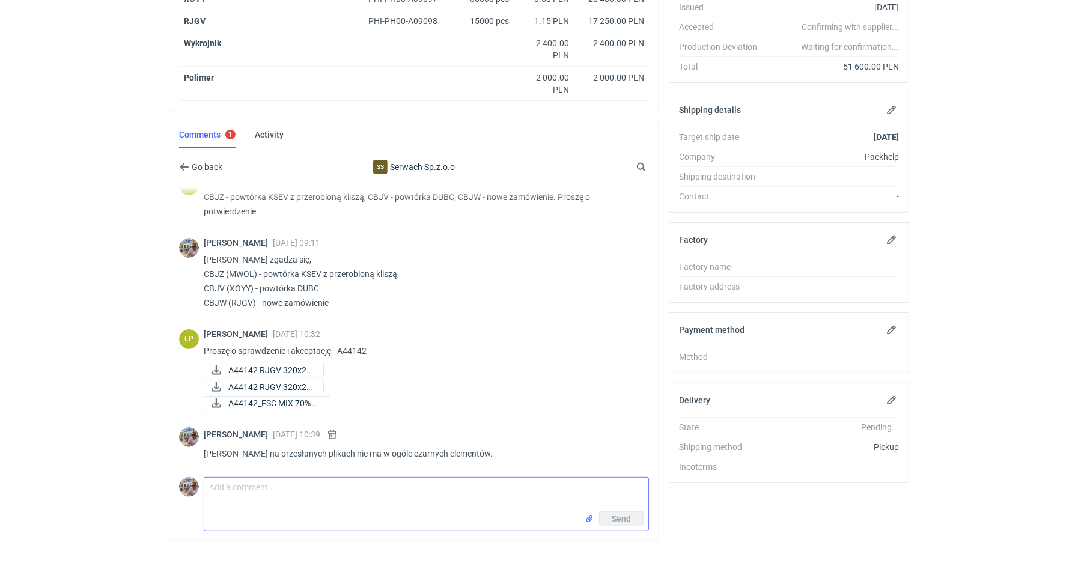
click at [225, 488] on textarea "Comment message" at bounding box center [426, 495] width 444 height 34
type textarea "P"
type textarea "Design jest inny niż przesłany"
click at [586, 517] on input "file" at bounding box center [590, 518] width 10 height 13
click at [612, 538] on button "Send" at bounding box center [621, 545] width 44 height 14
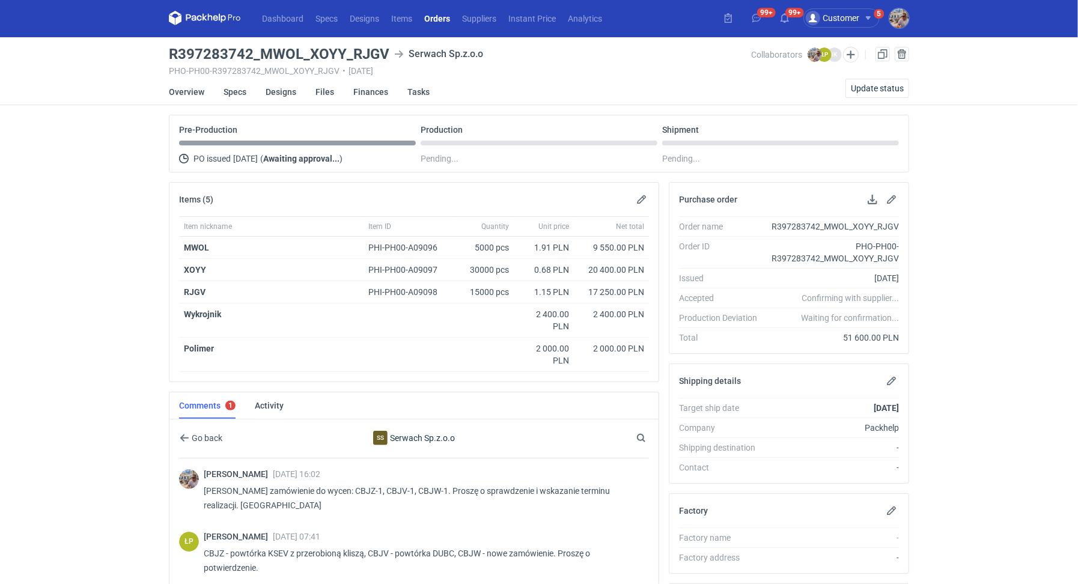
scroll to position [0, 0]
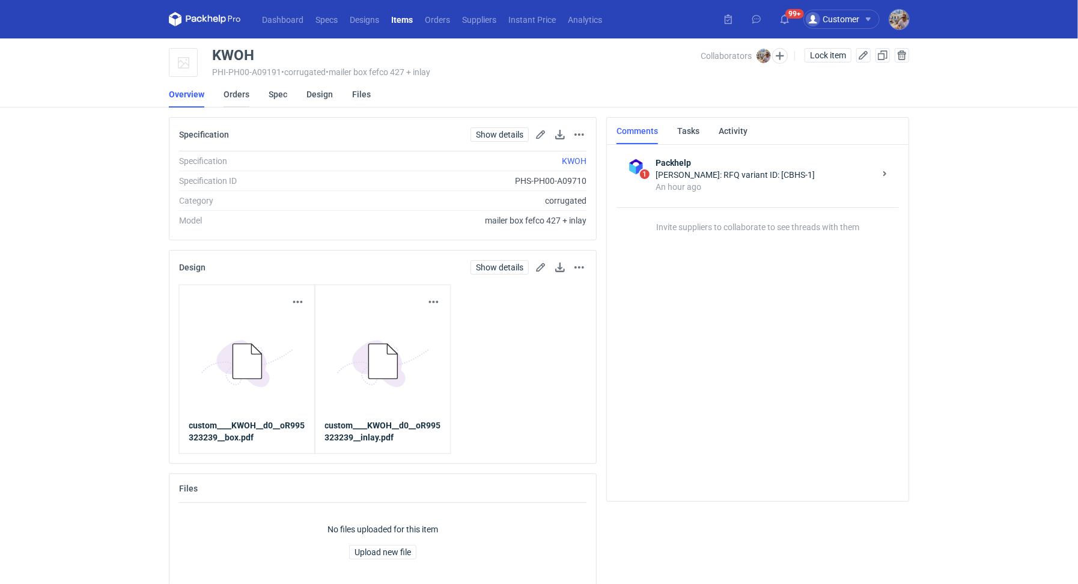
click at [237, 94] on link "Orders" at bounding box center [237, 94] width 26 height 26
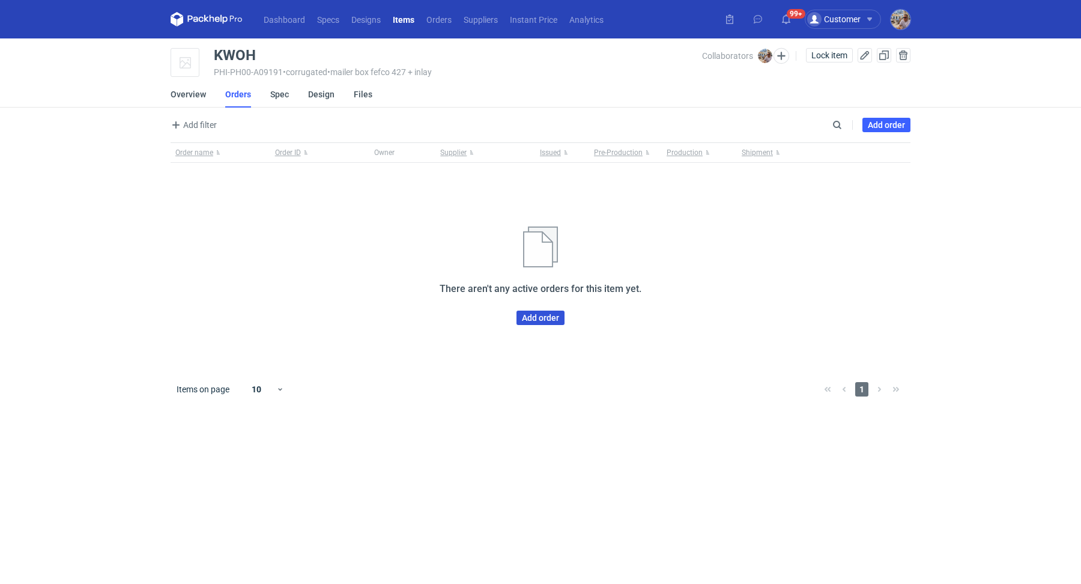
click at [531, 315] on link "Add order" at bounding box center [541, 318] width 48 height 14
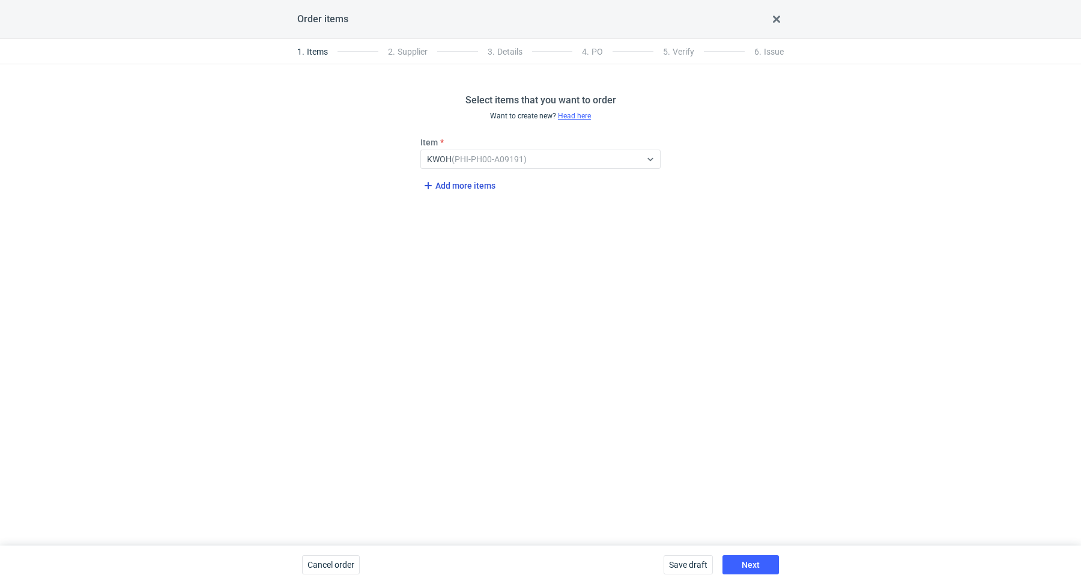
click at [459, 188] on span "Add more items" at bounding box center [458, 185] width 75 height 14
click at [452, 233] on span "Add more items" at bounding box center [458, 227] width 75 height 14
click at [490, 204] on div "Select..." at bounding box center [531, 201] width 220 height 17
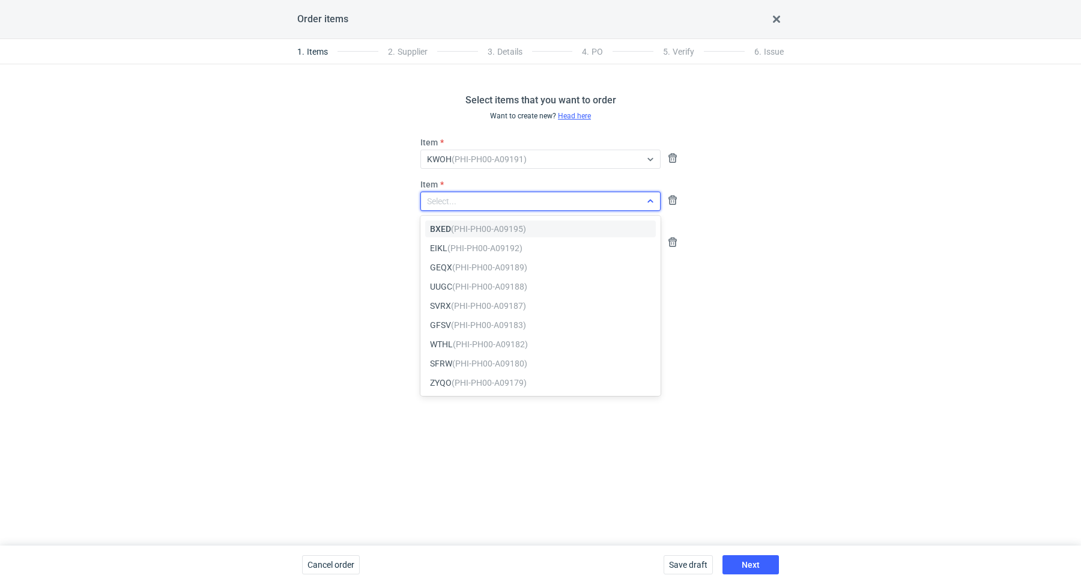
paste input "EIKL"
type input "EIKL"
click at [482, 227] on em "(PHI-PH00-A09192)" at bounding box center [485, 229] width 75 height 10
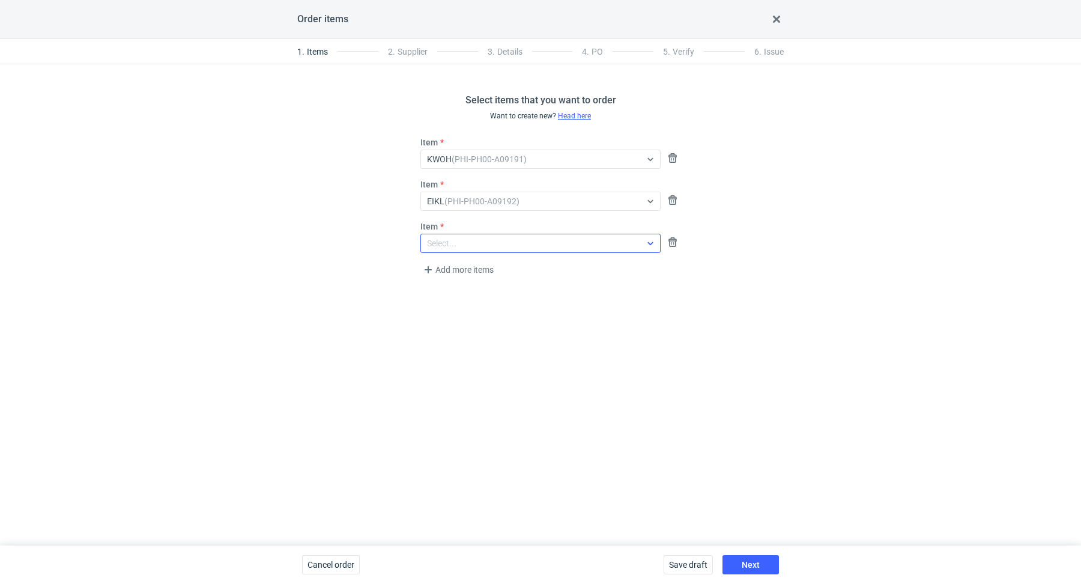
click at [465, 248] on div "Select..." at bounding box center [531, 243] width 220 height 17
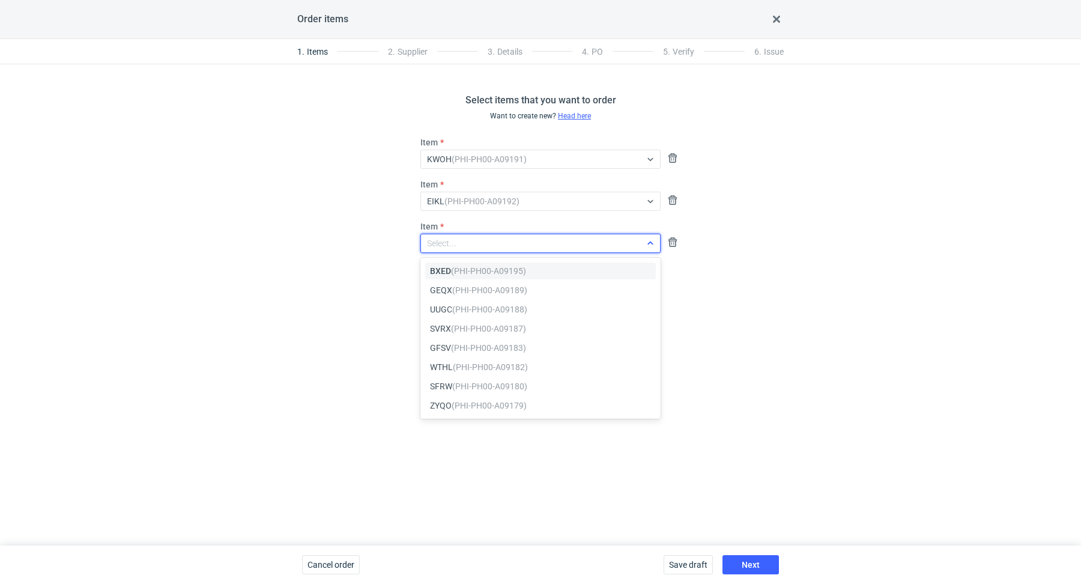
paste input "BXED"
type input "BXED"
click at [473, 267] on em "(PHI-PH00-A09195)" at bounding box center [488, 271] width 75 height 10
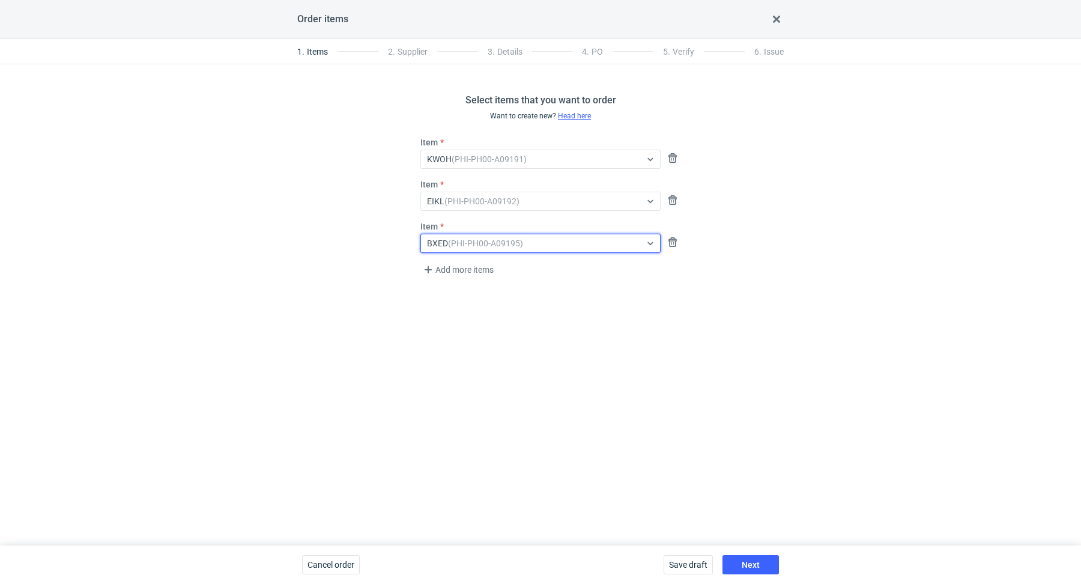
click at [627, 392] on div "Select items that you want to order Want to create new? Head here Item KWOH (PH…" at bounding box center [540, 304] width 1081 height 481
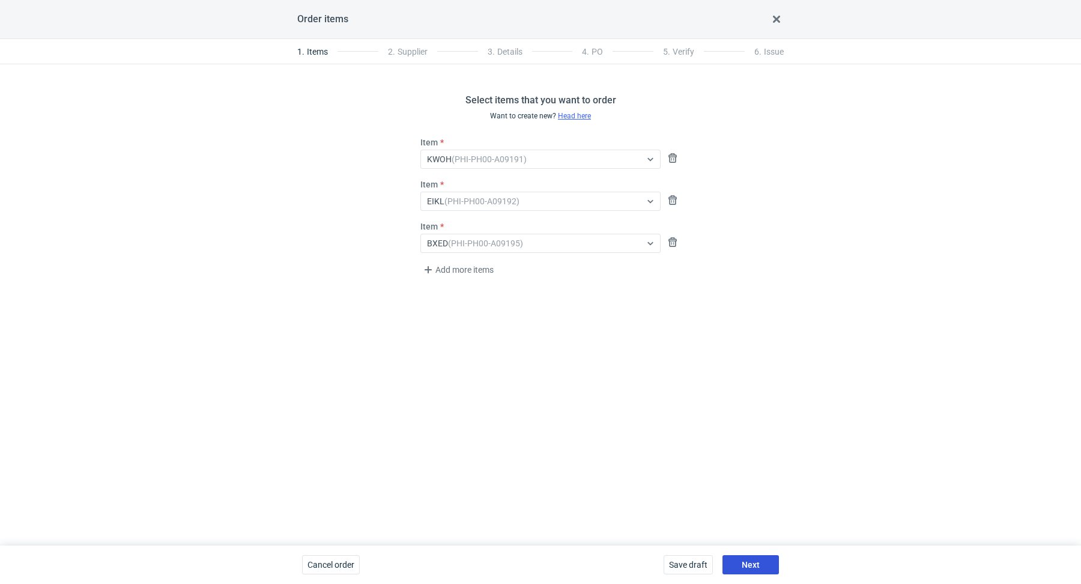
click at [752, 564] on span "Next" at bounding box center [751, 565] width 18 height 8
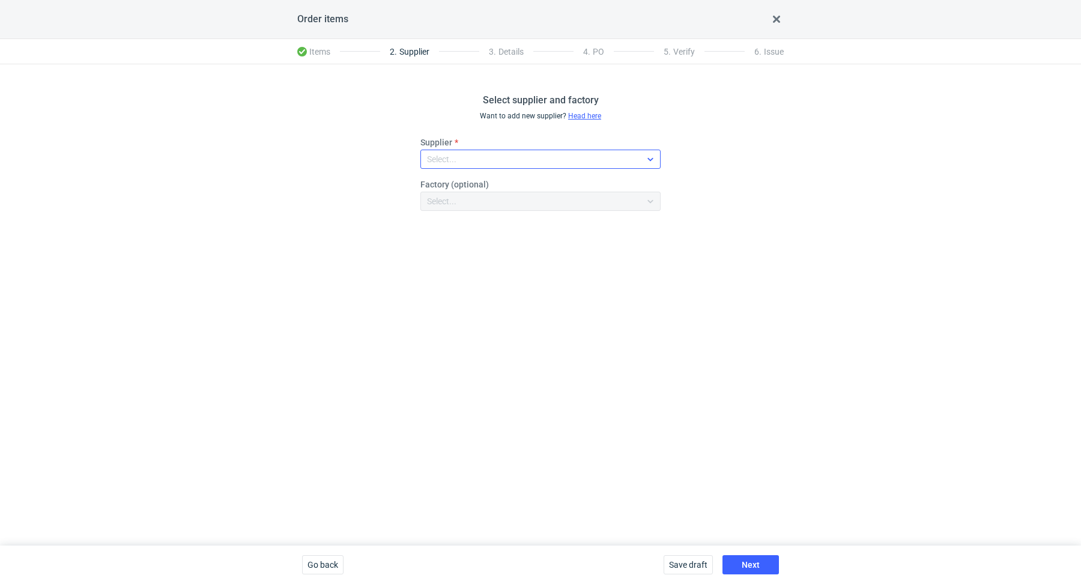
click at [479, 163] on div "Select..." at bounding box center [531, 159] width 220 height 17
type input "ser"
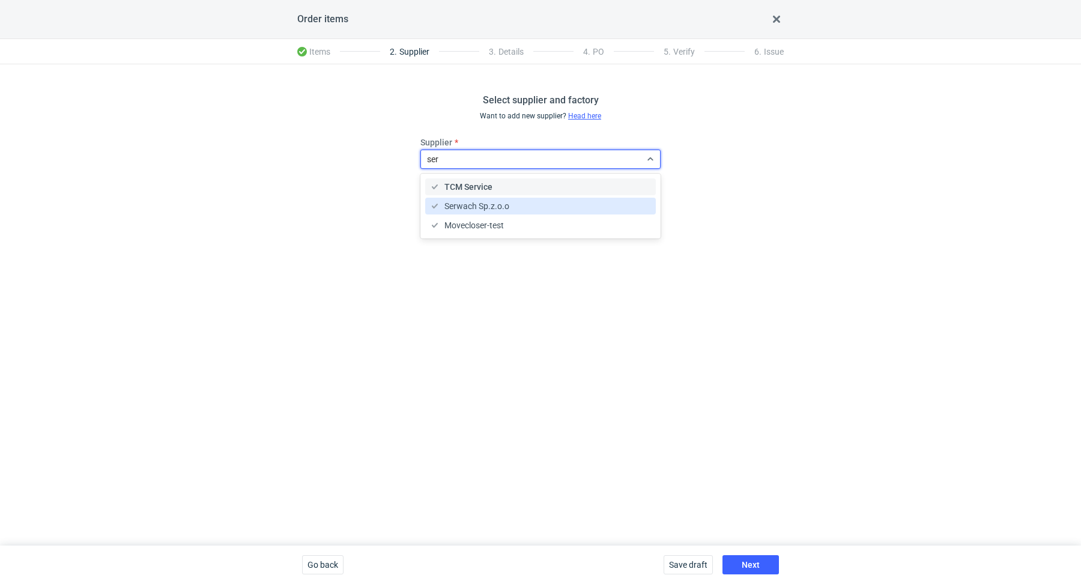
click at [487, 208] on span "Serwach Sp.z.o.o" at bounding box center [477, 206] width 65 height 12
click at [683, 384] on div "Select supplier and factory Want to add new supplier? Head here Supplier option…" at bounding box center [540, 304] width 1081 height 481
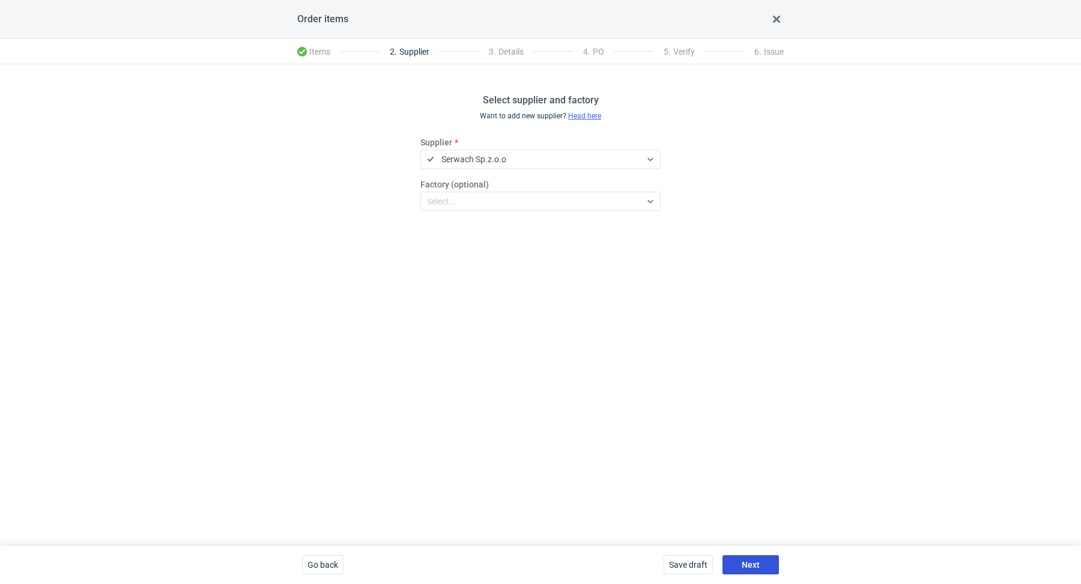
click at [757, 570] on button "Next" at bounding box center [751, 564] width 56 height 19
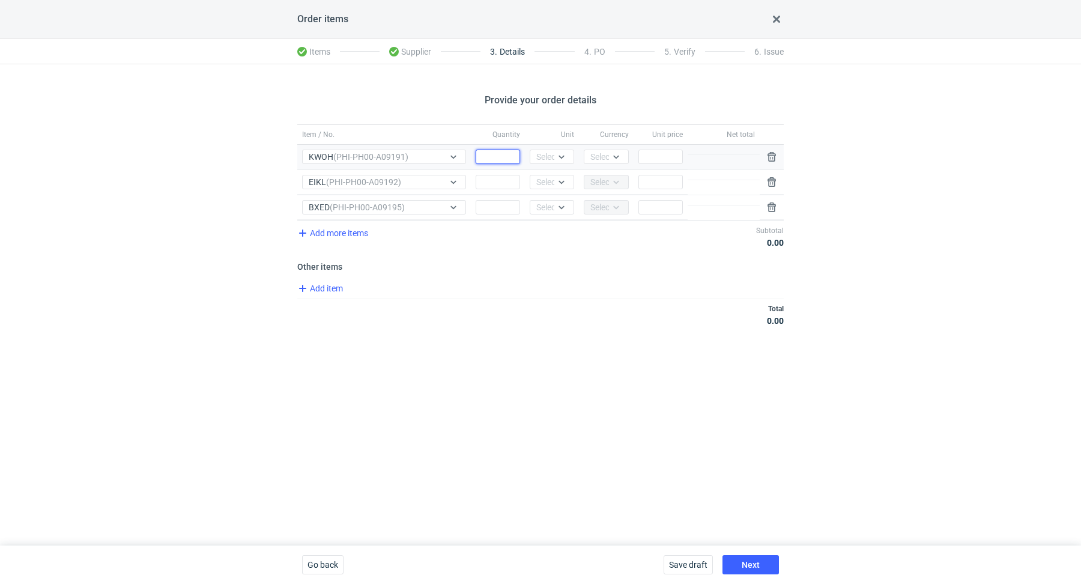
click at [496, 160] on input "Quantity" at bounding box center [498, 157] width 44 height 14
paste input "2000"
type input "2000"
click at [544, 157] on div "Select..." at bounding box center [551, 157] width 29 height 12
click at [558, 181] on div "pcs" at bounding box center [552, 181] width 25 height 12
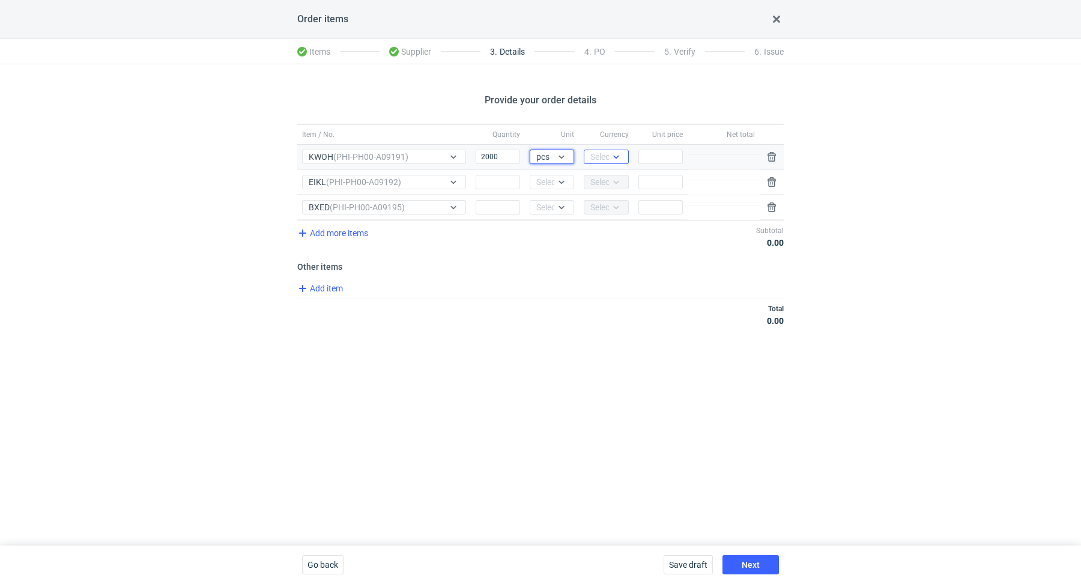
click at [622, 158] on div at bounding box center [616, 157] width 14 height 10
click at [600, 184] on span "PLN" at bounding box center [602, 181] width 16 height 12
click at [491, 185] on input "Quantity" at bounding box center [498, 182] width 44 height 14
paste input "20000"
type input "20000"
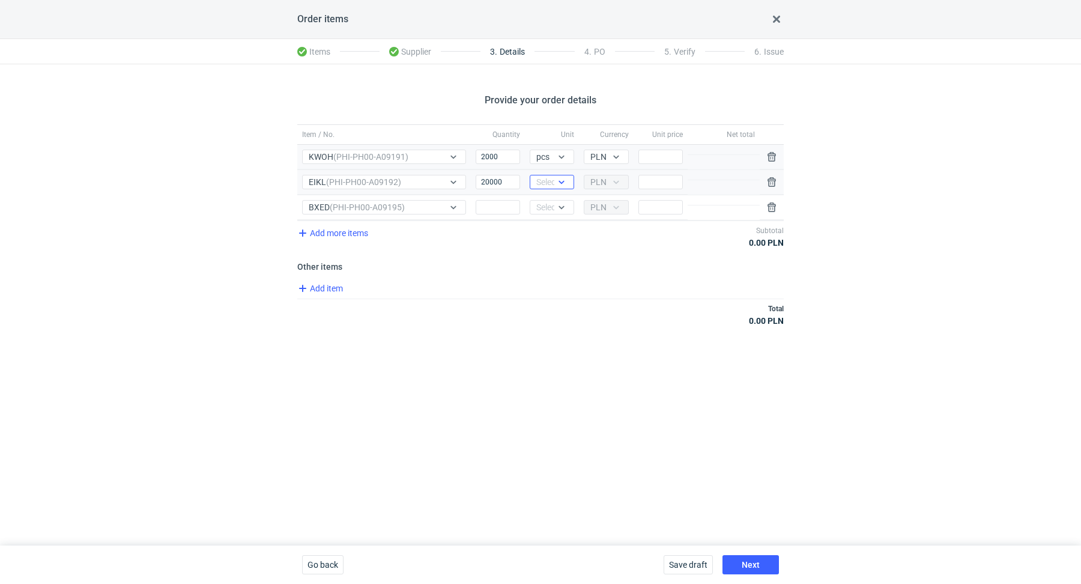
click at [549, 185] on div "Select..." at bounding box center [551, 182] width 29 height 12
click at [553, 210] on div "pcs" at bounding box center [552, 206] width 25 height 12
click at [588, 288] on div "Add item" at bounding box center [539, 289] width 489 height 17
click at [490, 205] on input "Quantity" at bounding box center [498, 207] width 44 height 14
paste input "2000"
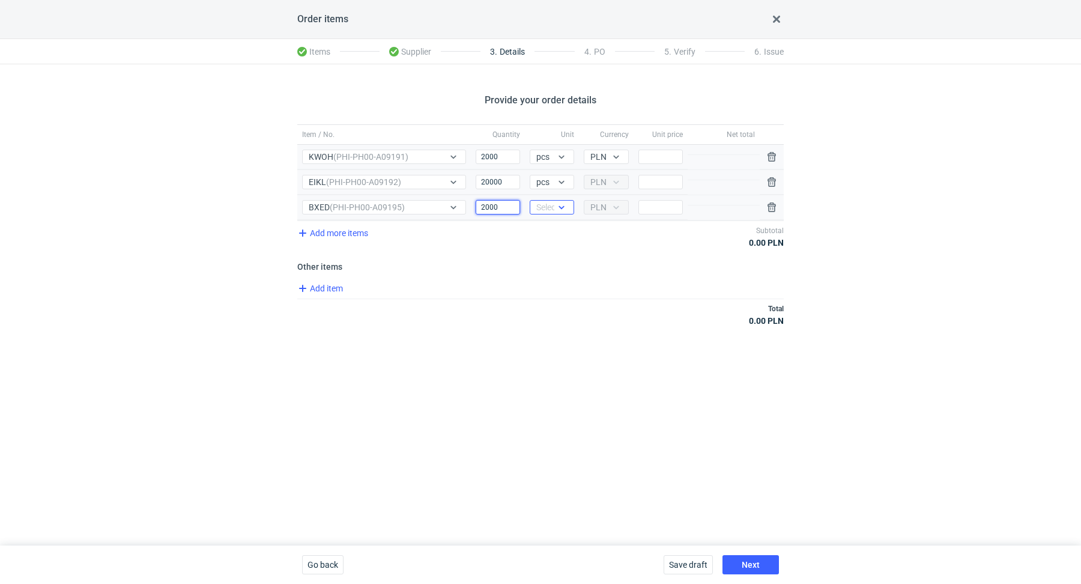
type input "2000"
click at [573, 203] on div at bounding box center [564, 207] width 19 height 13
click at [552, 231] on span "pcs" at bounding box center [546, 231] width 13 height 12
click at [597, 303] on div "Total 0.00 PLN" at bounding box center [540, 315] width 487 height 32
click at [326, 281] on span "Add item" at bounding box center [320, 288] width 49 height 14
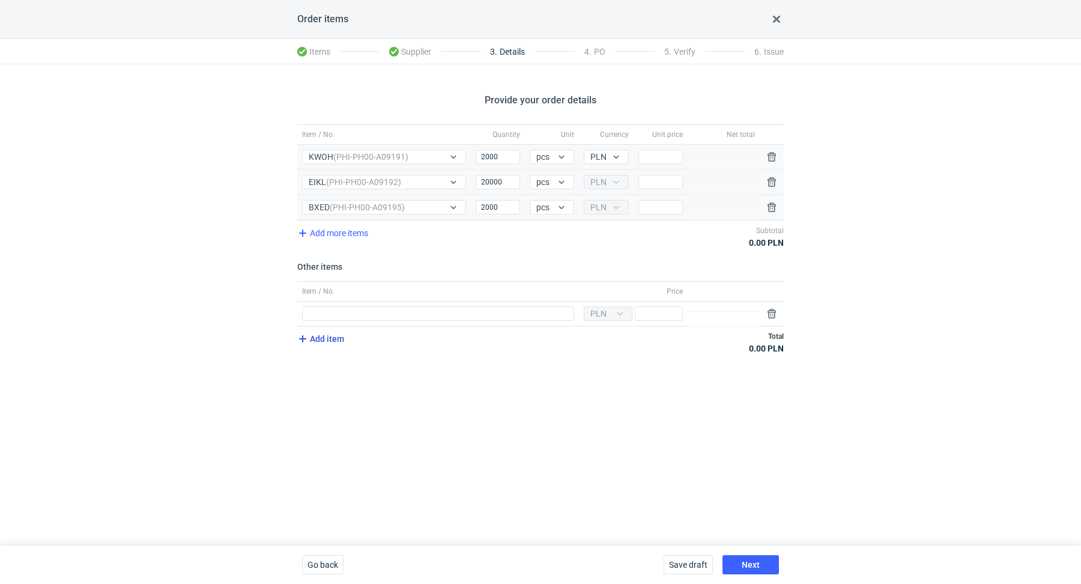
click at [329, 335] on span "Add item" at bounding box center [320, 339] width 49 height 14
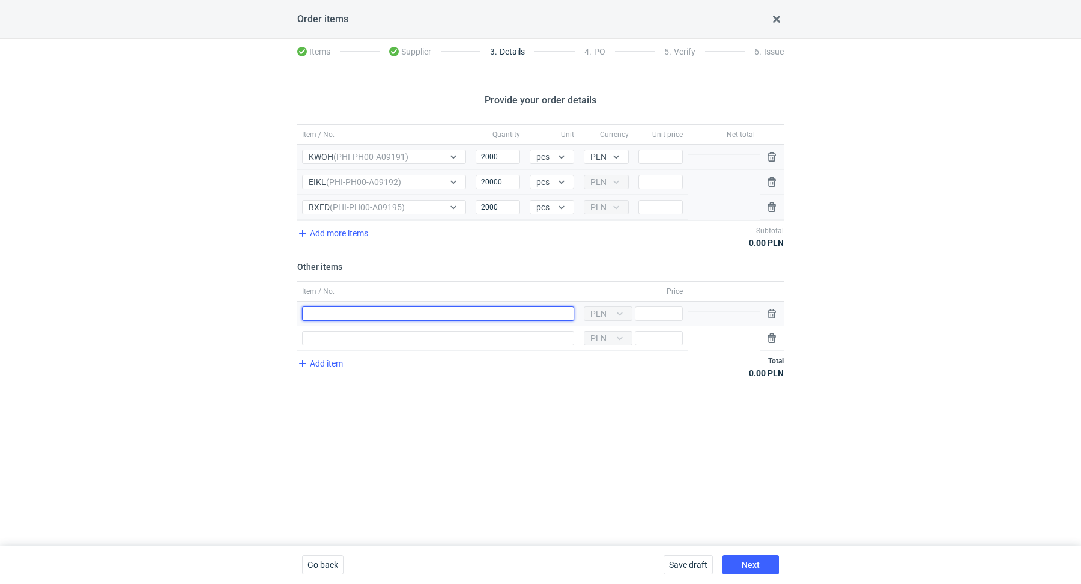
click at [328, 306] on input "Item / No." at bounding box center [438, 313] width 272 height 14
type input "Wykrojnik"
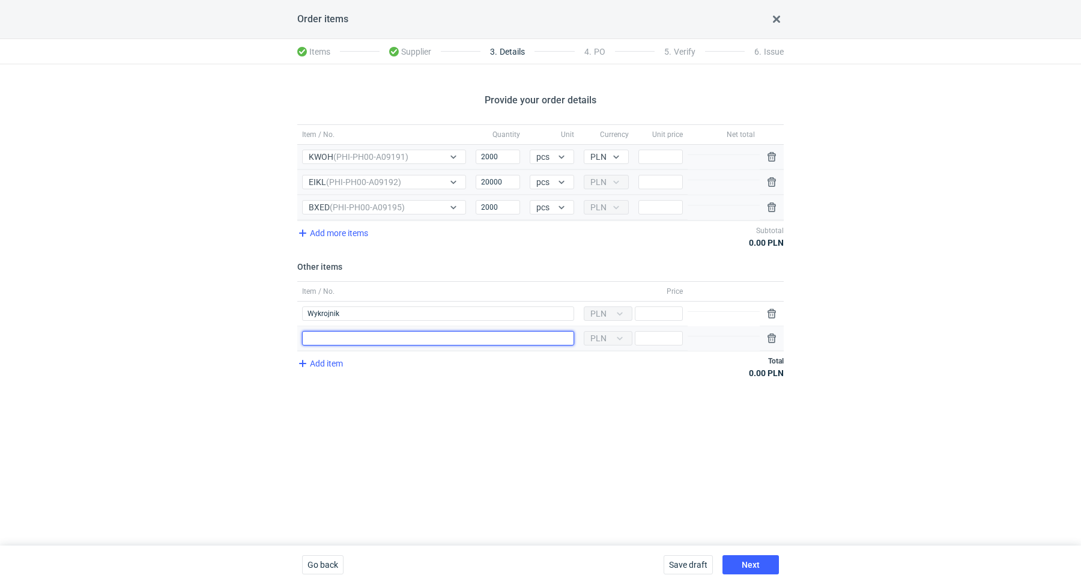
click at [360, 332] on input "Item / No." at bounding box center [438, 338] width 272 height 14
type input "Polimer"
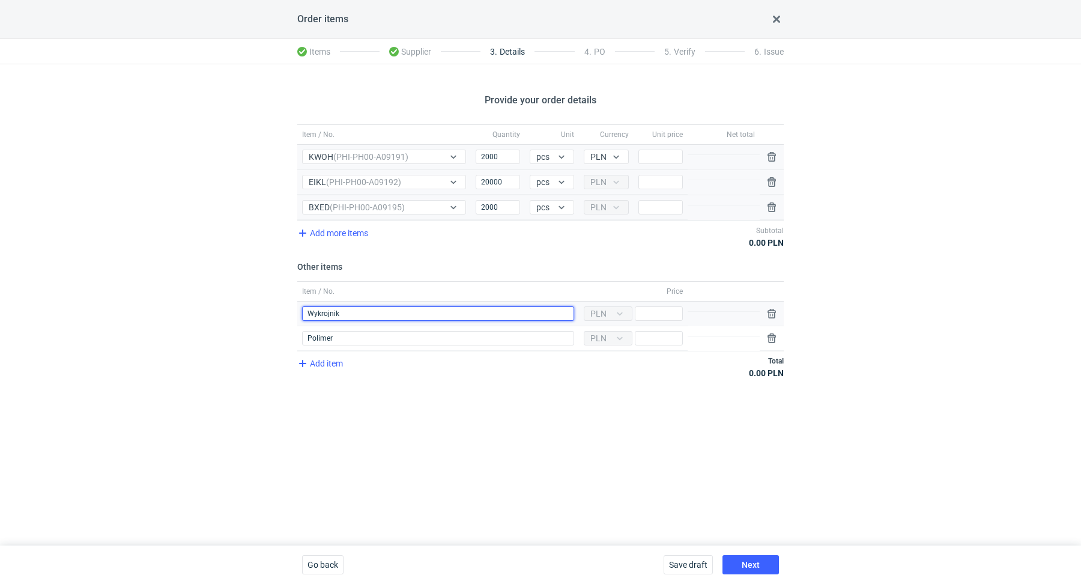
click at [377, 311] on input "Wykrojnik" at bounding box center [438, 313] width 272 height 14
type input "Wykrojnik KWOH"
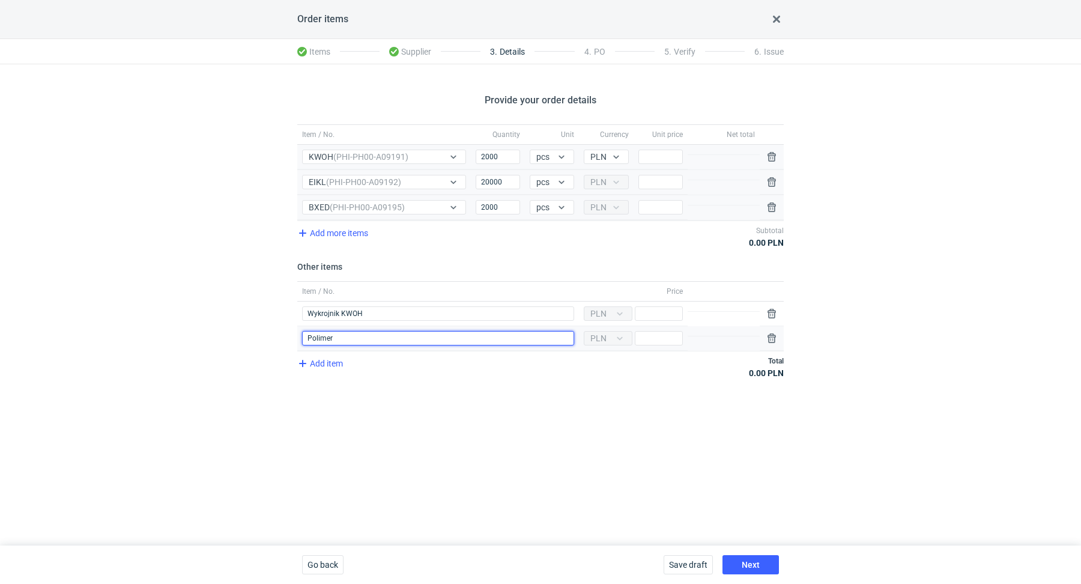
click at [352, 335] on input "Polimer" at bounding box center [438, 338] width 272 height 14
type input "Polimer KWOH"
click at [230, 311] on div "Provide your order details Item / No. Quantity Unit Currency Unit price Net tot…" at bounding box center [540, 304] width 1081 height 481
click at [311, 359] on span "Add item" at bounding box center [320, 363] width 49 height 14
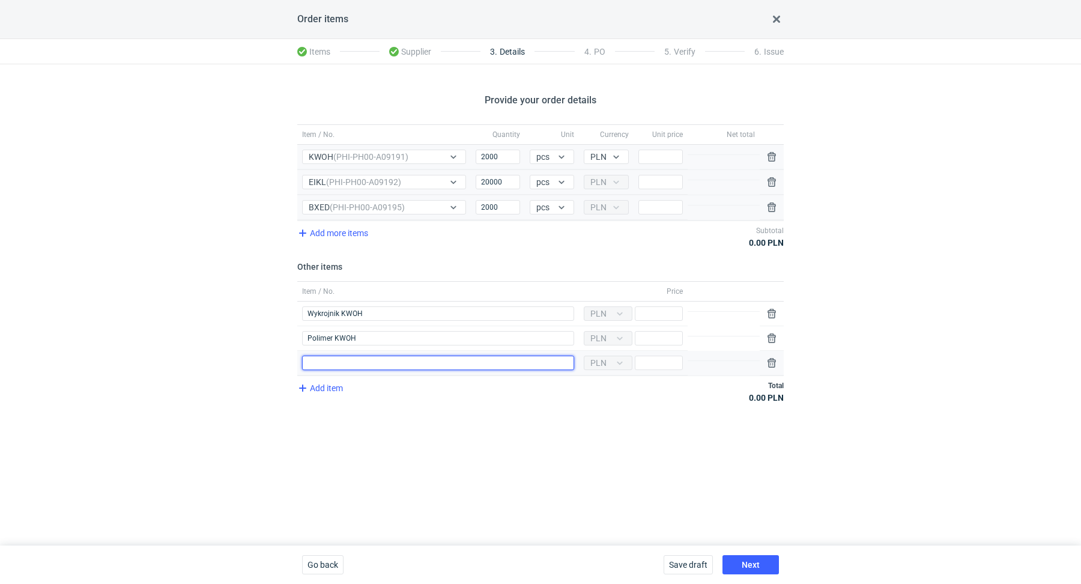
click at [335, 359] on input "Item / No." at bounding box center [438, 363] width 272 height 14
type input "Insert KWOH"
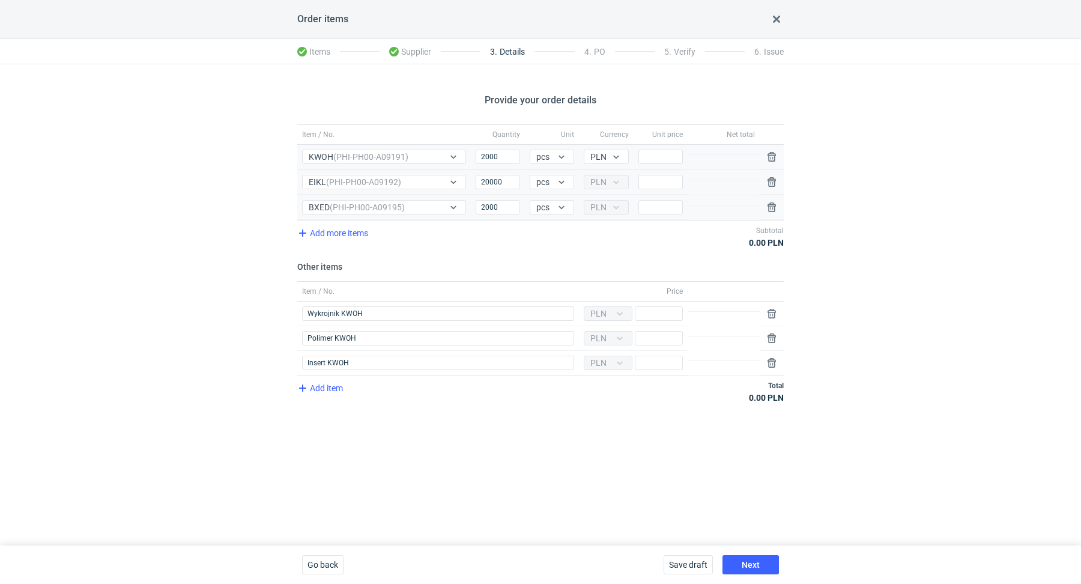
click at [141, 359] on div "Provide your order details Item / No. Quantity Unit Currency Unit price Net tot…" at bounding box center [540, 304] width 1081 height 481
click at [675, 312] on input "Price" at bounding box center [659, 313] width 48 height 14
paste input "1800"
type input "1800"
click at [595, 446] on div "Provide your order details Item / No. Quantity Unit Currency Unit price Net tot…" at bounding box center [540, 304] width 1081 height 481
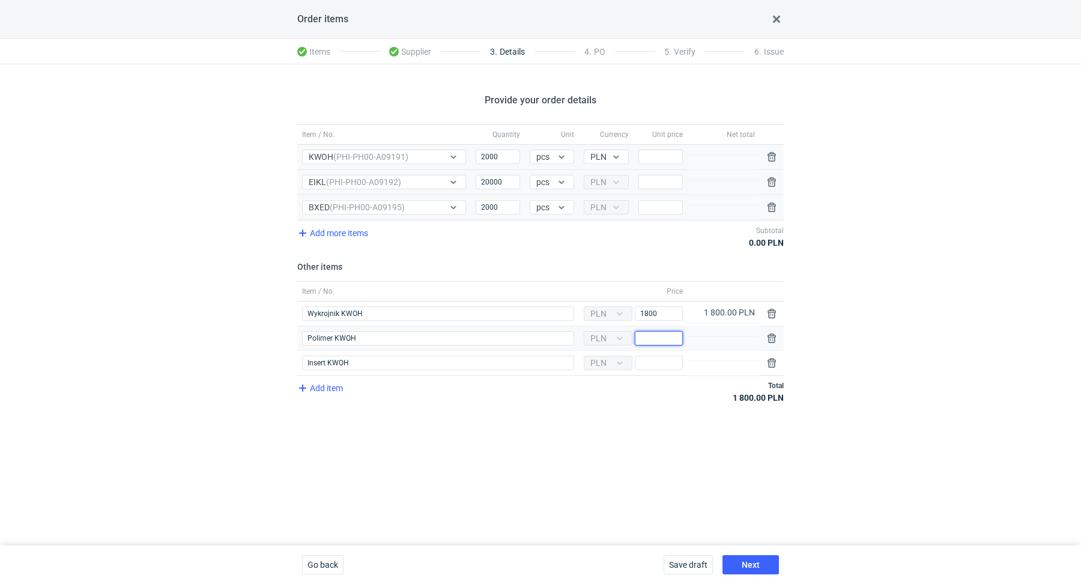
click at [652, 331] on input "Price" at bounding box center [659, 338] width 48 height 14
paste input "500"
type input "500"
click at [534, 452] on div "Provide your order details Item / No. Quantity Unit Currency Unit price Net tot…" at bounding box center [540, 304] width 1081 height 481
click at [660, 160] on input "Price" at bounding box center [661, 157] width 44 height 14
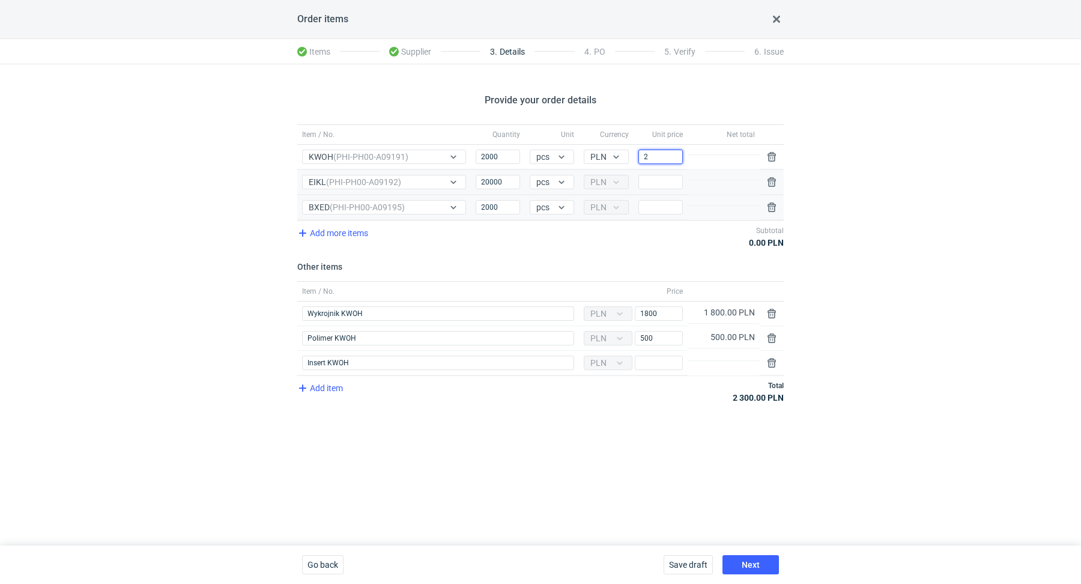
type input "2"
click at [970, 178] on div "Provide your order details Item / No. Quantity Unit Currency Unit price Net tot…" at bounding box center [540, 304] width 1081 height 481
click at [320, 382] on span "Add item" at bounding box center [320, 388] width 49 height 14
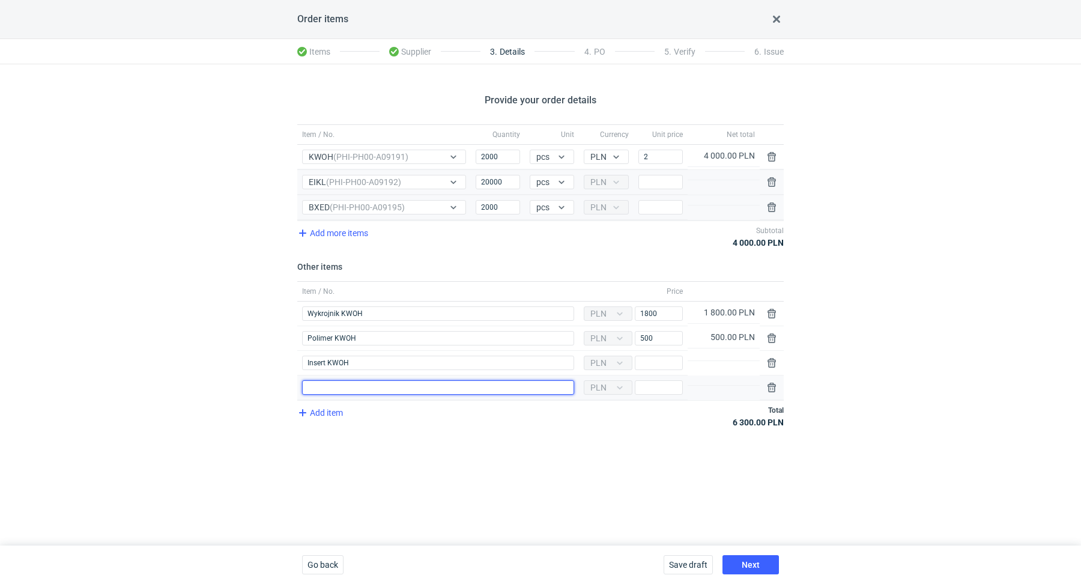
click at [327, 385] on input "Item / No." at bounding box center [438, 387] width 272 height 14
type input "Wykrojnik Insert KWOH"
click at [214, 383] on div "Provide your order details Item / No. Quantity Unit Currency Unit price Net tot…" at bounding box center [540, 304] width 1081 height 481
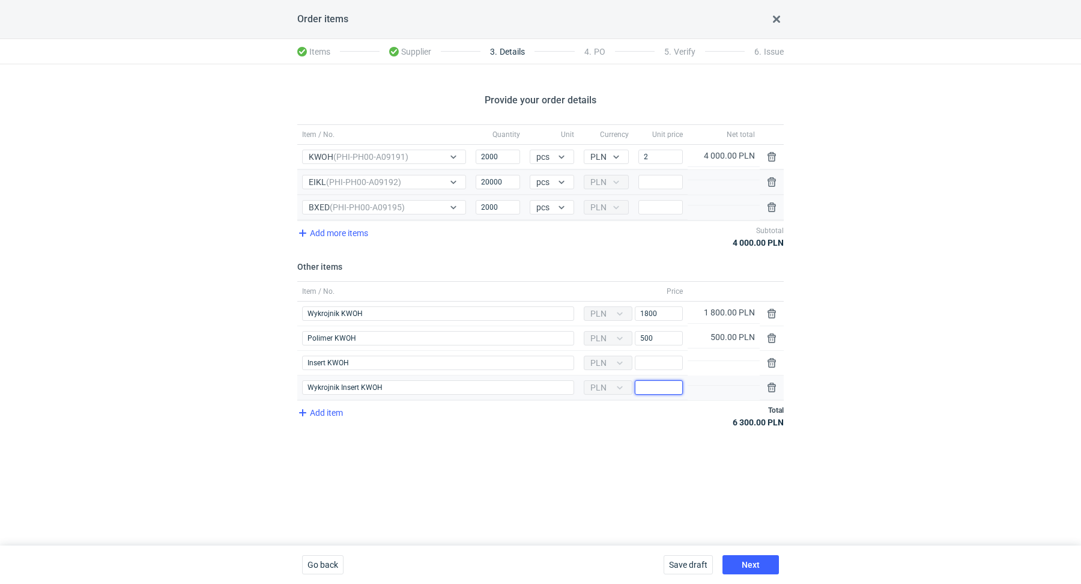
click at [655, 385] on input "Price" at bounding box center [659, 387] width 48 height 14
type input "2050"
click at [630, 430] on div "Item / No. Quantity Unit Currency Unit price Net total Item / No. KWOH (PHI-PH0…" at bounding box center [540, 282] width 487 height 317
click at [672, 360] on input "Price" at bounding box center [659, 363] width 48 height 14
type input "2904"
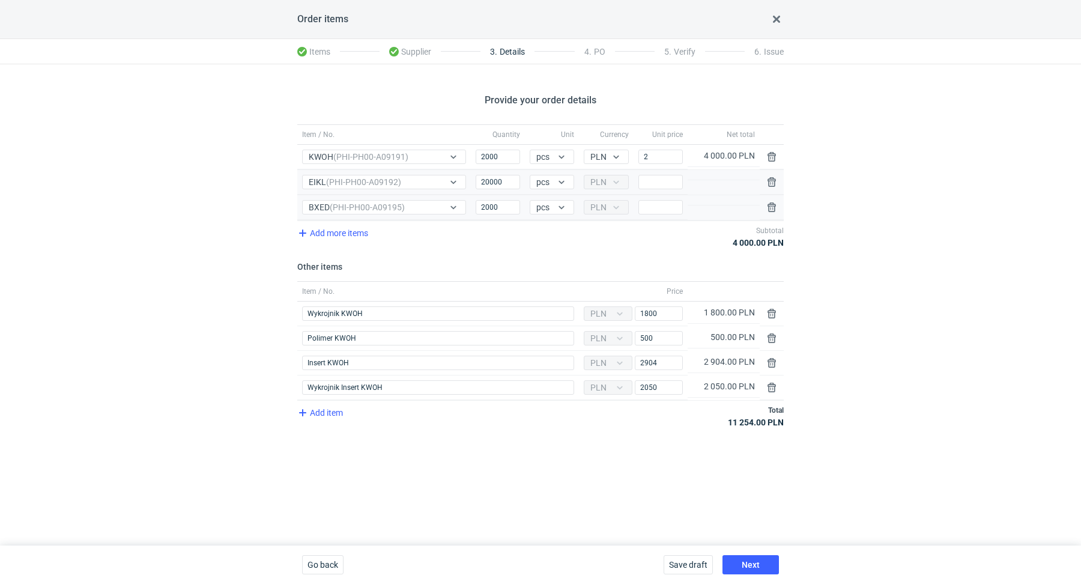
click at [614, 475] on div "Provide your order details Item / No. Quantity Unit Currency Unit price Net tot…" at bounding box center [540, 304] width 1081 height 481
click at [660, 179] on input "Price" at bounding box center [661, 182] width 44 height 14
paste input "0.97"
type input "0.97"
click at [880, 211] on div "Provide your order details Item / No. Quantity Unit Currency Unit price Net tot…" at bounding box center [540, 304] width 1081 height 481
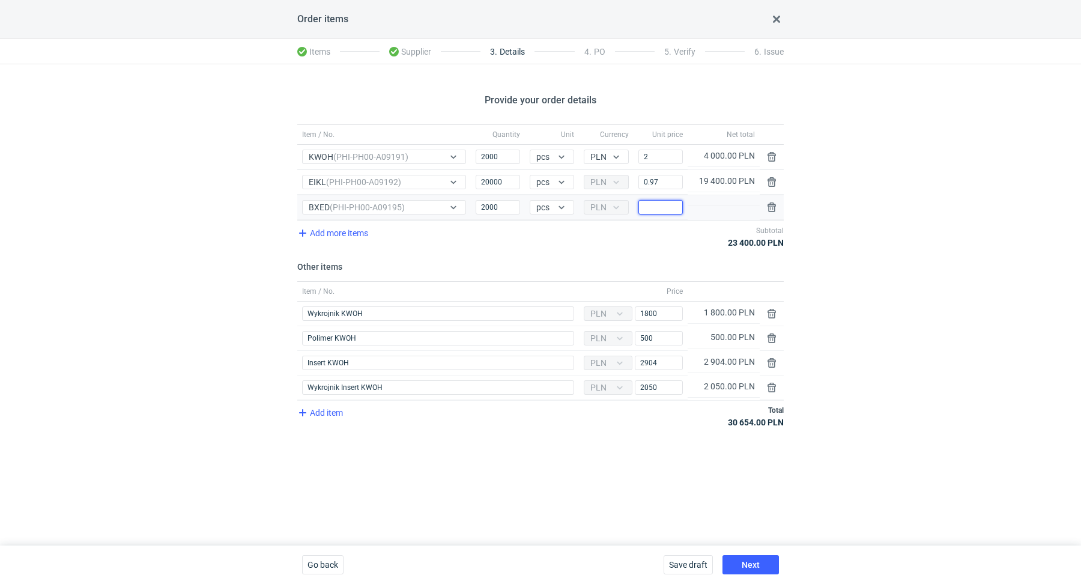
click at [652, 208] on input "Price" at bounding box center [661, 207] width 44 height 14
type input "3"
click at [955, 274] on div "Provide your order details Item / No. Quantity Unit Currency Unit price Net tot…" at bounding box center [540, 304] width 1081 height 481
click at [754, 564] on span "Next" at bounding box center [751, 565] width 18 height 8
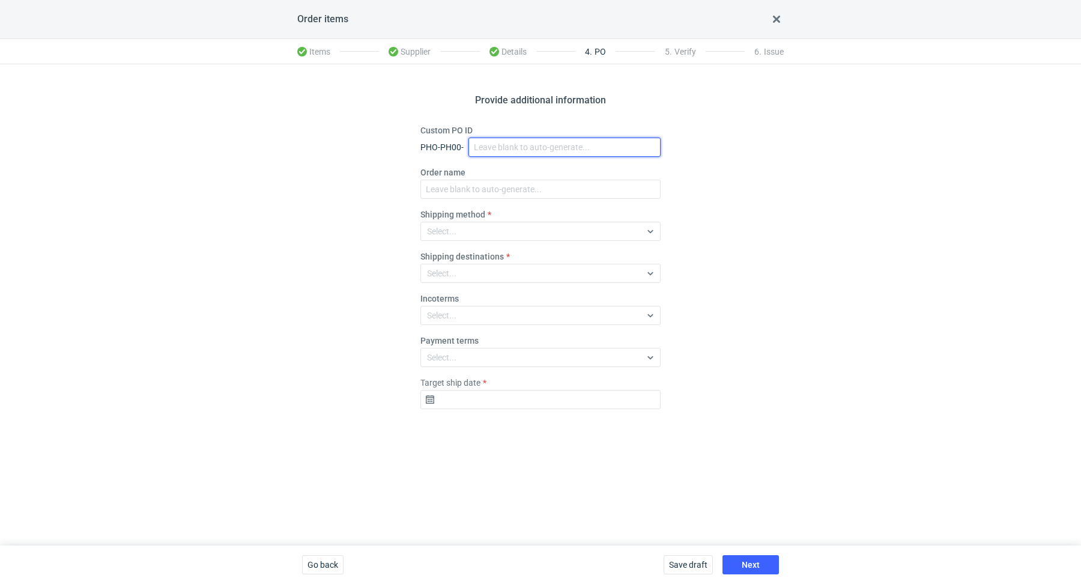
click at [517, 141] on input "Custom PO ID" at bounding box center [565, 147] width 192 height 19
paste input "R995323239"
paste input "KWOH"
paste input "EIKL"
paste input "BXED"
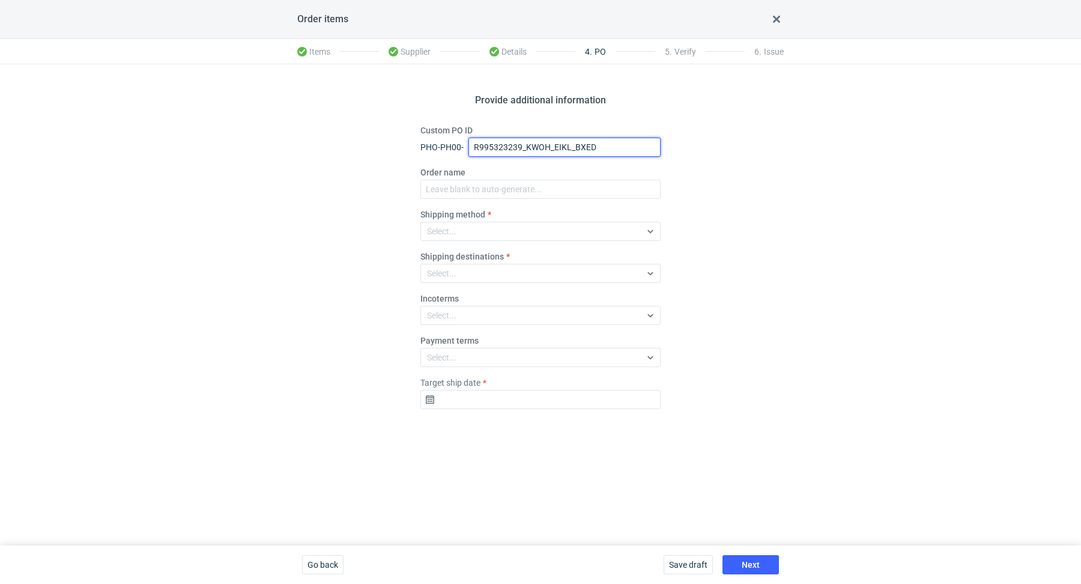
drag, startPoint x: 610, startPoint y: 151, endPoint x: 462, endPoint y: 136, distance: 148.5
click at [462, 136] on div "Custom PO ID PHO-PH00- R995323239_KWOH_EIKL_BXED" at bounding box center [541, 140] width 240 height 32
type input "R995323239_KWOH_EIKL_BXED"
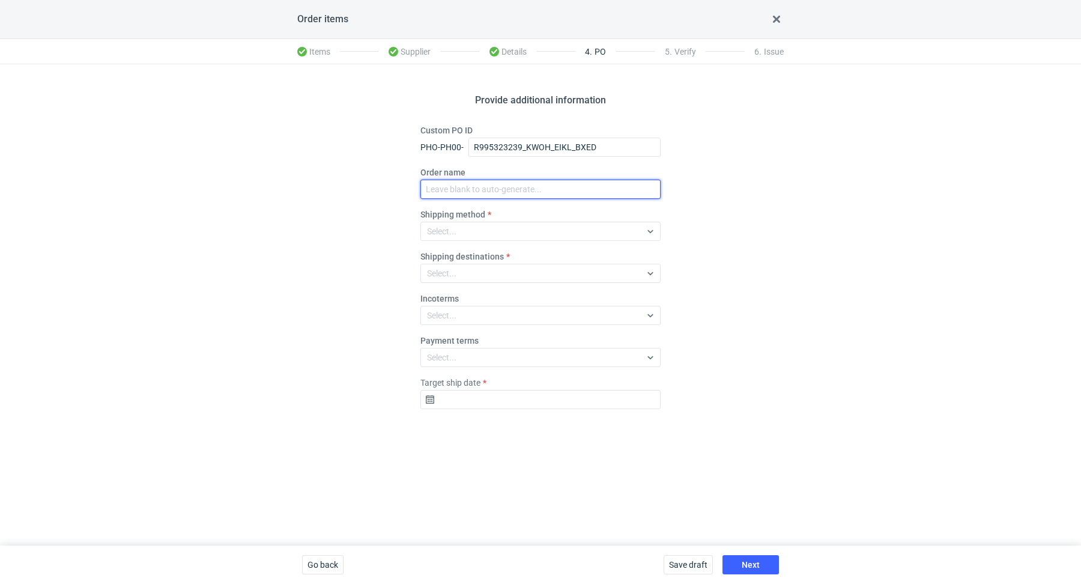
click at [481, 189] on input "Order name" at bounding box center [541, 189] width 240 height 19
paste input "R995323239_KWOH_EIKL_BXED"
type input "R995323239_KWOH_EIKL_BXED"
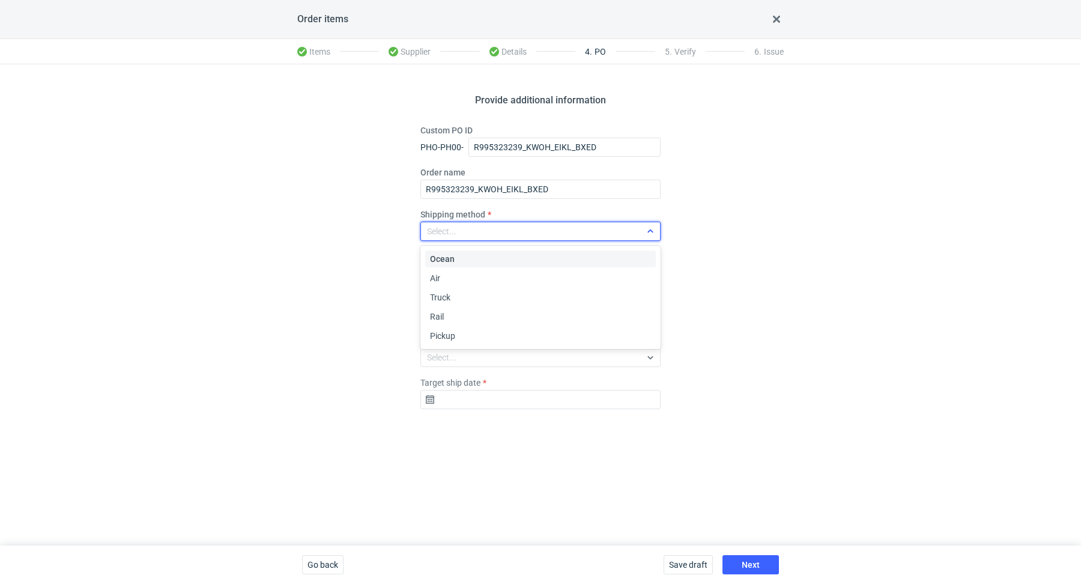
click at [473, 230] on div "Select..." at bounding box center [531, 231] width 220 height 17
click at [485, 332] on div "Pickup" at bounding box center [540, 336] width 221 height 12
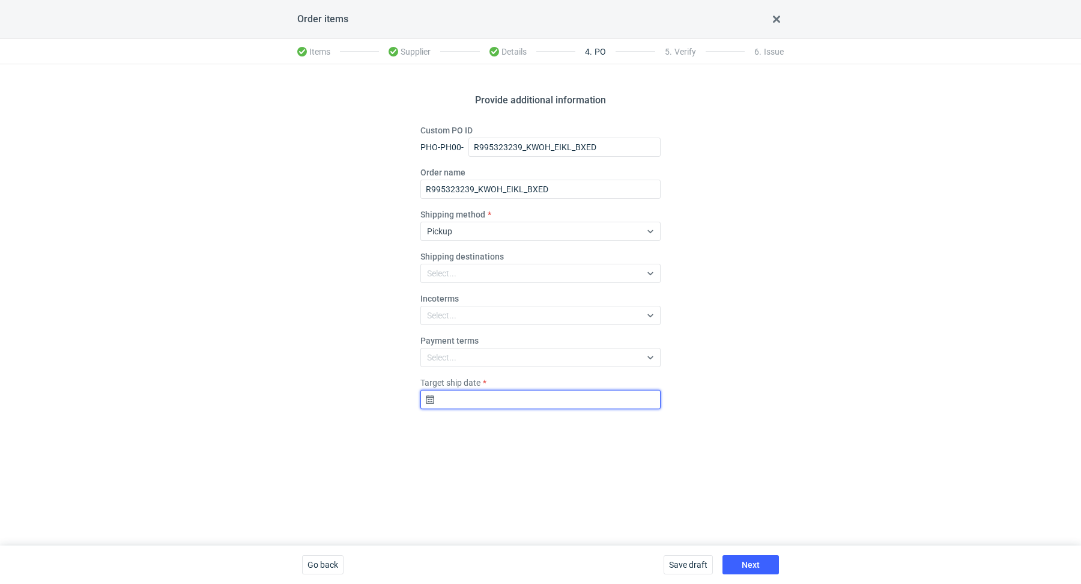
click at [480, 397] on input "Target ship date" at bounding box center [541, 399] width 240 height 19
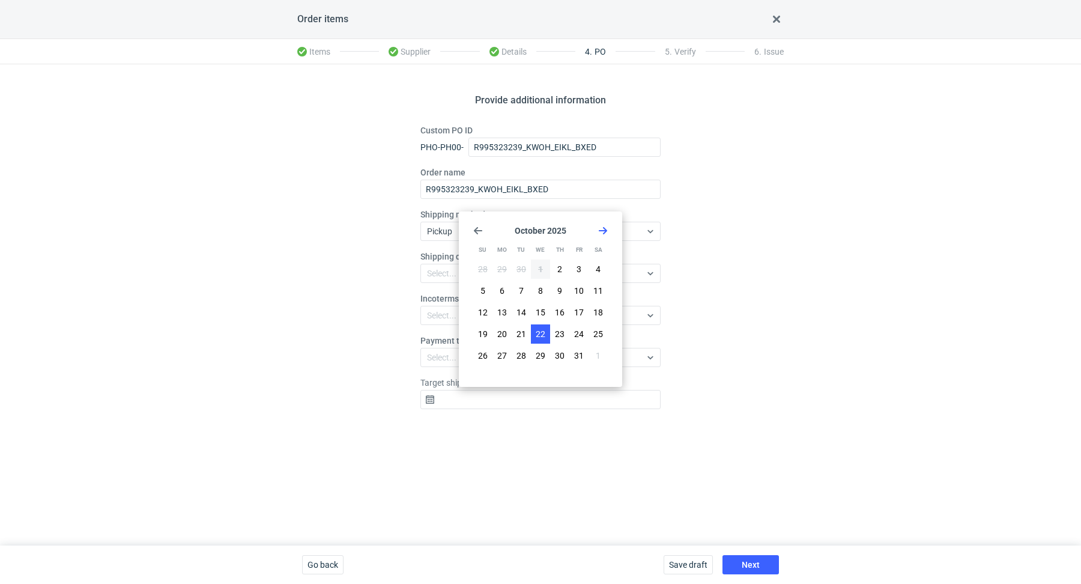
click at [540, 334] on span "22" at bounding box center [541, 334] width 10 height 12
type input "2025-10-22"
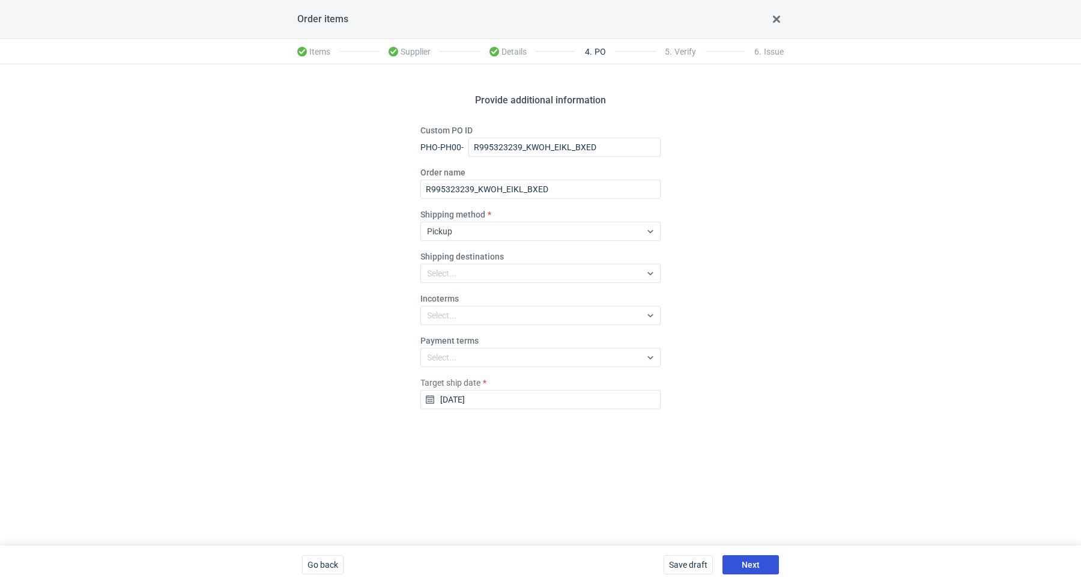
click at [760, 562] on button "Next" at bounding box center [751, 564] width 56 height 19
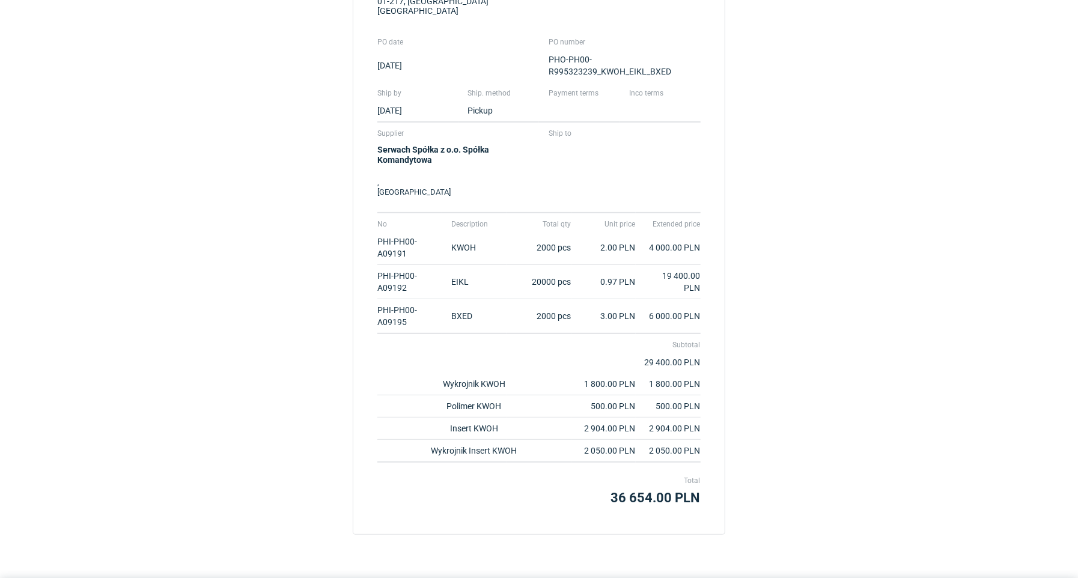
scroll to position [203, 0]
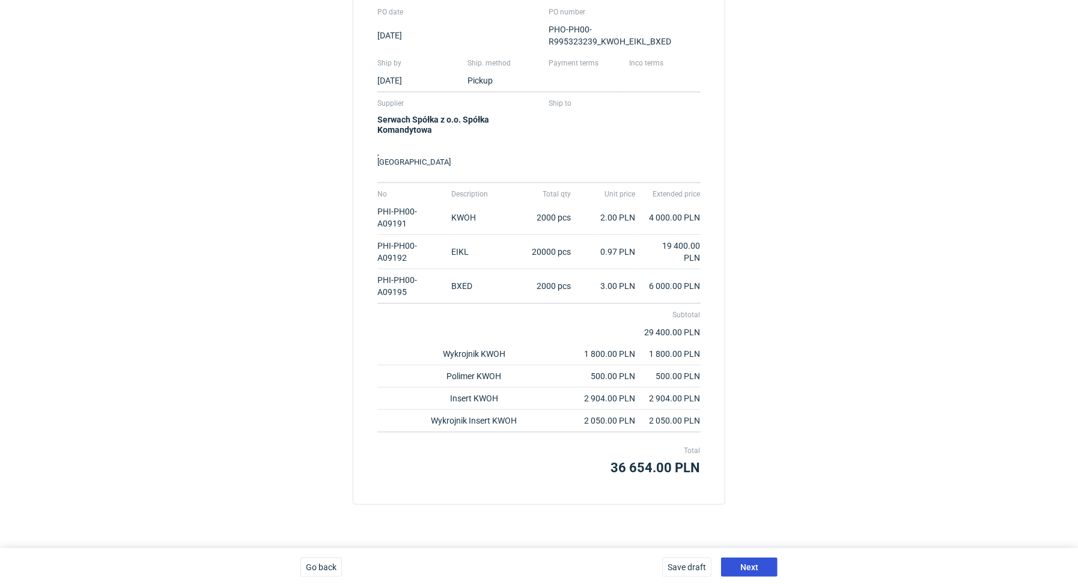
click at [754, 564] on span "Next" at bounding box center [749, 567] width 18 height 8
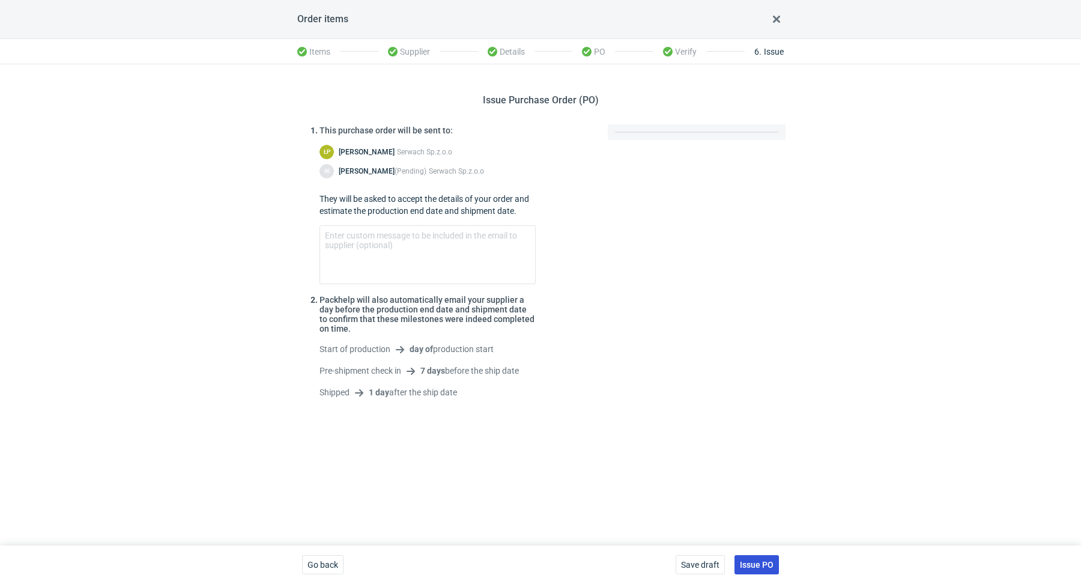
click at [758, 561] on span "Issue PO" at bounding box center [757, 565] width 34 height 8
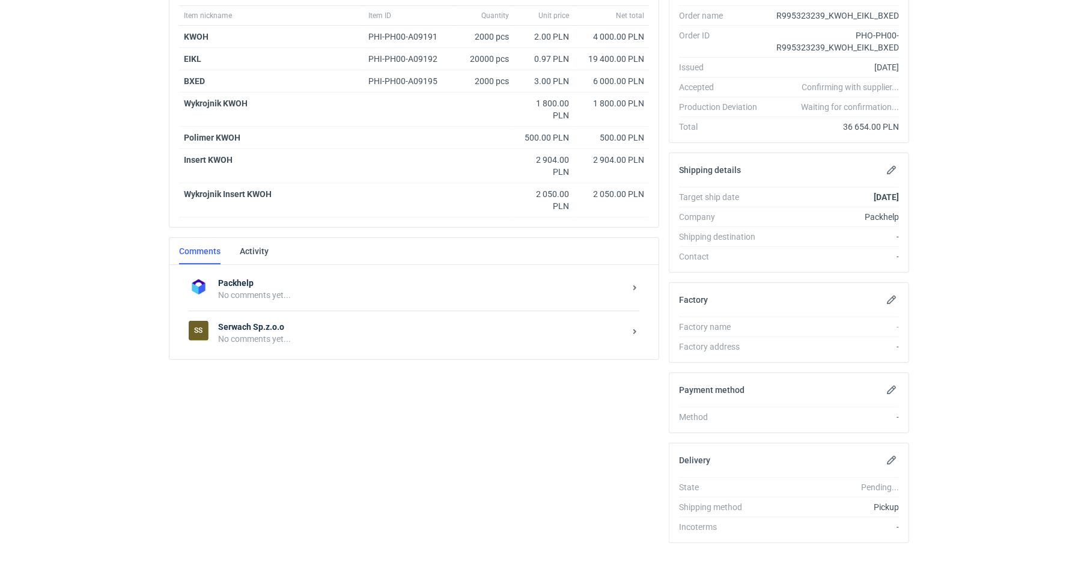
scroll to position [212, 0]
click at [259, 323] on strong "Serwach Sp.z.o.o" at bounding box center [421, 327] width 407 height 12
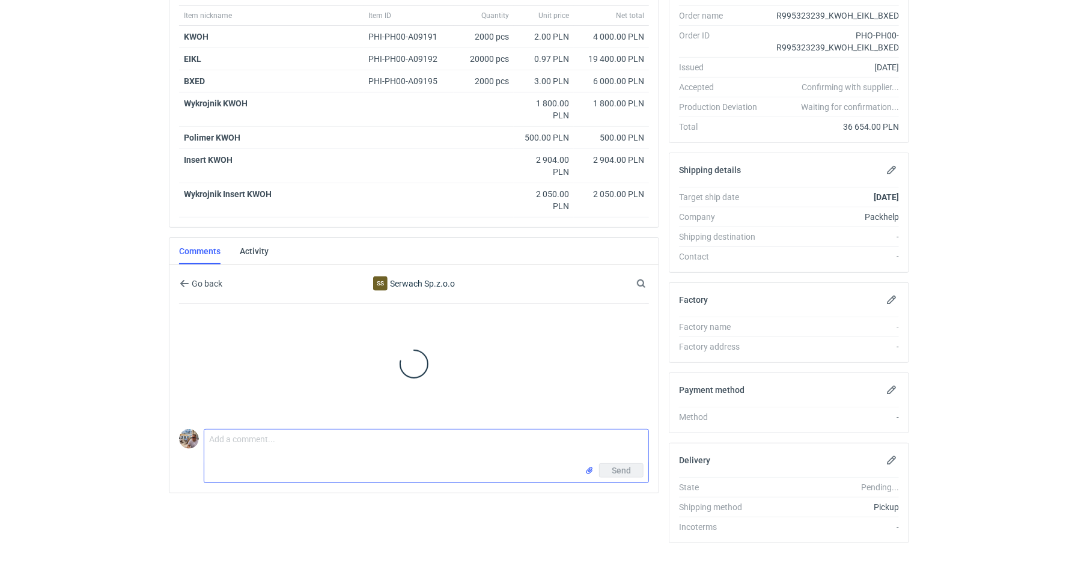
click at [261, 435] on textarea "Comment message" at bounding box center [426, 447] width 444 height 34
paste textarea "CBHS-1"
paste textarea "EIKL"
paste textarea "CBHI-1"
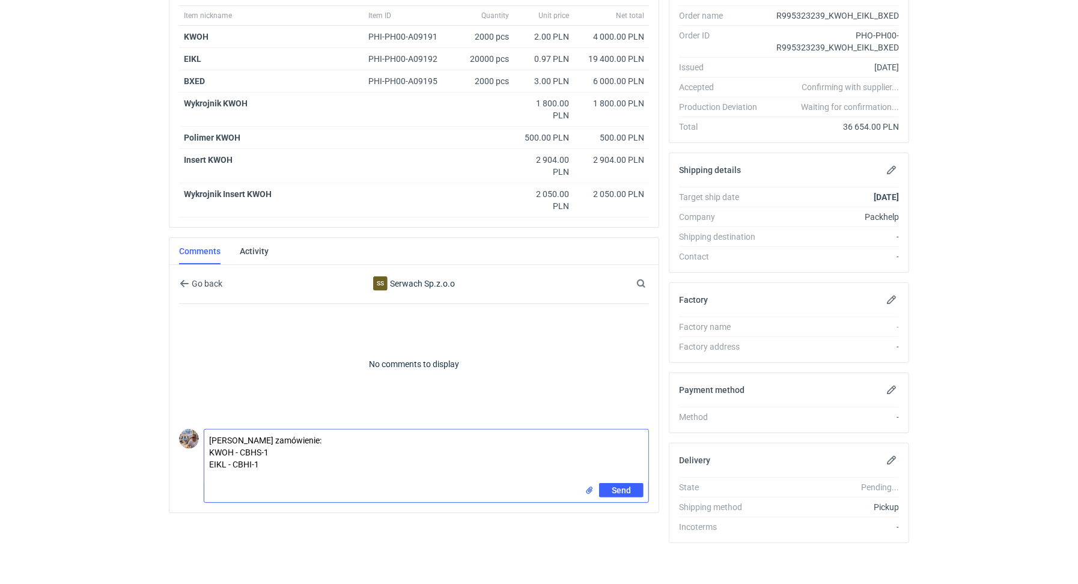
paste textarea "BXED"
paste textarea "CBHR-1"
type textarea "Panie Łukaszu zamówienie: KWOH - CBHS-1 EIKL - CBHI-1 BXED - CBHR-1"
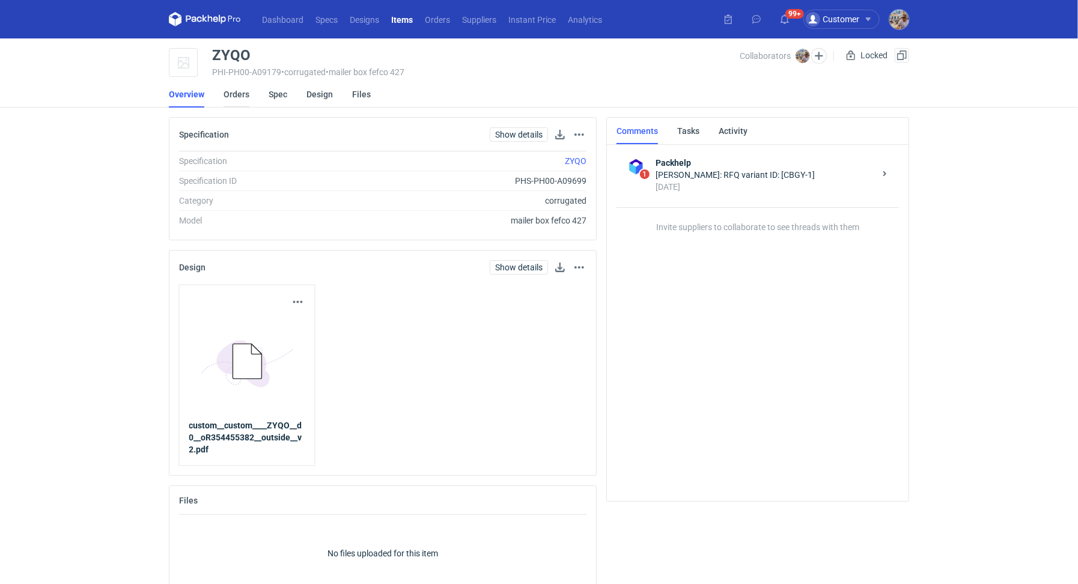
click at [228, 94] on link "Orders" at bounding box center [237, 94] width 26 height 26
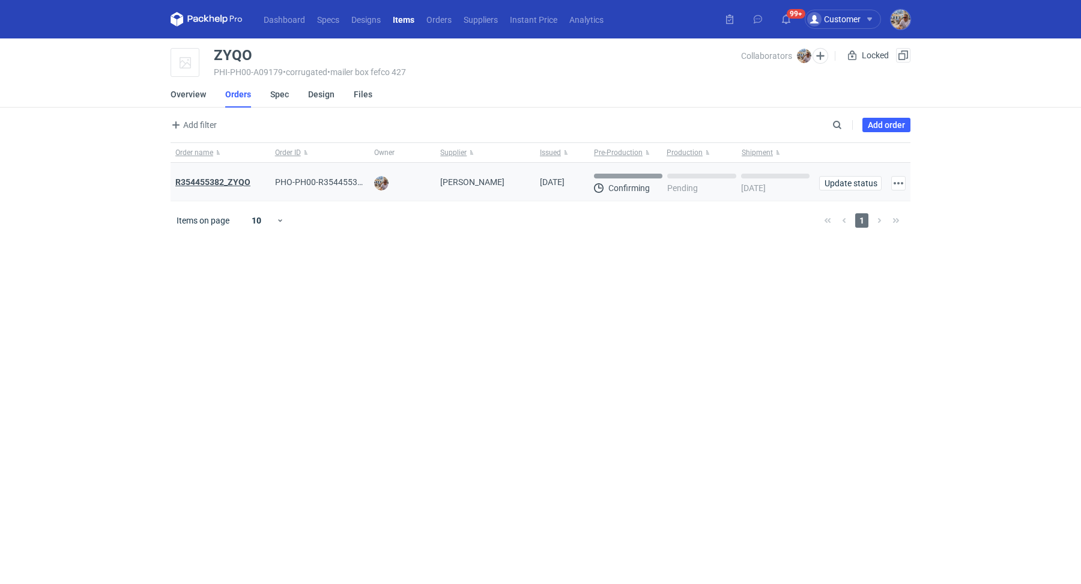
click at [234, 181] on strong "R354455382_ZYQO" at bounding box center [212, 182] width 75 height 10
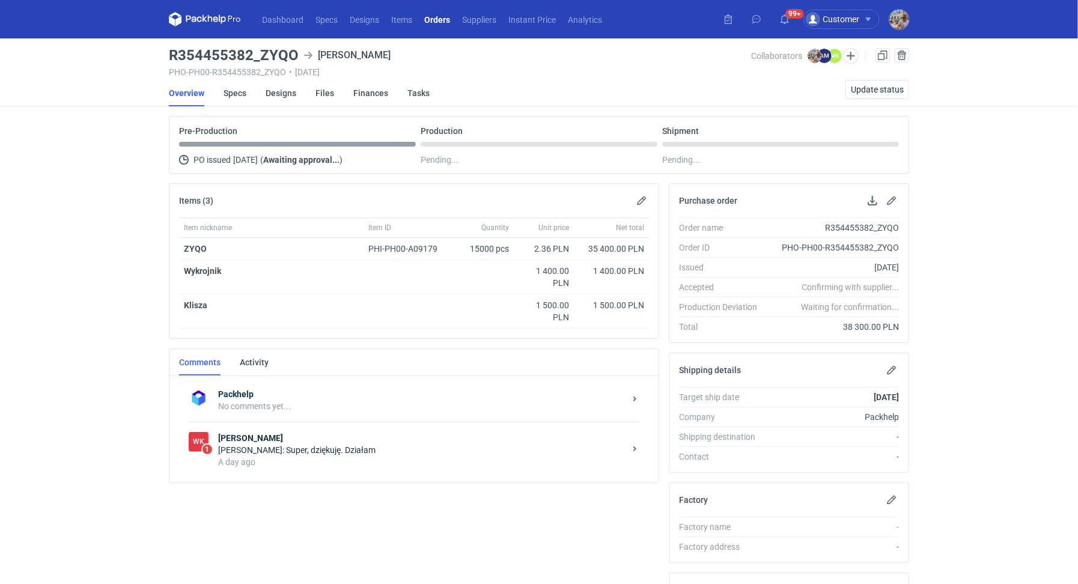
click at [335, 445] on div "[PERSON_NAME]: Super, dziękuję. Działam" at bounding box center [421, 450] width 407 height 12
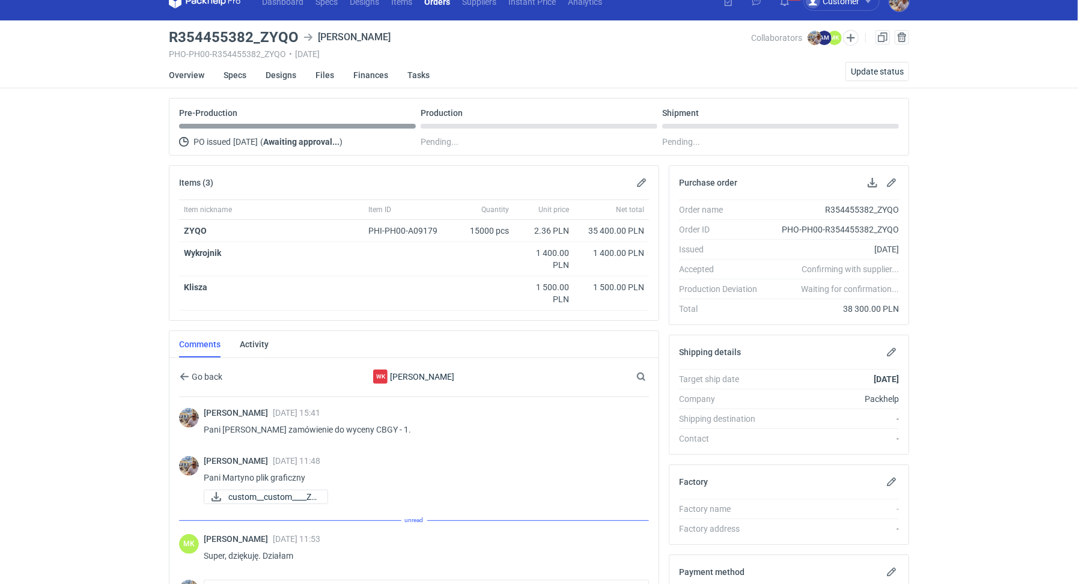
scroll to position [200, 0]
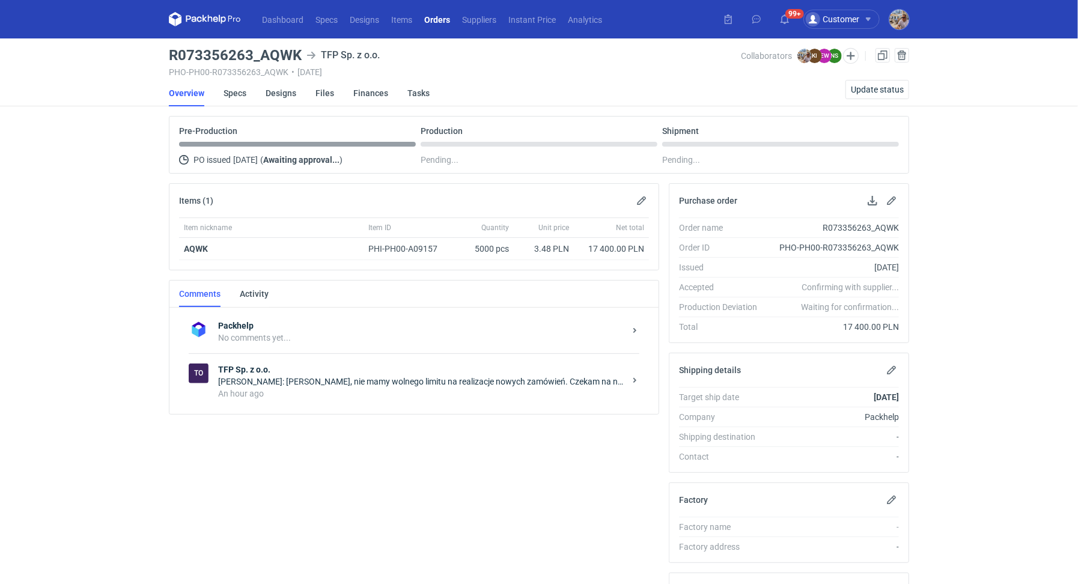
click at [341, 371] on strong "TFP Sp. z o.o." at bounding box center [421, 369] width 407 height 12
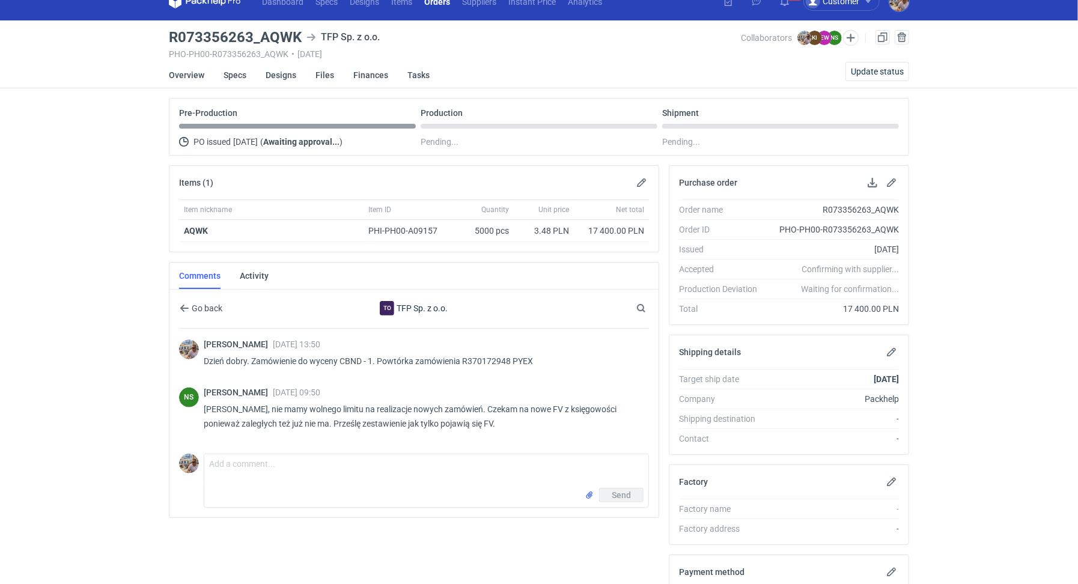
scroll to position [19, 0]
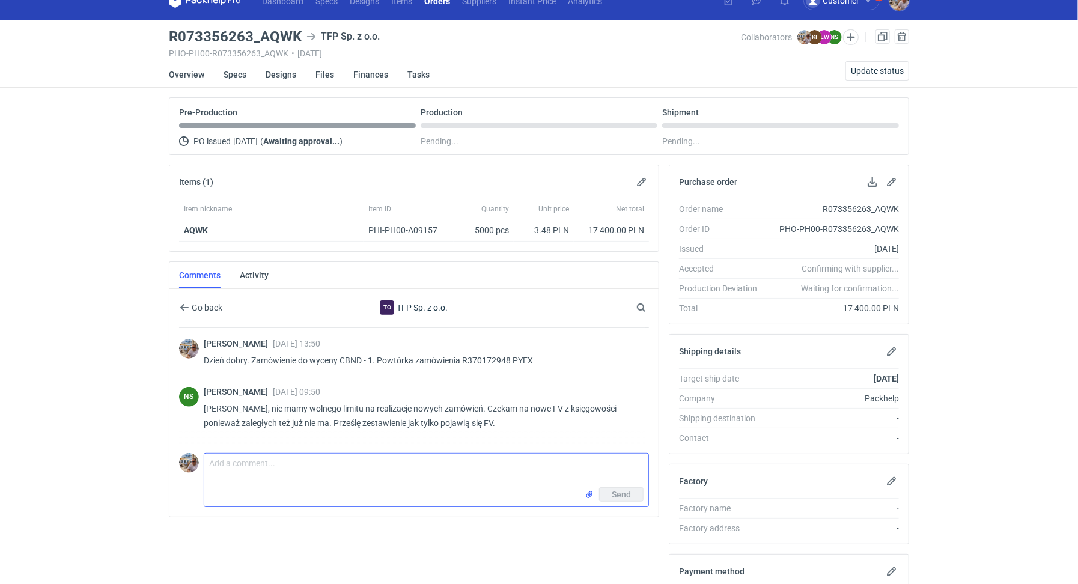
click at [278, 469] on textarea "Comment message" at bounding box center [426, 471] width 444 height 34
click at [391, 484] on textarea "Pani Natalio działajmy proszę w międzyczasie z zamówieniem surowca itp. Musimy …" at bounding box center [426, 471] width 444 height 34
click at [441, 480] on textarea "Pani Natalio działajmy proszę w międzyczasie z zamówieniem surowca itp. Musimy …" at bounding box center [426, 471] width 444 height 34
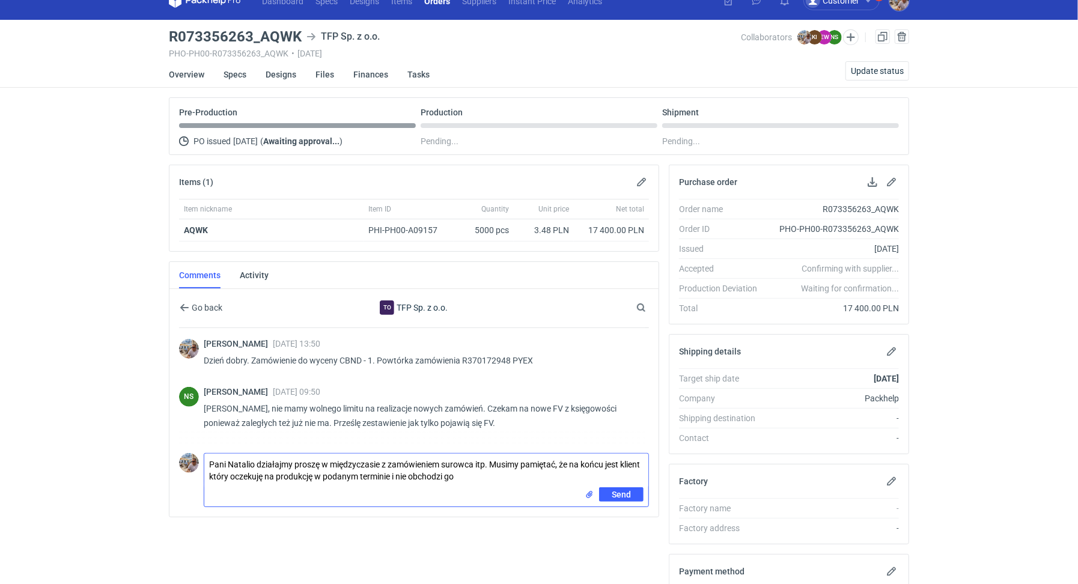
click at [379, 472] on textarea "Pani Natalio działajmy proszę w międzyczasie z zamówieniem surowca itp. Musimy …" at bounding box center [426, 471] width 444 height 34
click at [473, 461] on textarea "Pani Natalio działajmy proszę w międzyczasie z zamówieniem surowca itp. Musimy …" at bounding box center [426, 471] width 444 height 34
click at [642, 476] on textarea "Pani Natalio działajmy proszę w międzyczasie z zamówieniem surowca itp. Musimy …" at bounding box center [426, 471] width 444 height 34
type textarea "Pani Natalio działajmy proszę w międzyczasie z zamówieniem surowca itp. Musimy …"
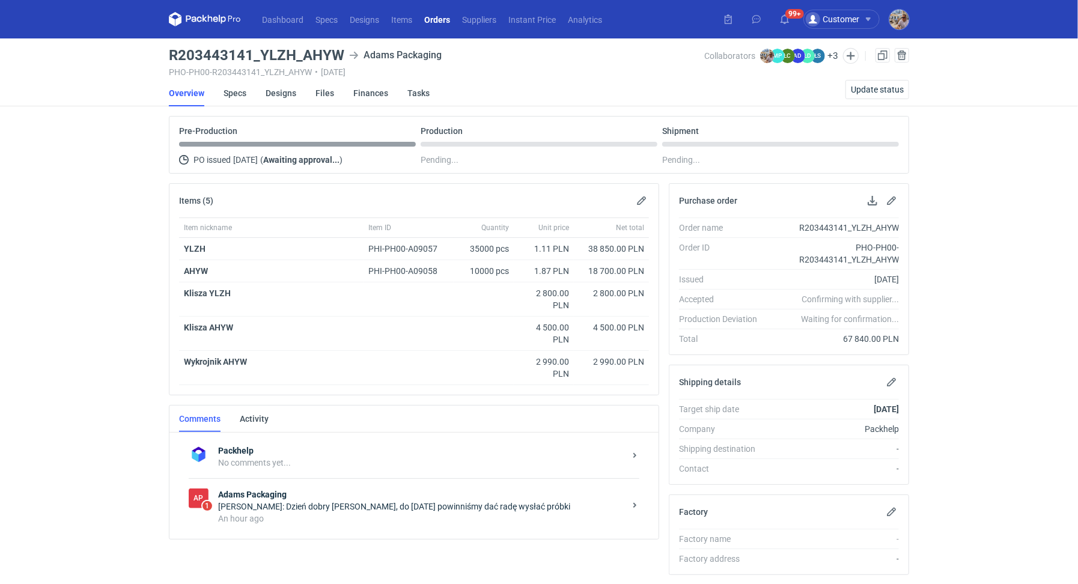
click at [333, 517] on div "An hour ago" at bounding box center [421, 518] width 407 height 12
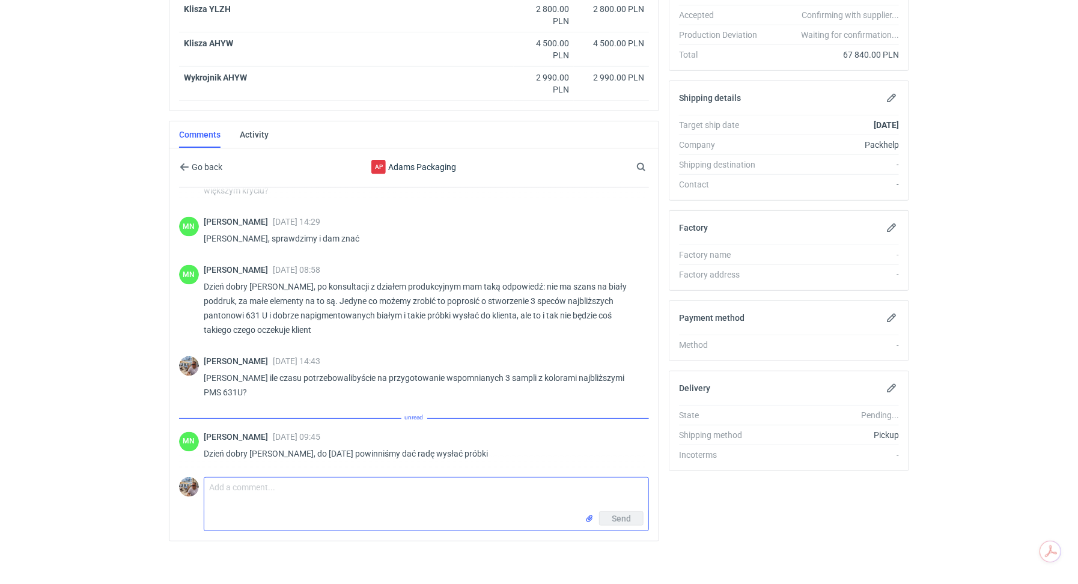
scroll to position [1274, 0]
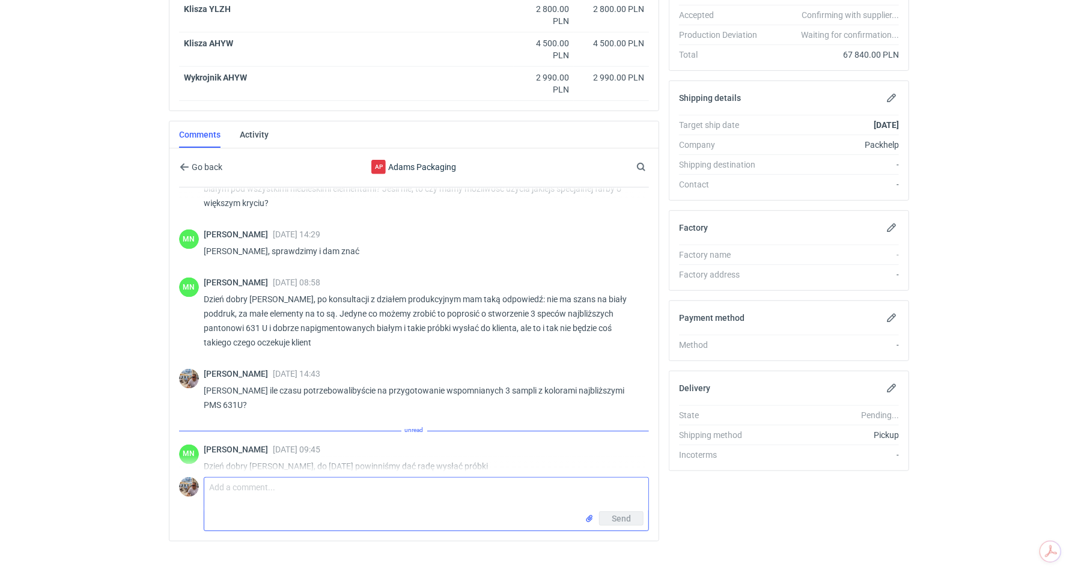
click at [268, 491] on textarea "Comment message" at bounding box center [426, 495] width 444 height 34
type textarea "Dzień dobry. Pani Małgorzato jaki byłby koszt przygotowania?"
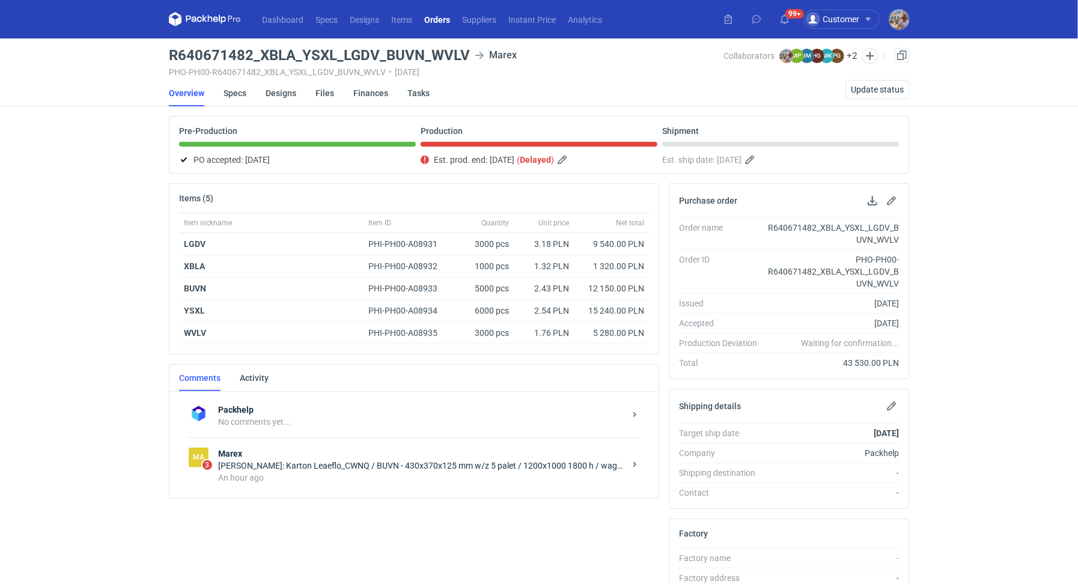
click at [377, 440] on div "Ma 3 [PERSON_NAME]: Karton Leaeflo_CWNQ / BUVN - 430x370x125 mm w/z 5 palet / 1…" at bounding box center [414, 465] width 451 height 56
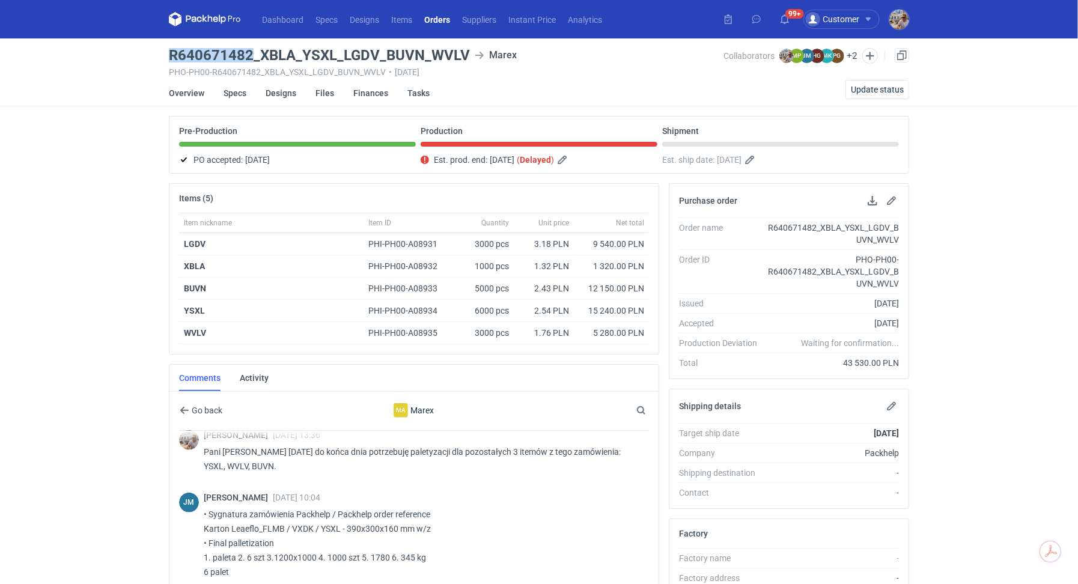
drag, startPoint x: 251, startPoint y: 54, endPoint x: 171, endPoint y: 52, distance: 80.5
click at [171, 52] on h3 "R640671482_XBLA_YSXL_LGDV_BUVN_WVLV" at bounding box center [319, 55] width 301 height 14
copy h3 "R640671482"
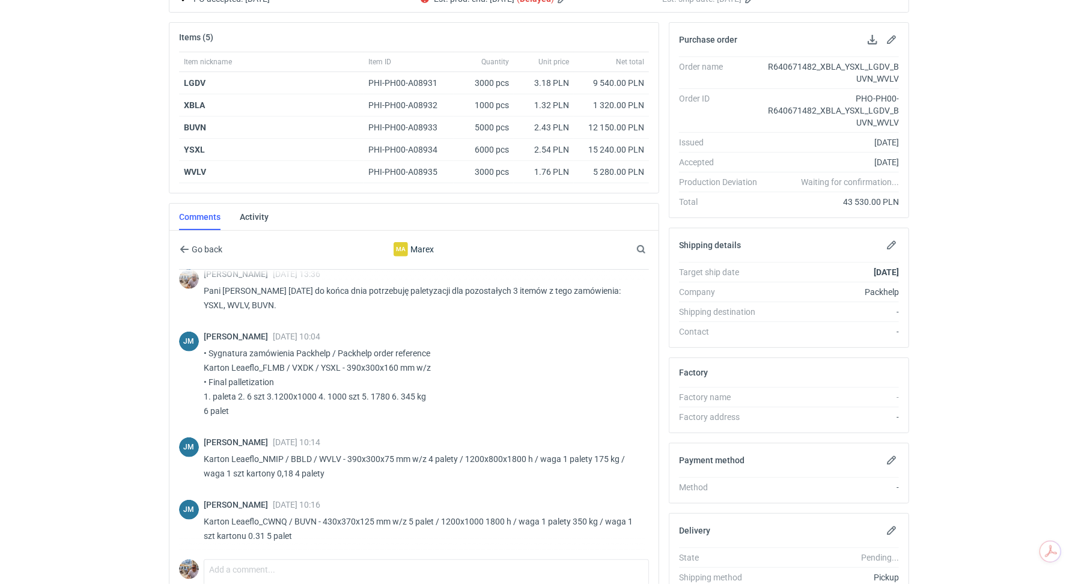
scroll to position [208, 0]
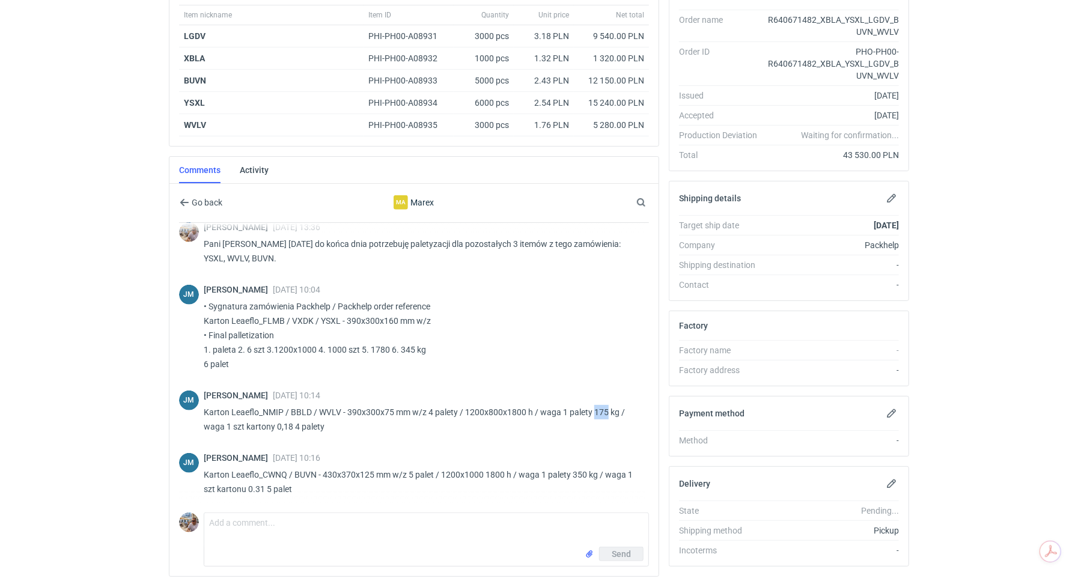
drag, startPoint x: 595, startPoint y: 406, endPoint x: 606, endPoint y: 407, distance: 10.8
click at [606, 407] on p "Karton Leaeflo_NMIP / BBLD / WVLV - 390x300x75 mm w/z 4 palety / 1200x800x1800 …" at bounding box center [422, 419] width 436 height 29
copy p "175"
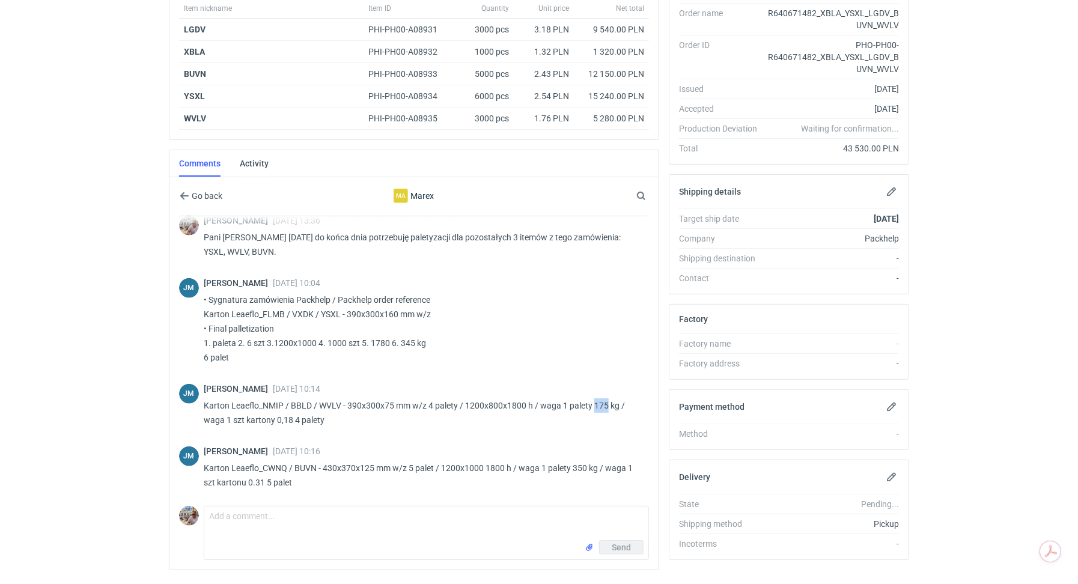
scroll to position [226, 0]
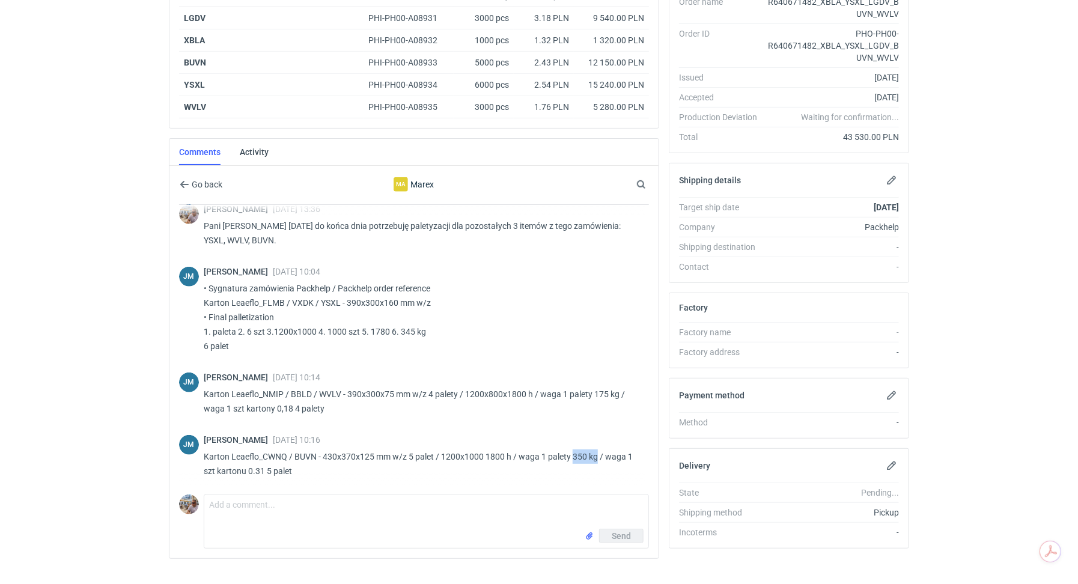
drag, startPoint x: 574, startPoint y: 450, endPoint x: 597, endPoint y: 452, distance: 22.9
click at [597, 452] on p "Karton Leaeflo_CWNQ / BUVN - 430x370x125 mm w/z 5 palet / 1200x1000 1800 h / wa…" at bounding box center [422, 463] width 436 height 29
copy p "350 kg"
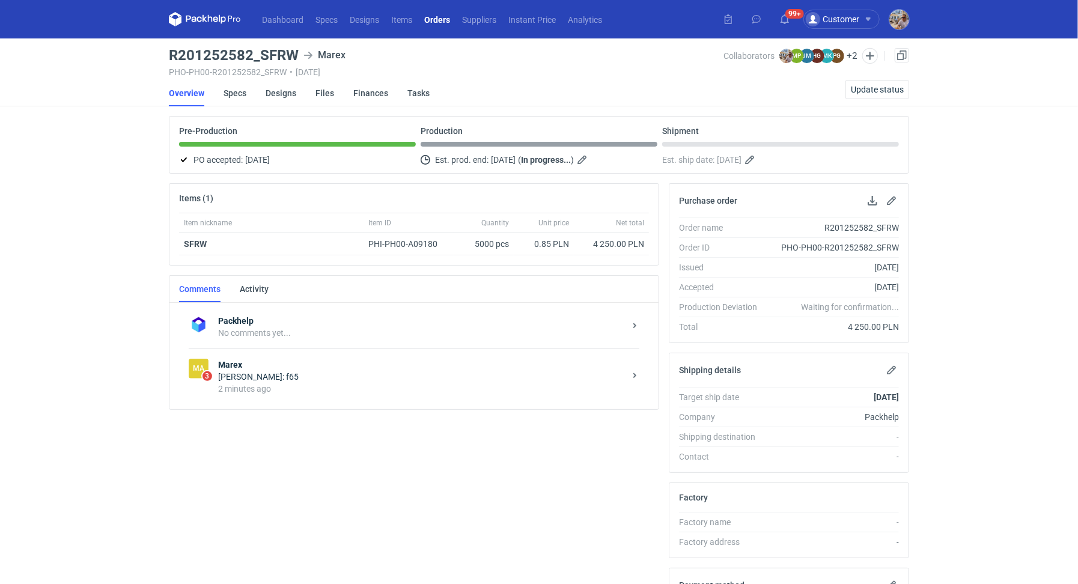
click at [284, 385] on div "2 minutes ago" at bounding box center [421, 389] width 407 height 12
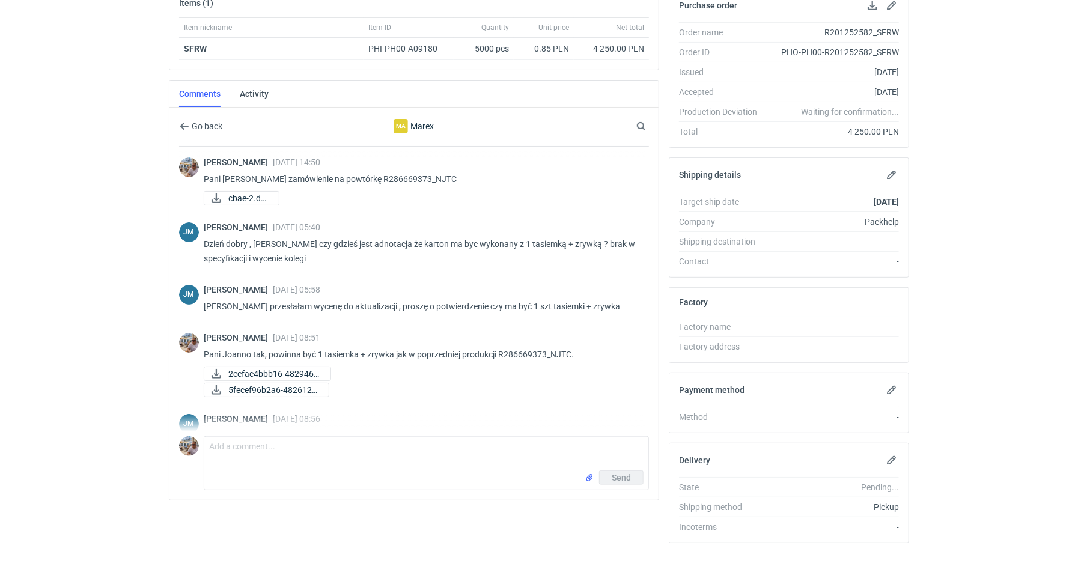
scroll to position [279, 0]
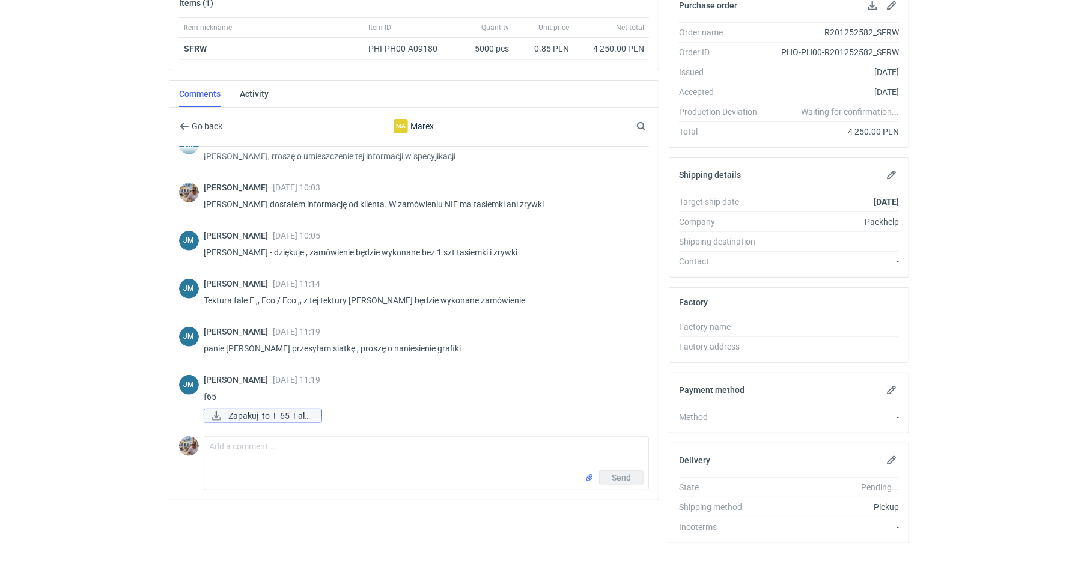
click at [264, 409] on span "Zapakuj_to_F 65_Fala..." at bounding box center [270, 415] width 84 height 13
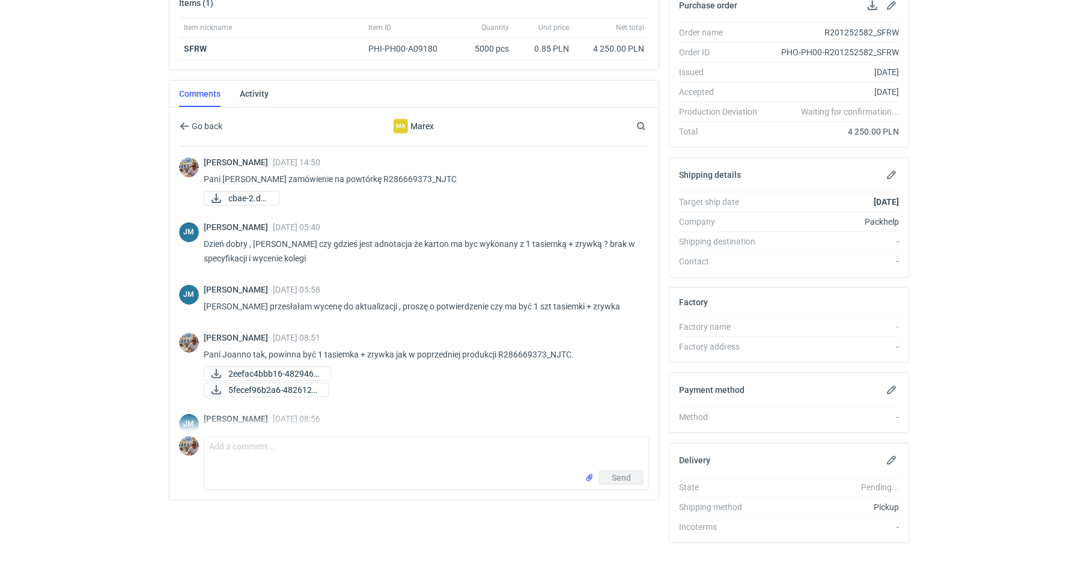
scroll to position [0, 0]
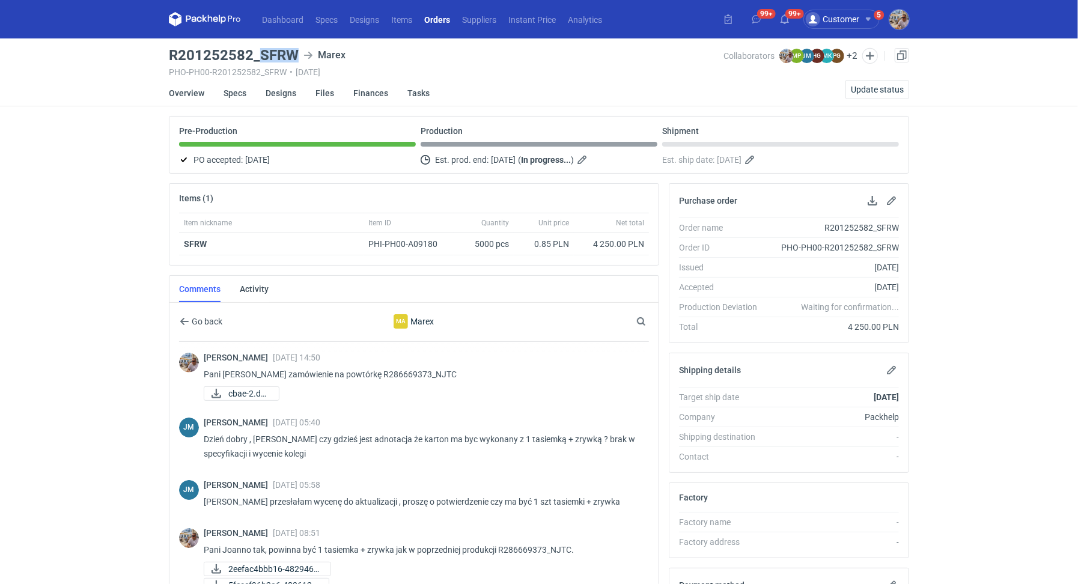
drag, startPoint x: 259, startPoint y: 52, endPoint x: 297, endPoint y: 50, distance: 38.5
click at [297, 50] on h3 "R201252582_SFRW" at bounding box center [234, 55] width 130 height 14
copy h3 "SFRW"
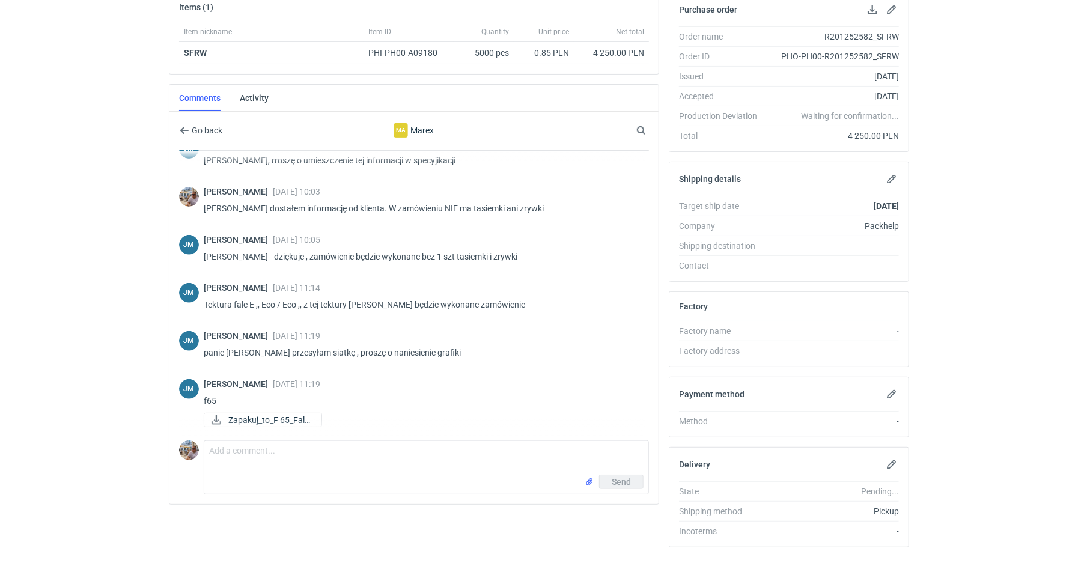
scroll to position [195, 0]
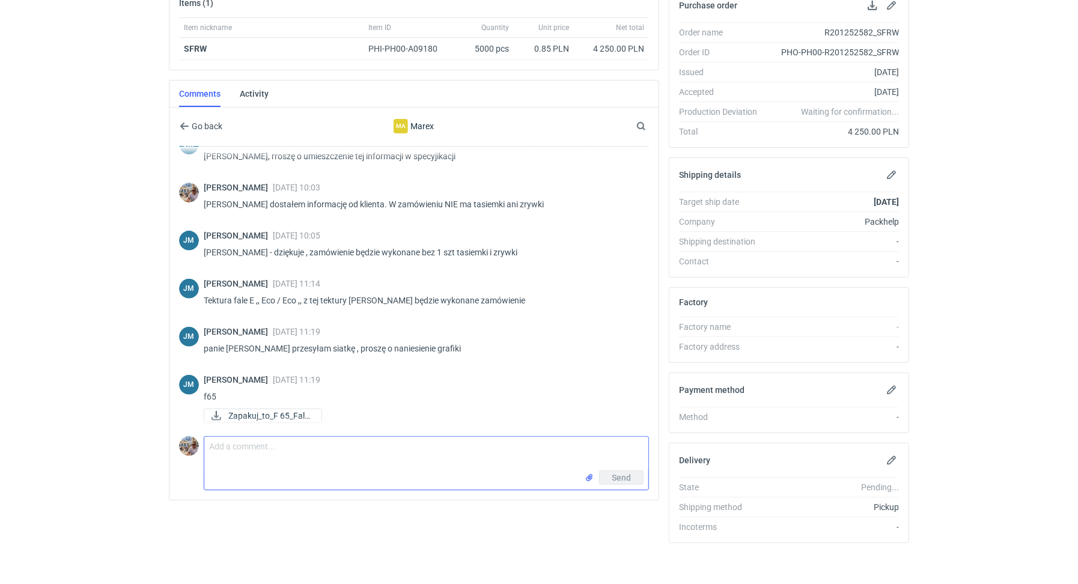
click at [287, 449] on textarea "Comment message" at bounding box center [426, 454] width 444 height 34
type textarea "Pani Joanno działam z przeniesieniem grafiki na nową siatkę"
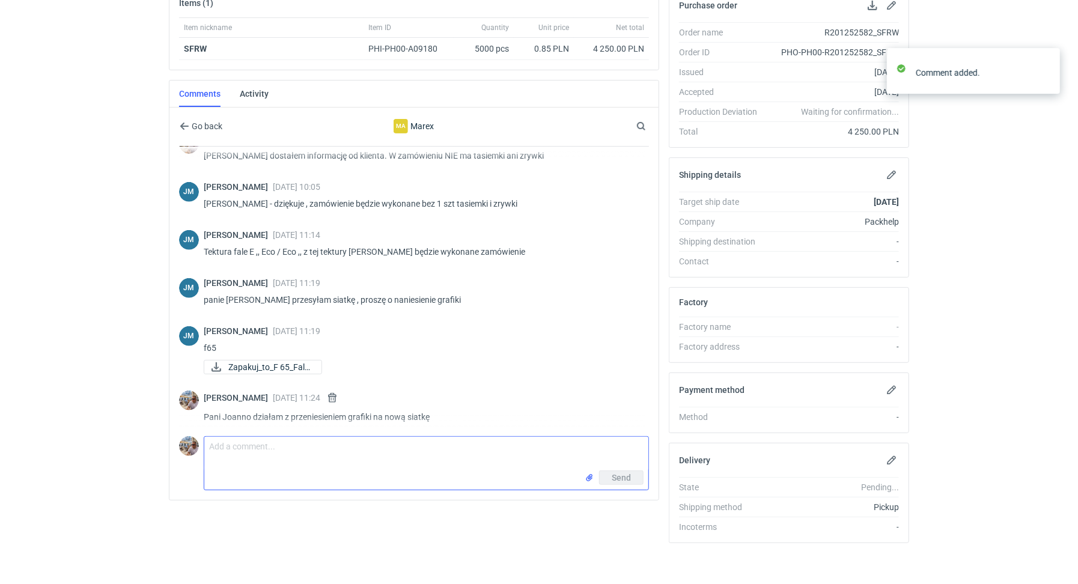
scroll to position [332, 0]
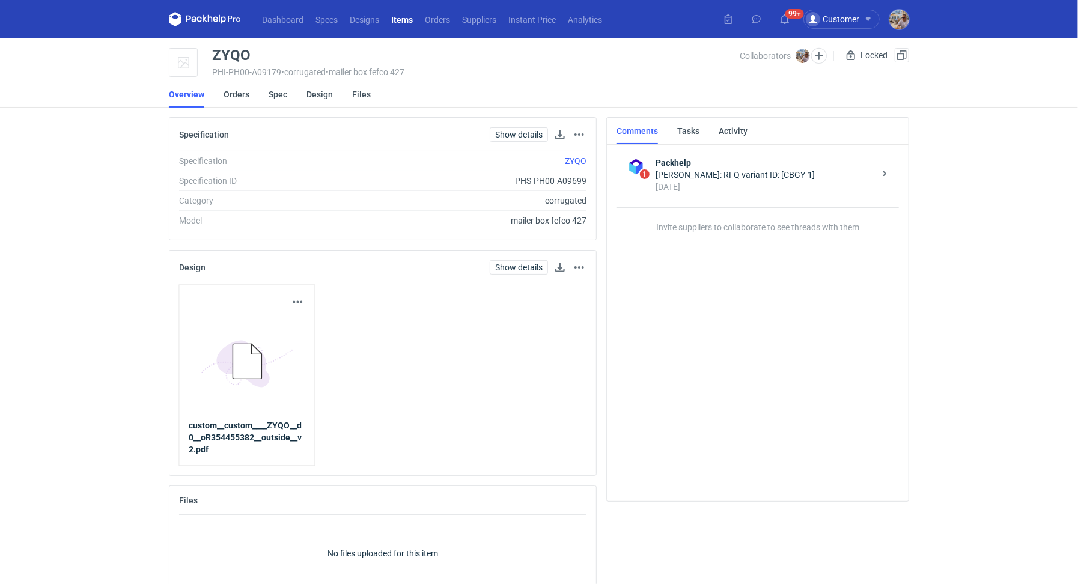
click at [252, 91] on li "Orders" at bounding box center [246, 94] width 45 height 26
click at [243, 92] on link "Orders" at bounding box center [237, 94] width 26 height 26
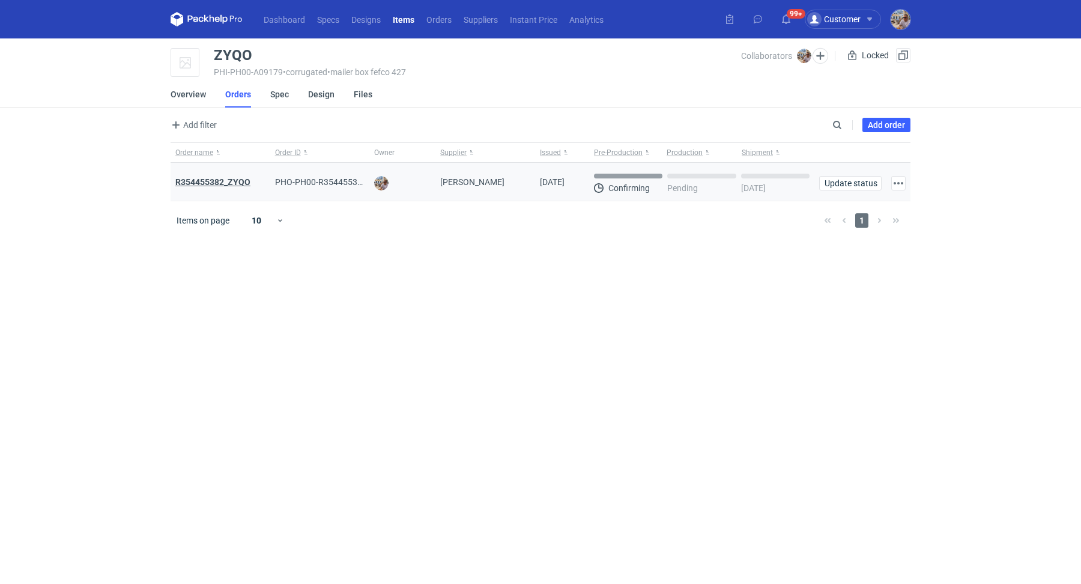
click at [222, 184] on strong "R354455382_ZYQO" at bounding box center [212, 182] width 75 height 10
